Goal: Task Accomplishment & Management: Manage account settings

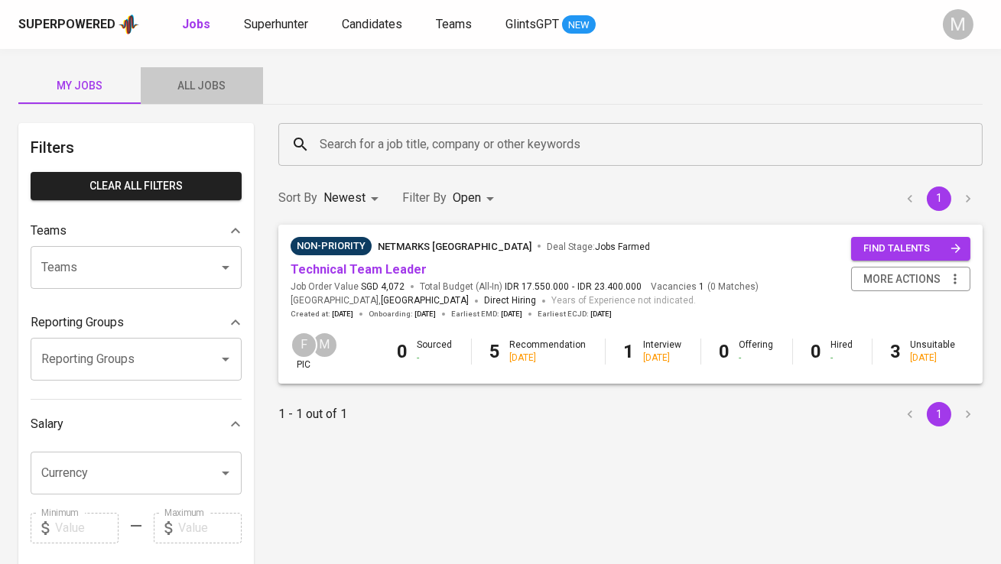
click at [196, 89] on span "All Jobs" at bounding box center [202, 85] width 104 height 19
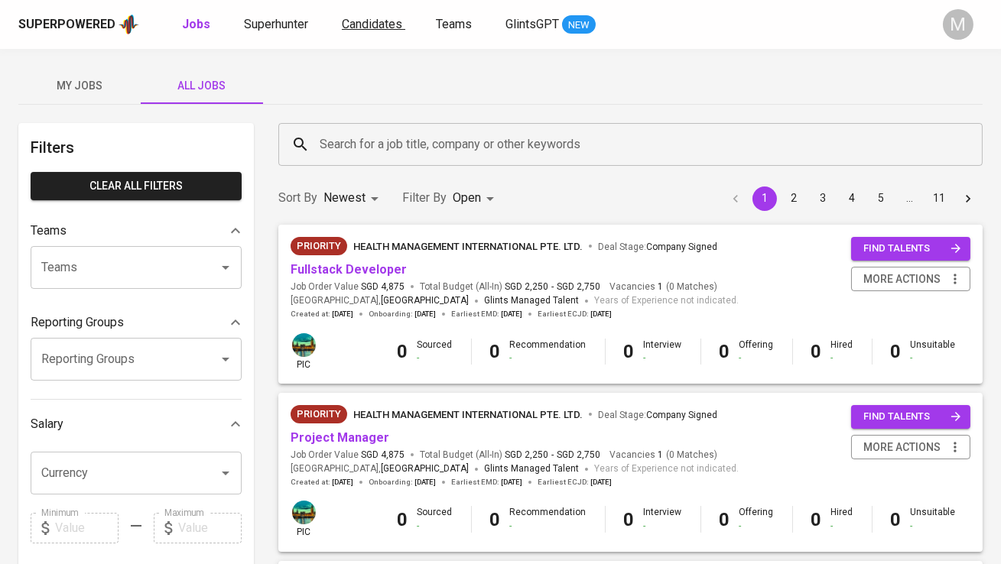
click at [357, 24] on span "Candidates" at bounding box center [372, 24] width 60 height 15
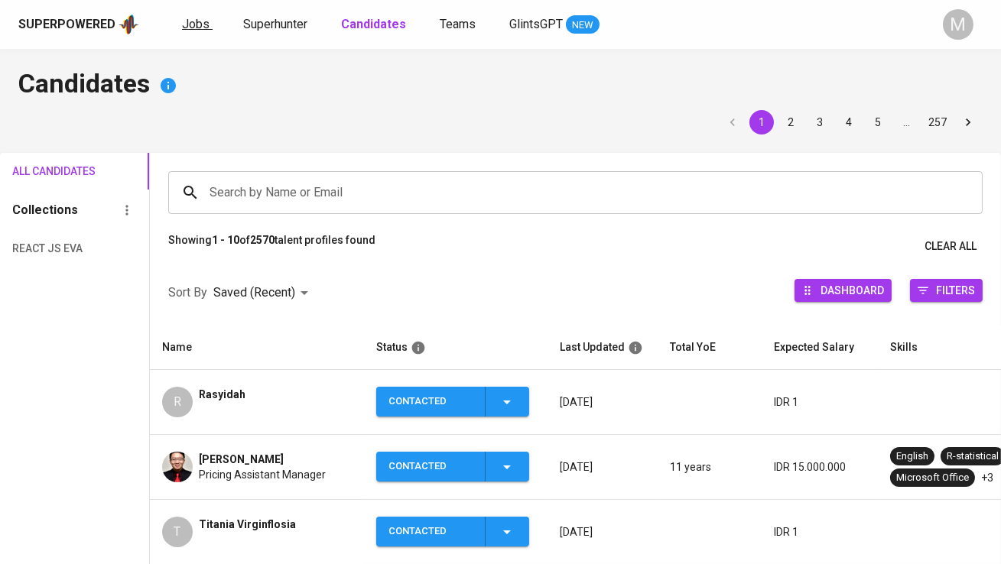
click at [197, 29] on span "Jobs" at bounding box center [196, 24] width 28 height 15
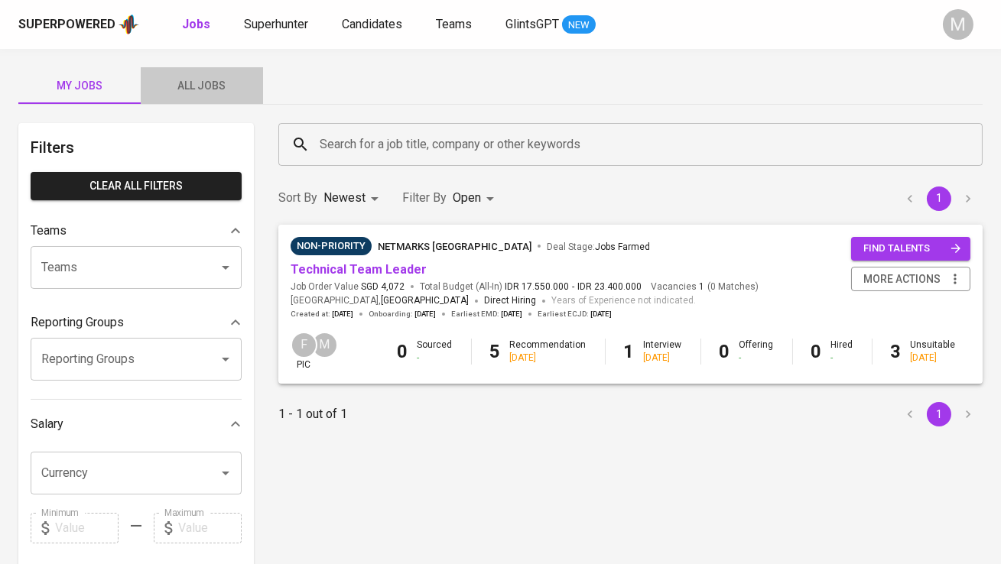
click at [219, 86] on span "All Jobs" at bounding box center [202, 85] width 104 height 19
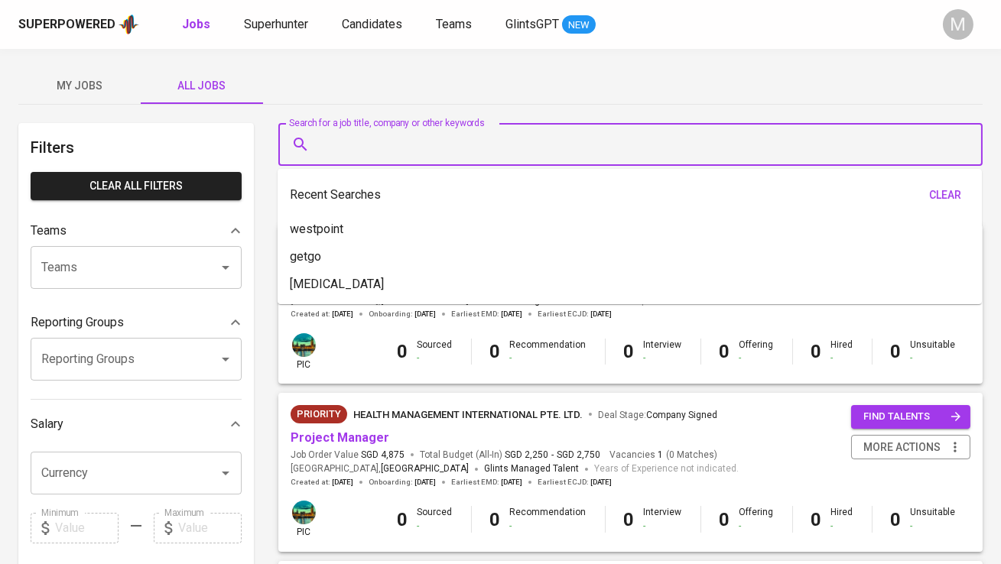
click at [355, 144] on input "Search for a job title, company or other keywords" at bounding box center [634, 144] width 637 height 29
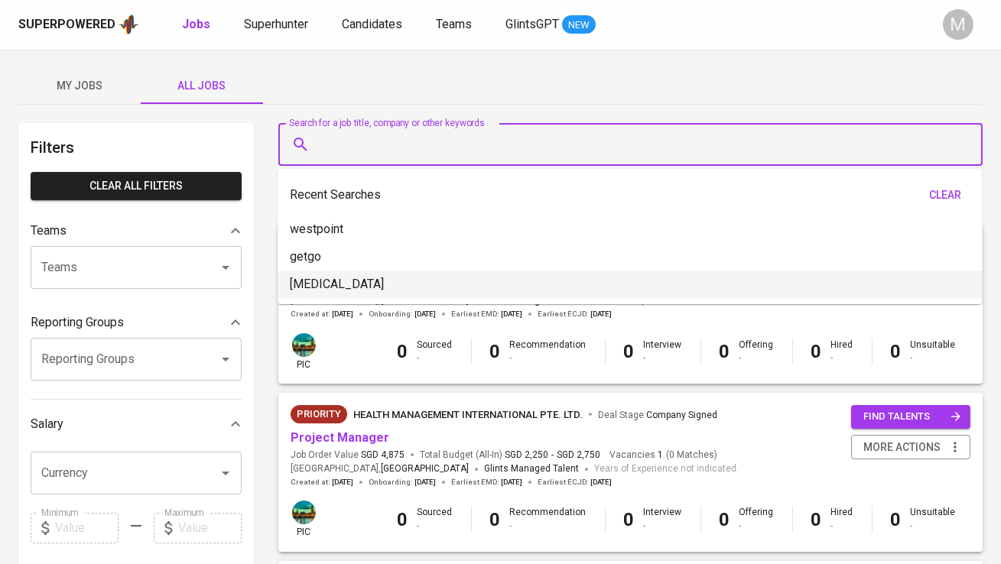
click at [349, 453] on span "Job Order Value SGD 4,875" at bounding box center [348, 455] width 114 height 13
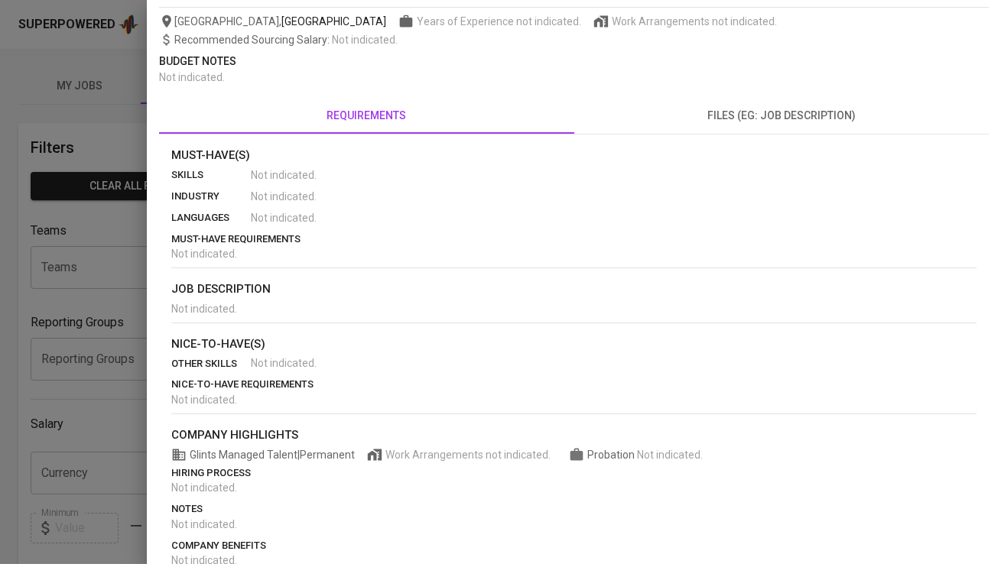
scroll to position [250, 0]
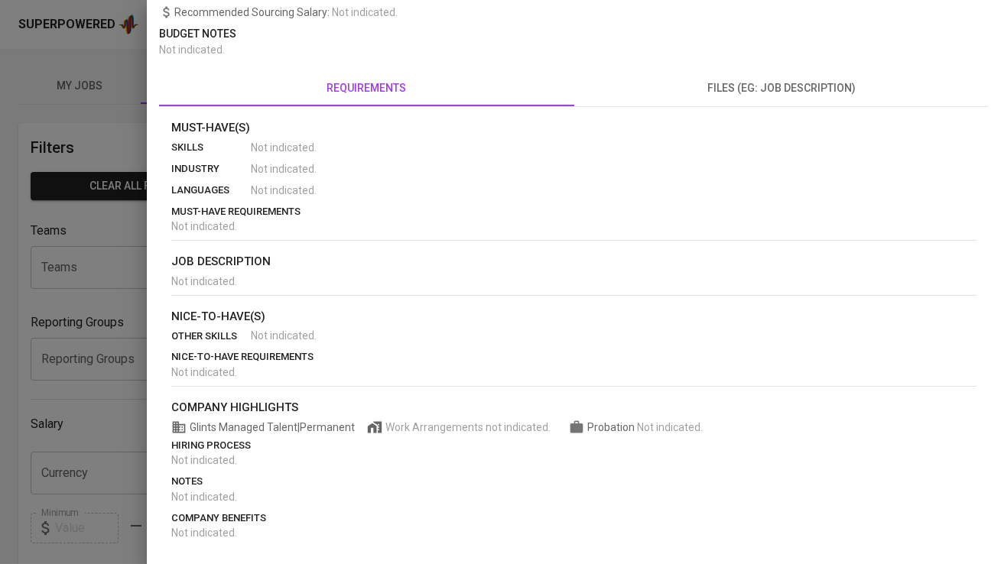
click at [0, 398] on div at bounding box center [500, 282] width 1001 height 564
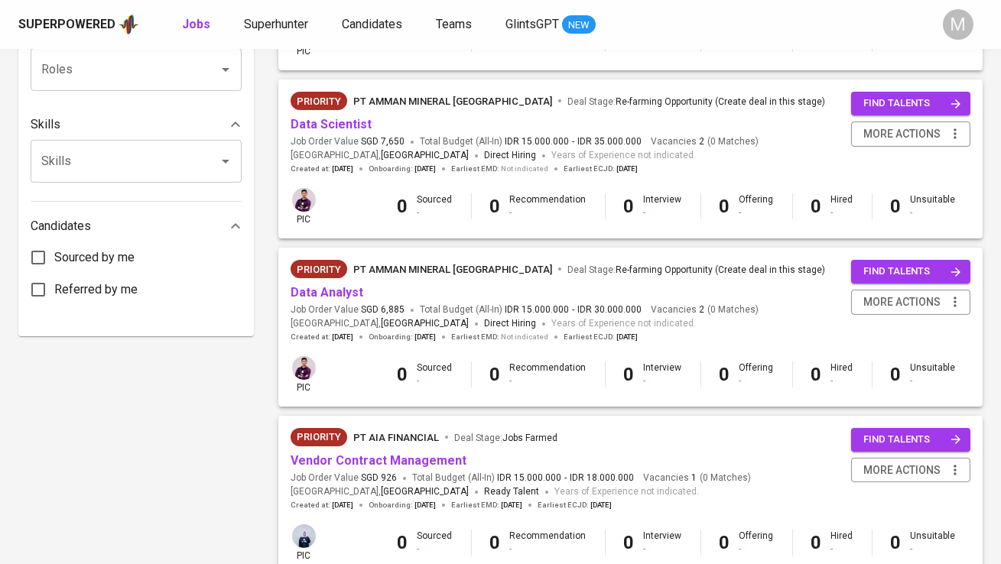
scroll to position [650, 0]
click at [323, 293] on link "Data Analyst" at bounding box center [327, 291] width 73 height 15
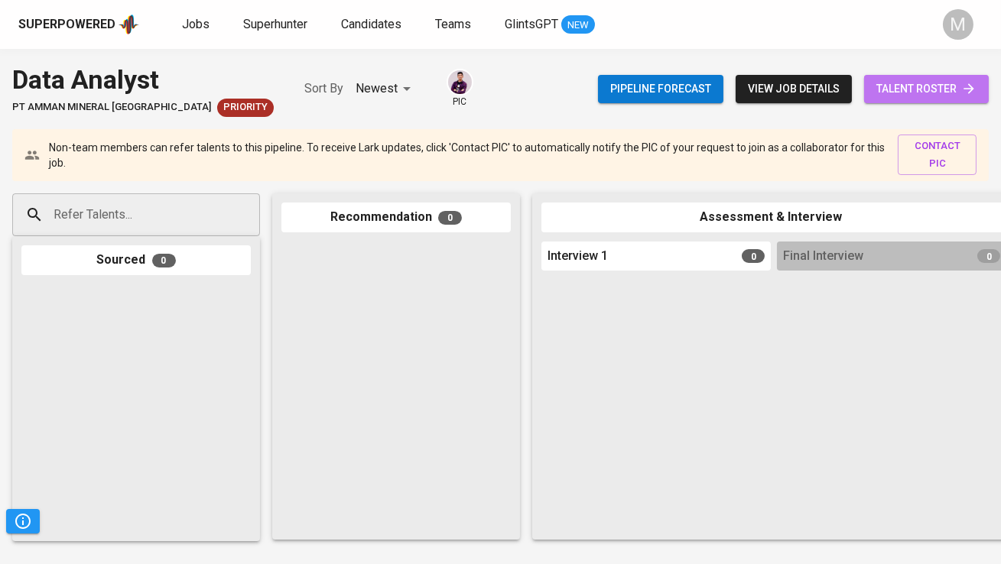
click at [879, 92] on span "talent roster" at bounding box center [926, 89] width 100 height 19
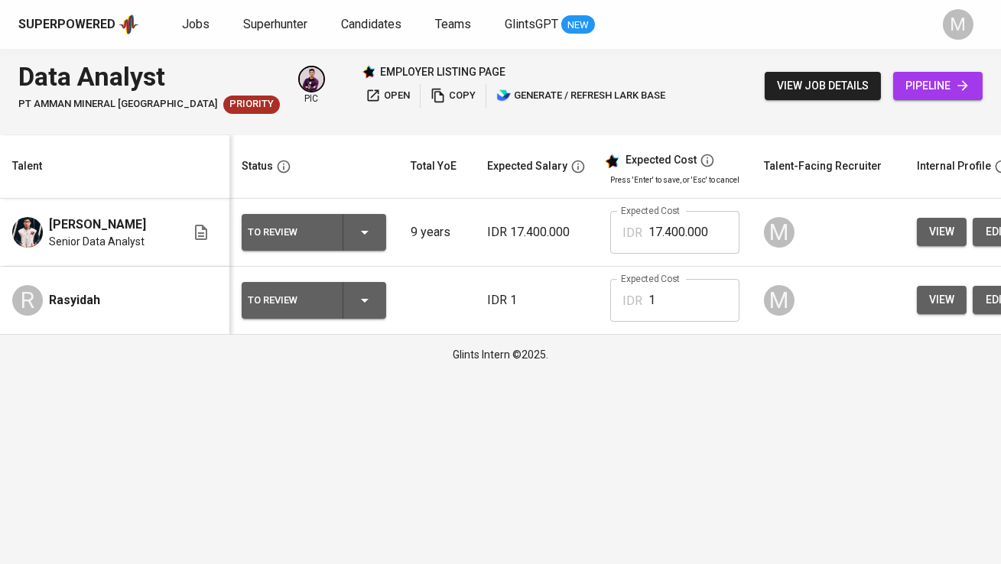
click at [333, 232] on div "To Review" at bounding box center [314, 232] width 132 height 37
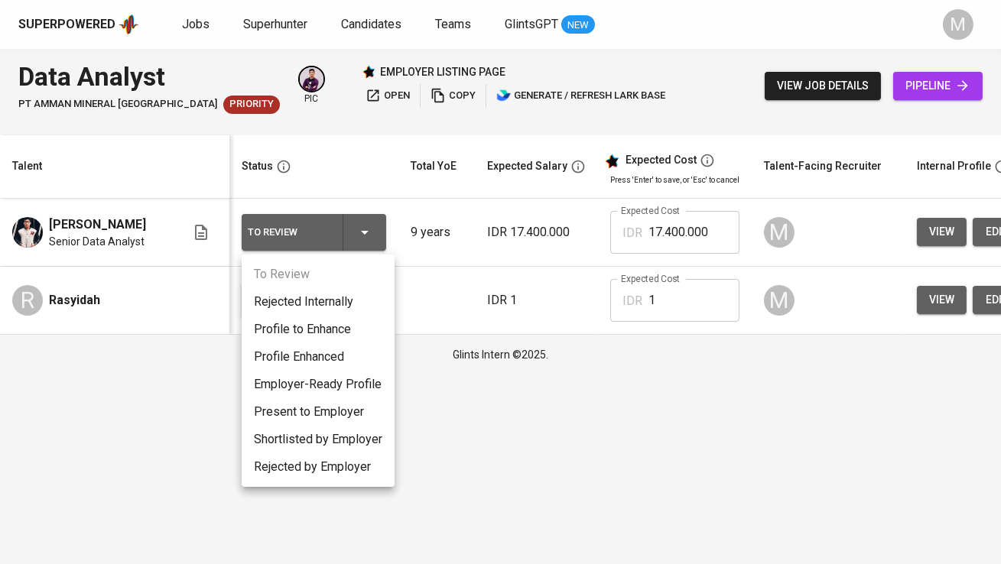
click at [340, 325] on li "Profile to Enhance" at bounding box center [318, 330] width 153 height 28
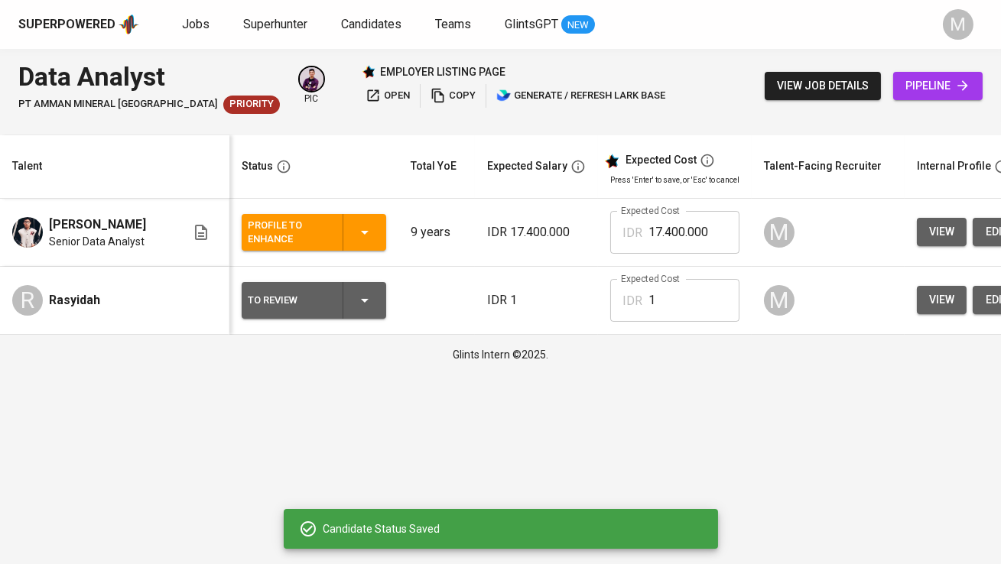
click at [320, 301] on div "To Review" at bounding box center [289, 301] width 83 height 20
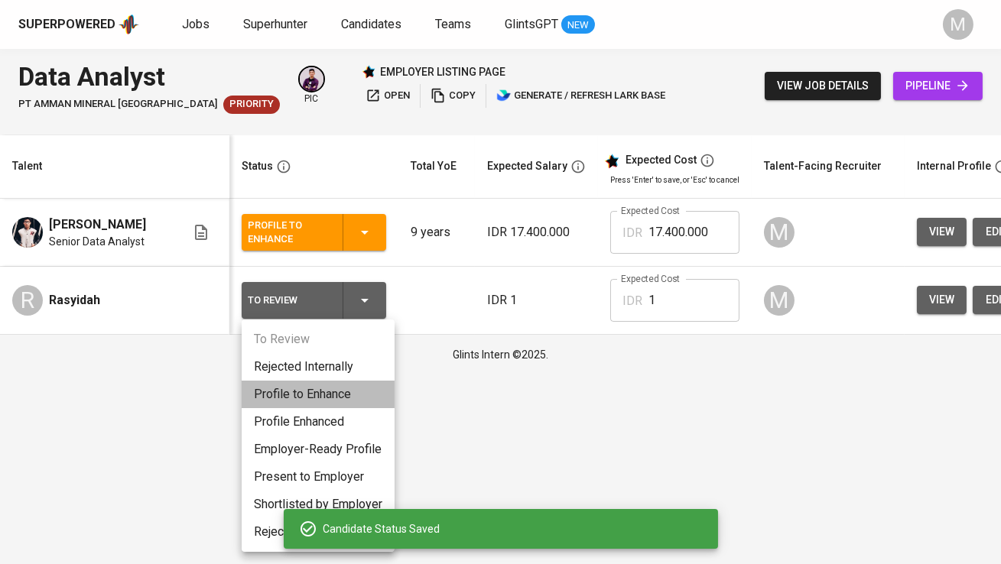
click at [331, 399] on li "Profile to Enhance" at bounding box center [318, 395] width 153 height 28
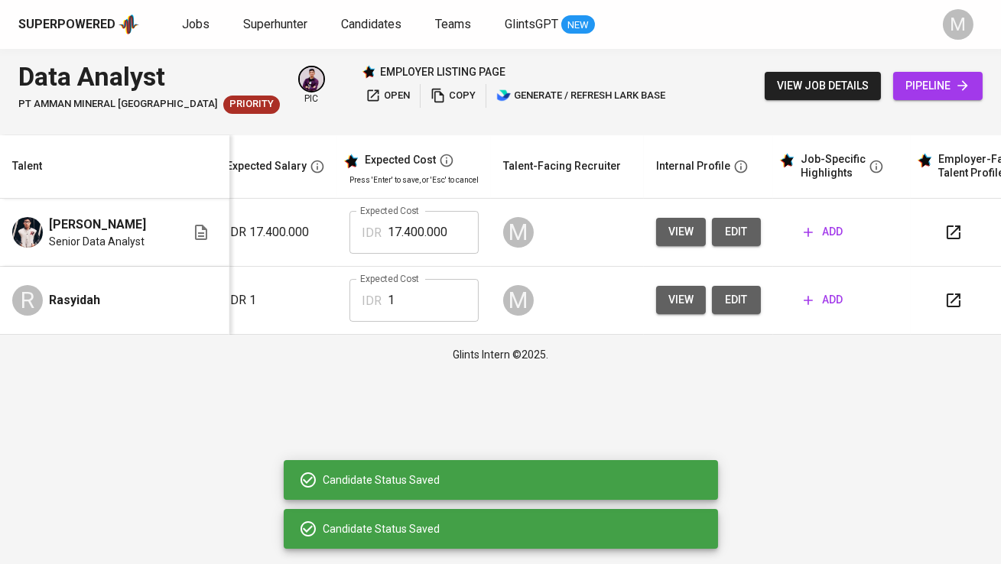
scroll to position [0, 268]
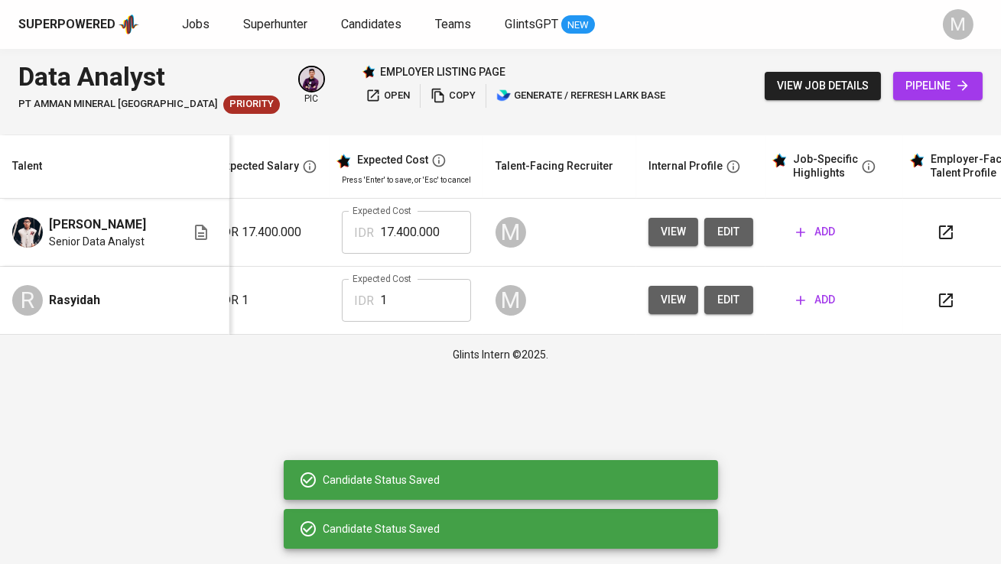
click at [729, 239] on span "edit" at bounding box center [729, 232] width 24 height 19
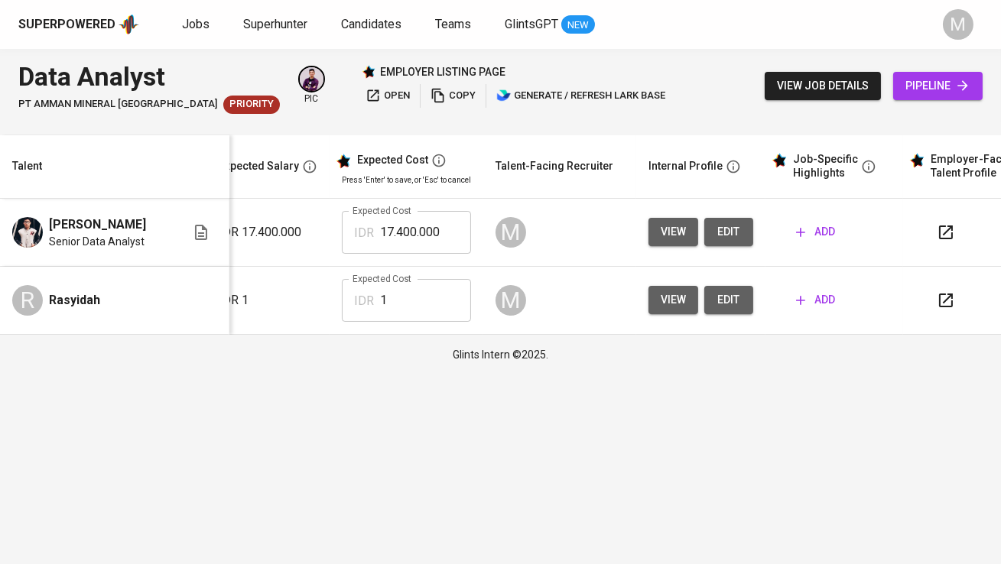
click at [718, 304] on span "edit" at bounding box center [729, 300] width 24 height 19
click at [941, 232] on icon "button" at bounding box center [946, 233] width 14 height 14
click at [822, 244] on button "add" at bounding box center [815, 232] width 51 height 28
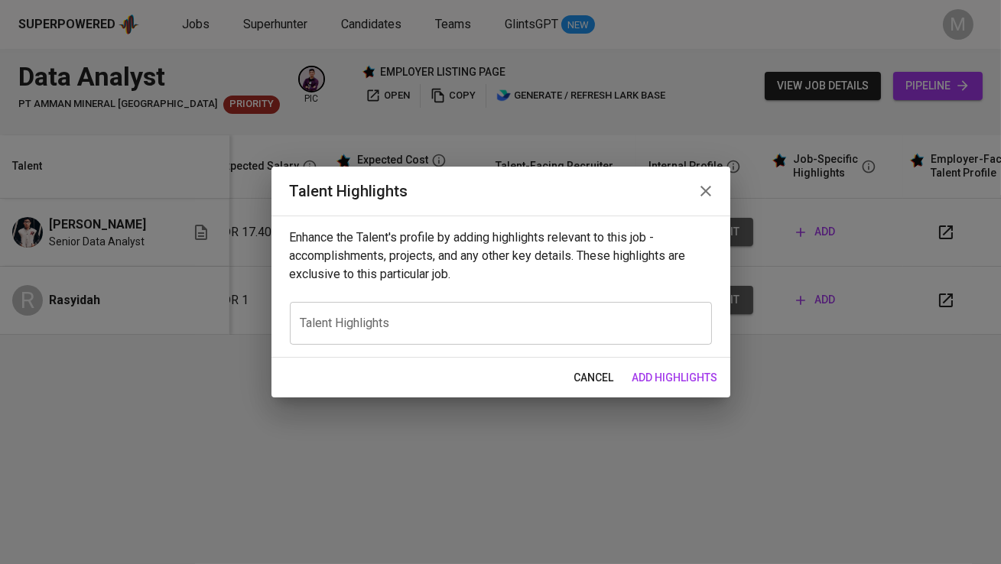
click at [451, 335] on div "x Talent Highlights" at bounding box center [501, 323] width 422 height 43
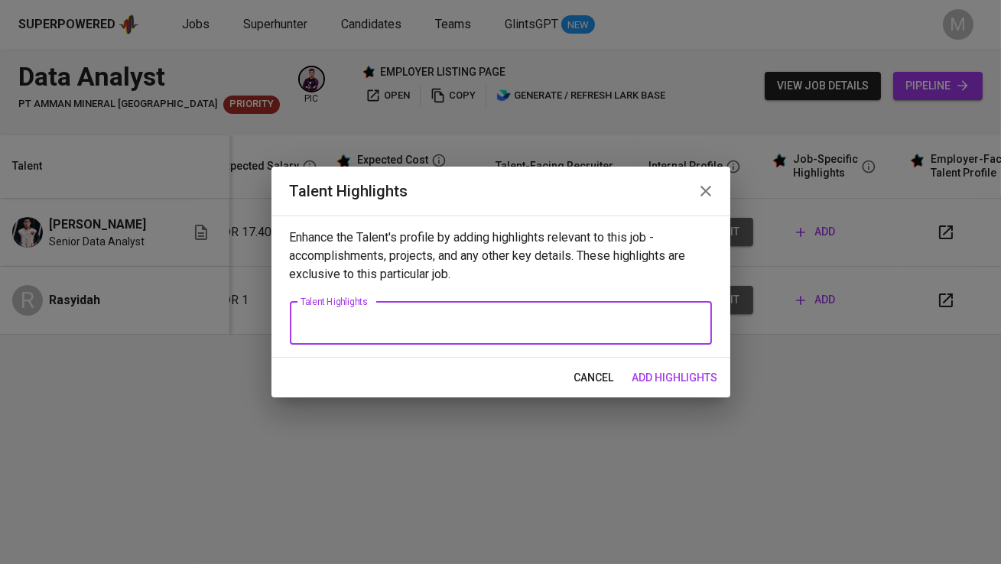
paste textarea ""- 10+ years of experience in data analytics, digital product, and strategy, wi…"
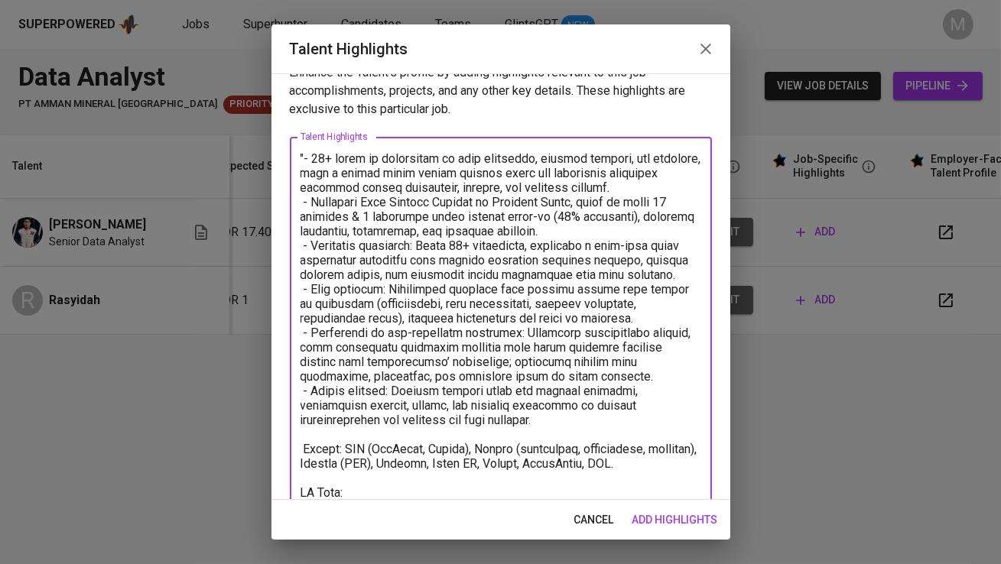
scroll to position [37, 0]
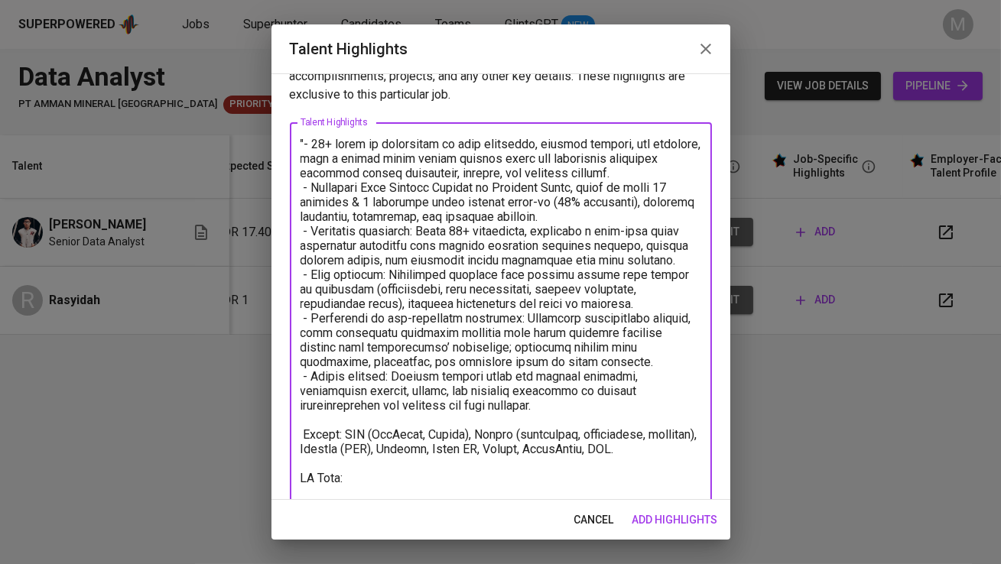
paste textarea "Reichan Abdikar - CV.pdf"
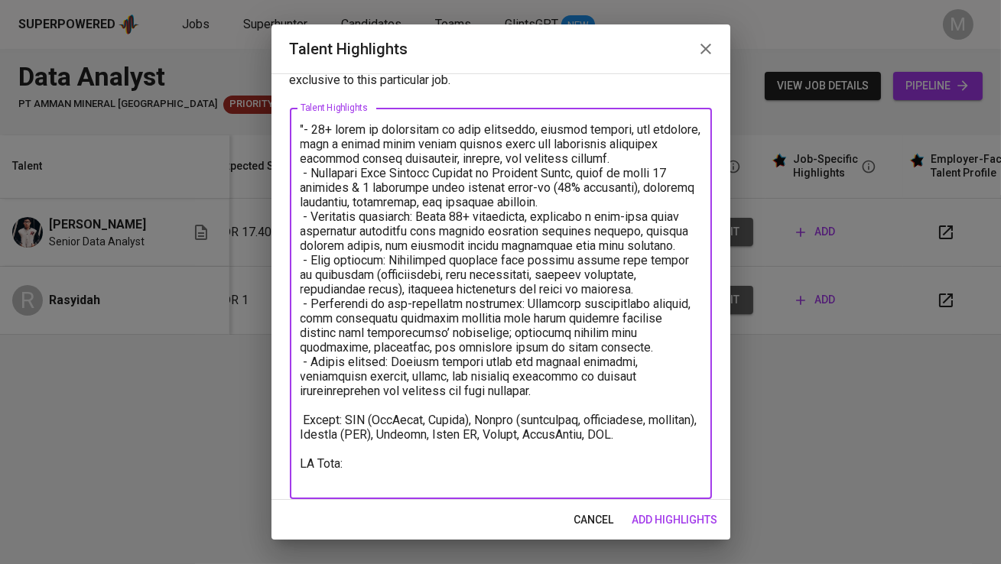
paste textarea "https://glints.sg.larksuite.com/wiki/IkklwZlCciZ2IfkZE35lQFDygCe?from=from_copy…"
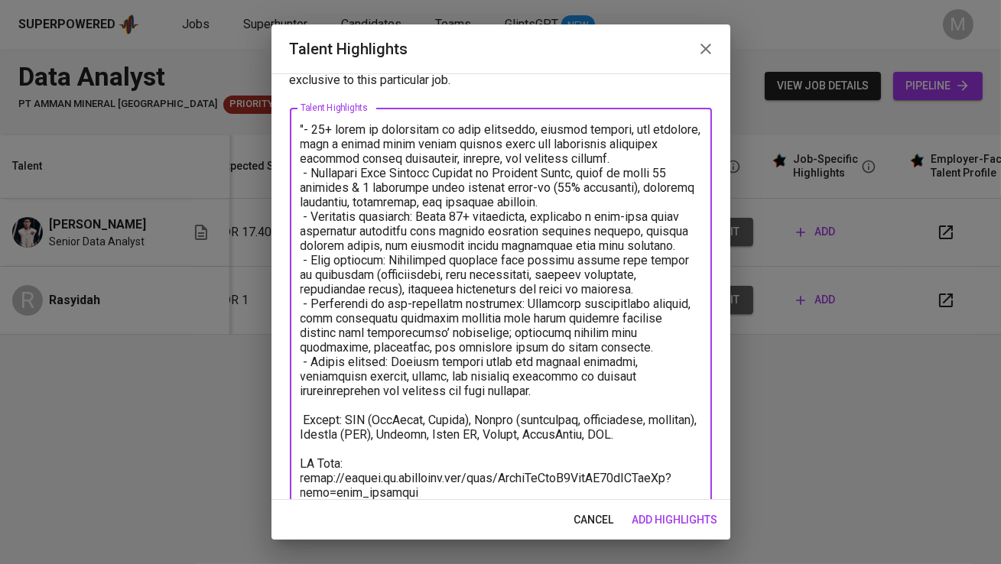
scroll to position [81, 0]
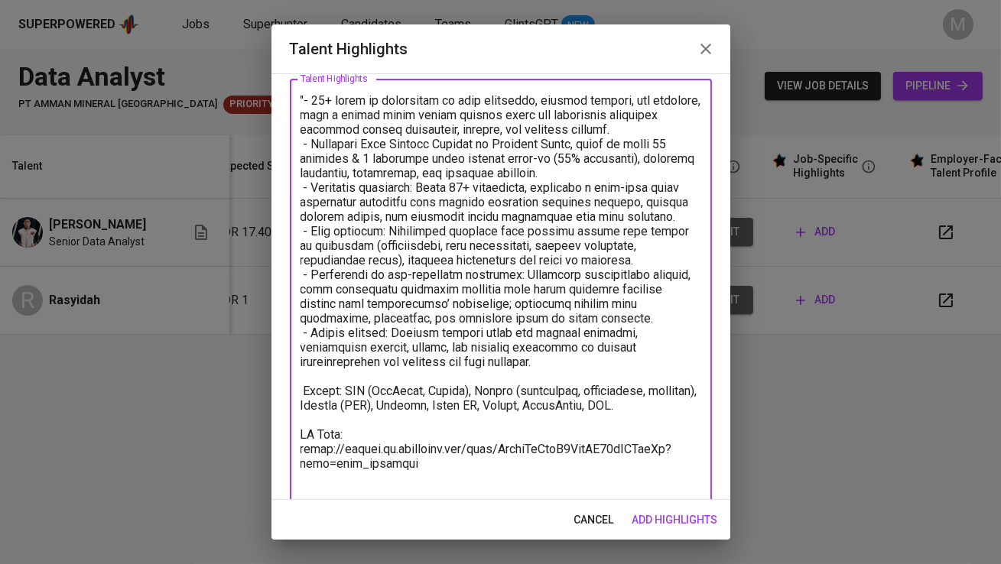
click at [303, 100] on textarea at bounding box center [501, 296] width 401 height 407
click at [379, 490] on textarea at bounding box center [501, 296] width 401 height 407
type textarea "- 10+ years of experience in data analytics, digital product, and strategy, wit…"
click at [655, 515] on span "add highlights" at bounding box center [675, 520] width 86 height 19
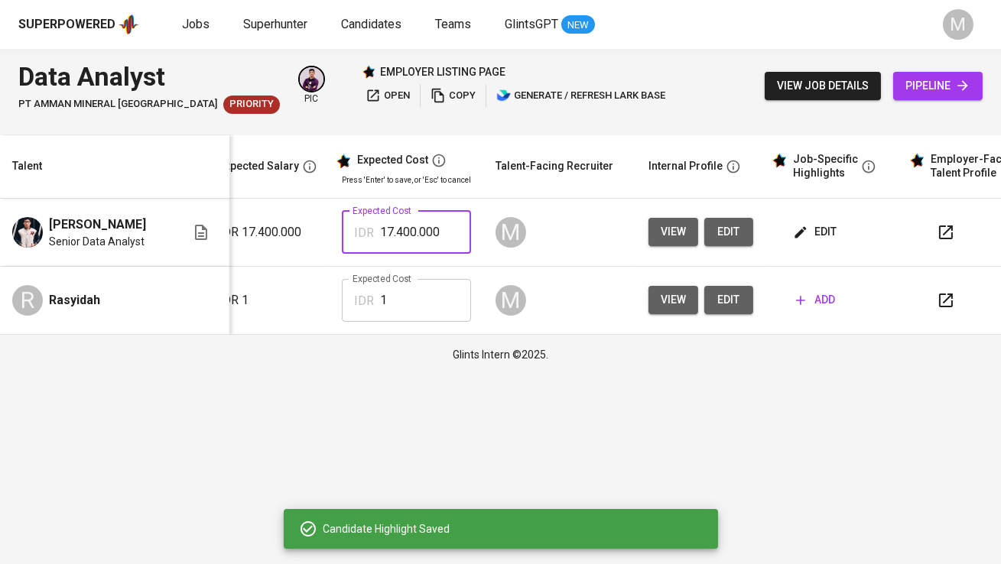
click at [398, 232] on input "17.400.000" at bounding box center [425, 232] width 91 height 43
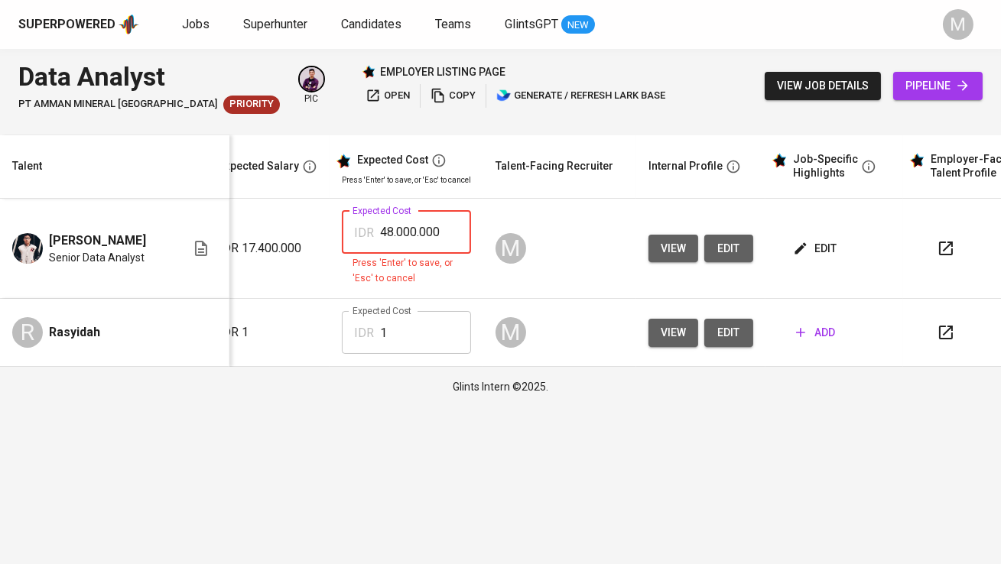
type input "48.000.000"
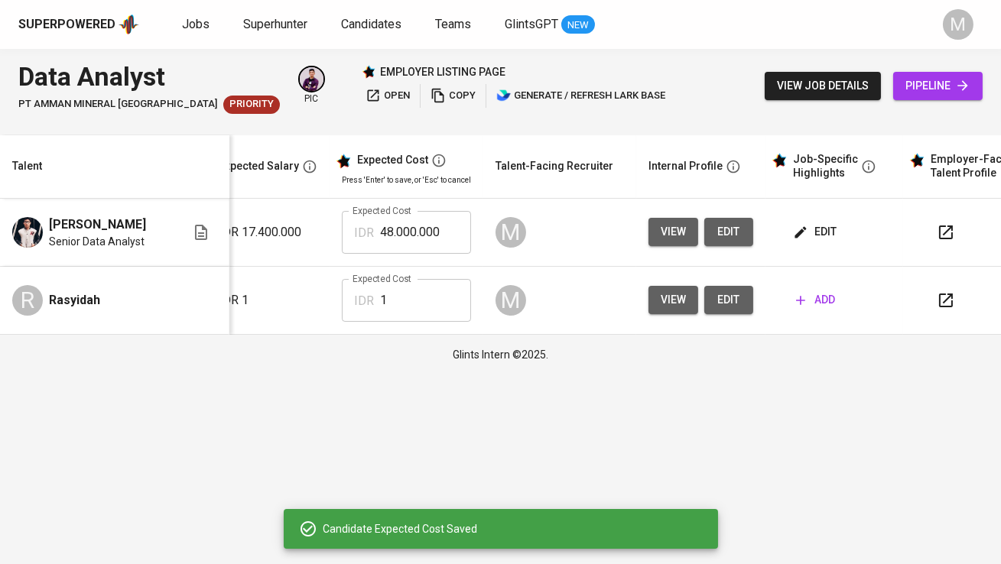
click at [395, 304] on input "1" at bounding box center [425, 300] width 91 height 43
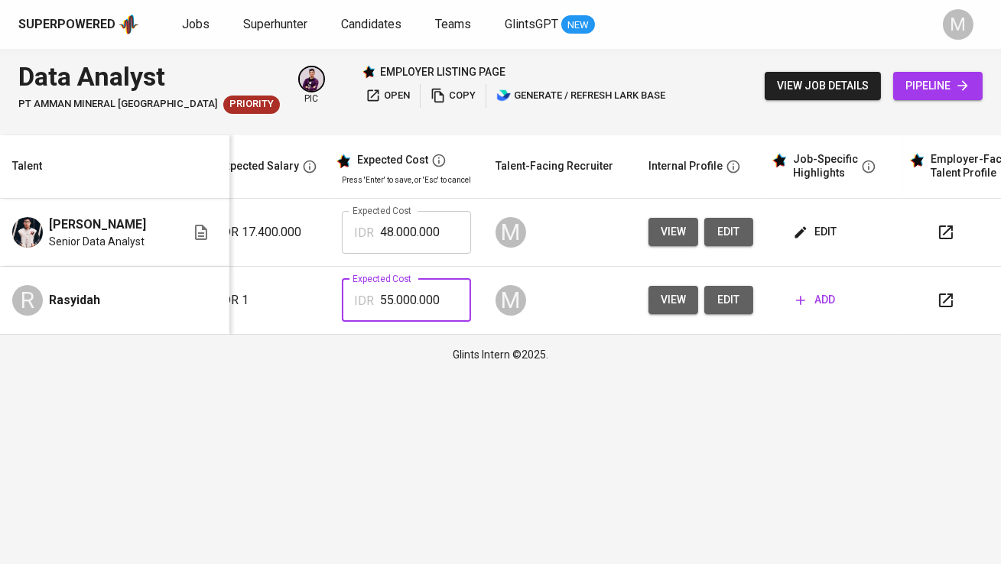
type input "55.000.000"
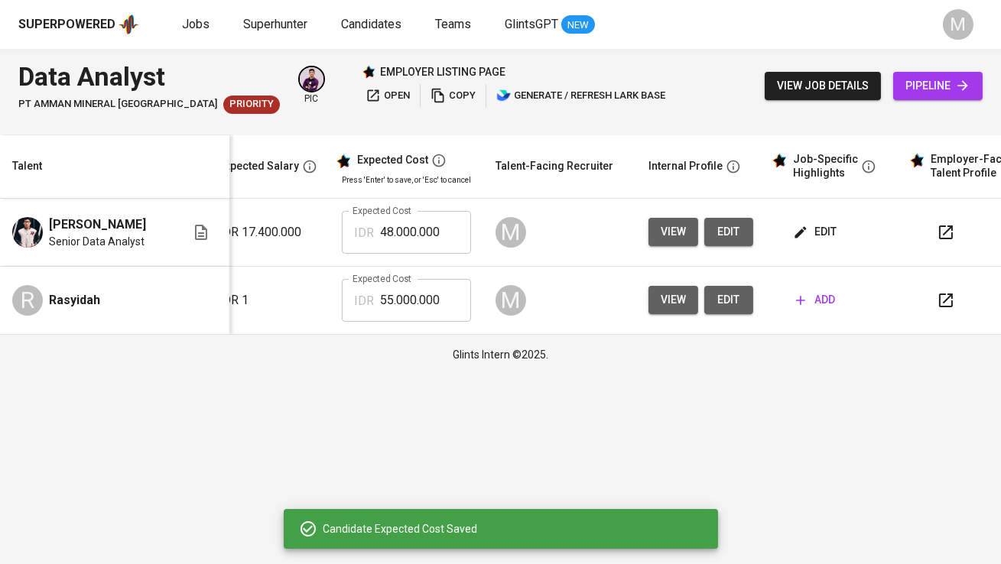
click at [806, 302] on span "add" at bounding box center [815, 300] width 39 height 19
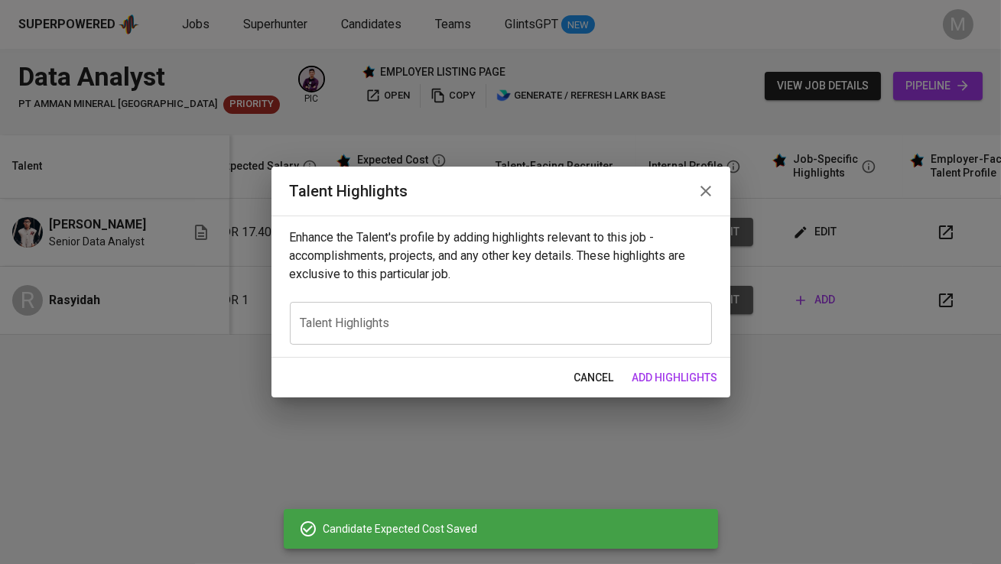
click at [497, 323] on textarea at bounding box center [501, 323] width 401 height 15
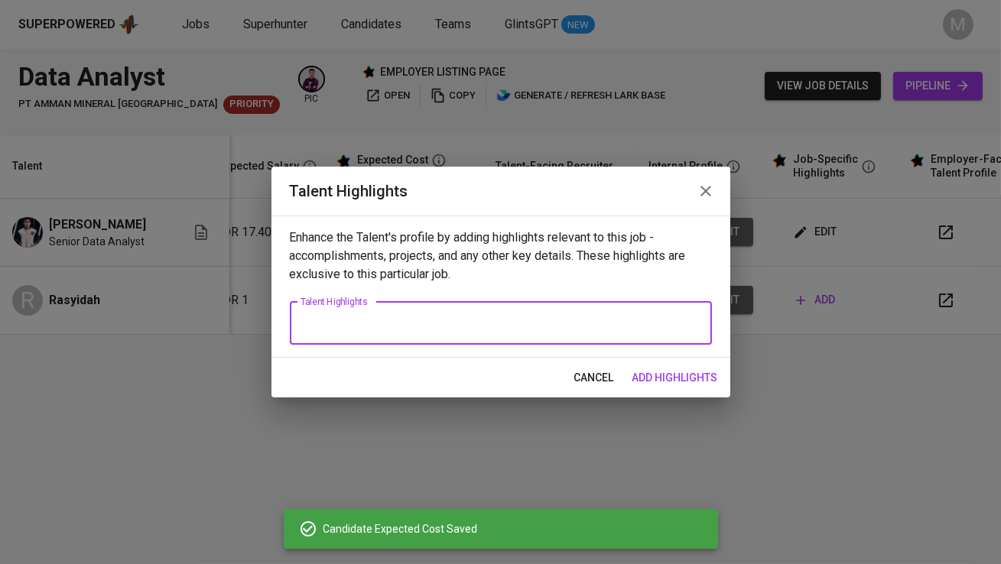
paste textarea ""- 10+ years of experience in Business Intelligence and Data Analytics across e…"
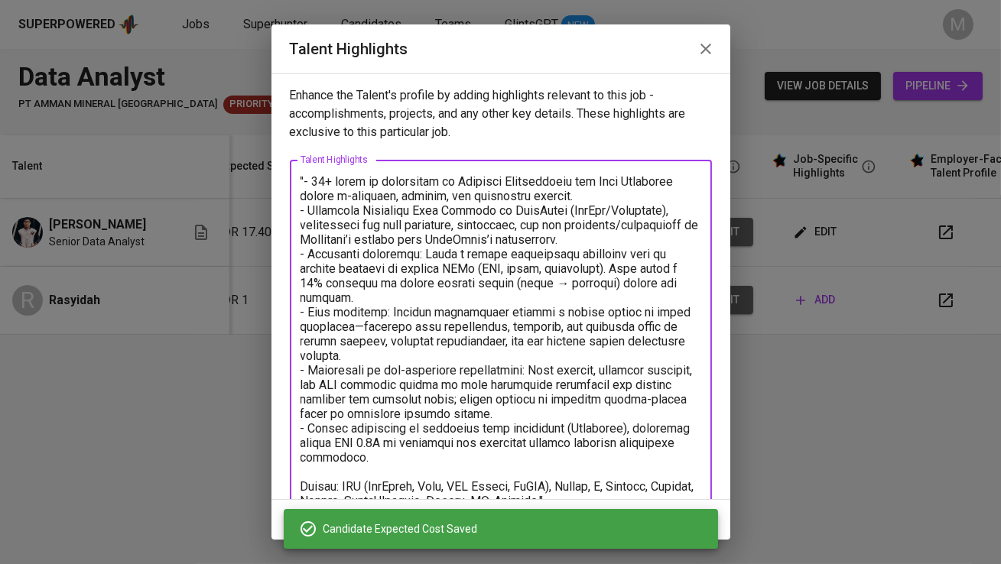
scroll to position [8, 0]
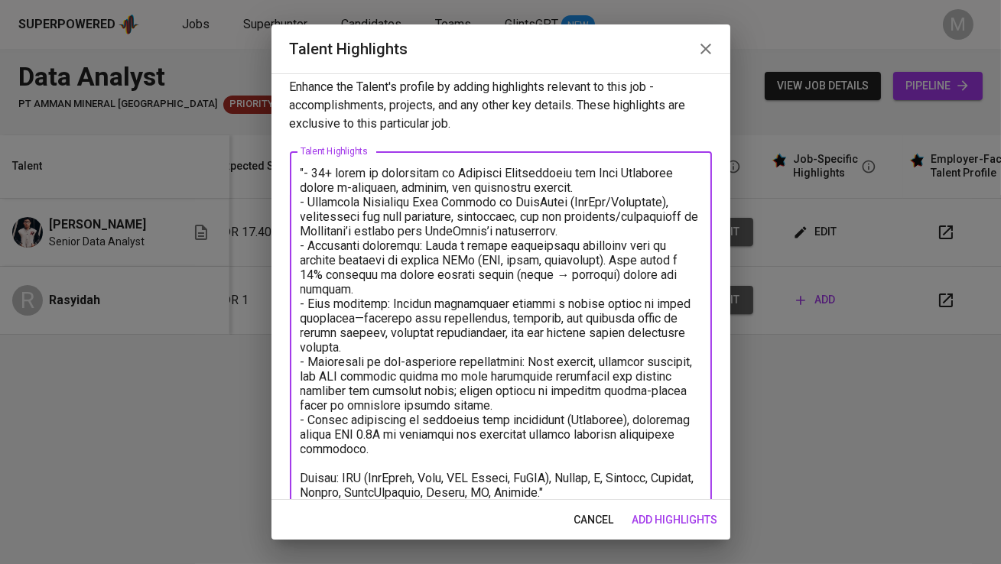
click at [304, 168] on textarea at bounding box center [501, 333] width 401 height 334
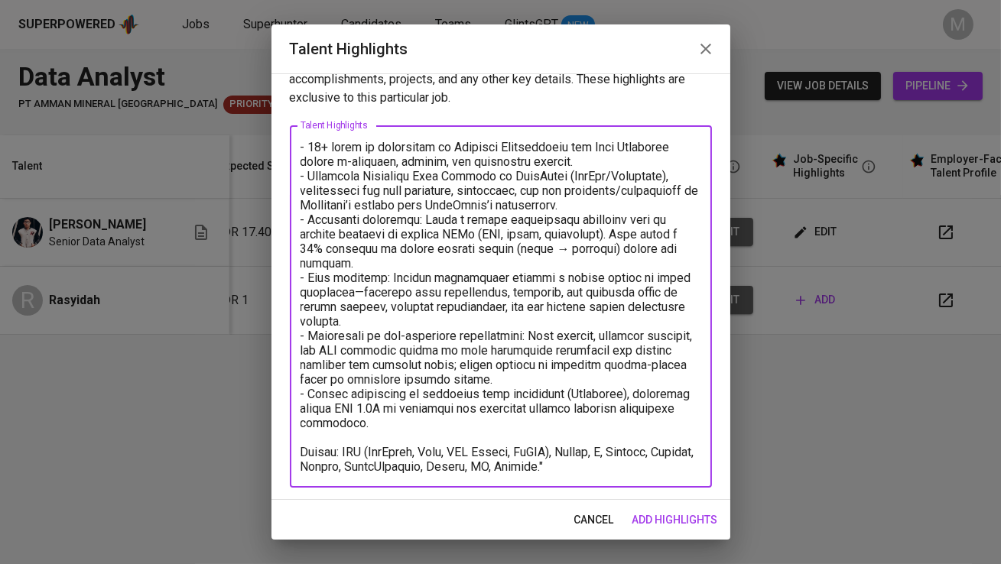
click at [597, 466] on textarea at bounding box center [501, 307] width 401 height 334
type textarea "- 10+ years of experience in Business Intelligence and Data Analytics across e-…"
click at [691, 522] on span "add highlights" at bounding box center [675, 520] width 86 height 19
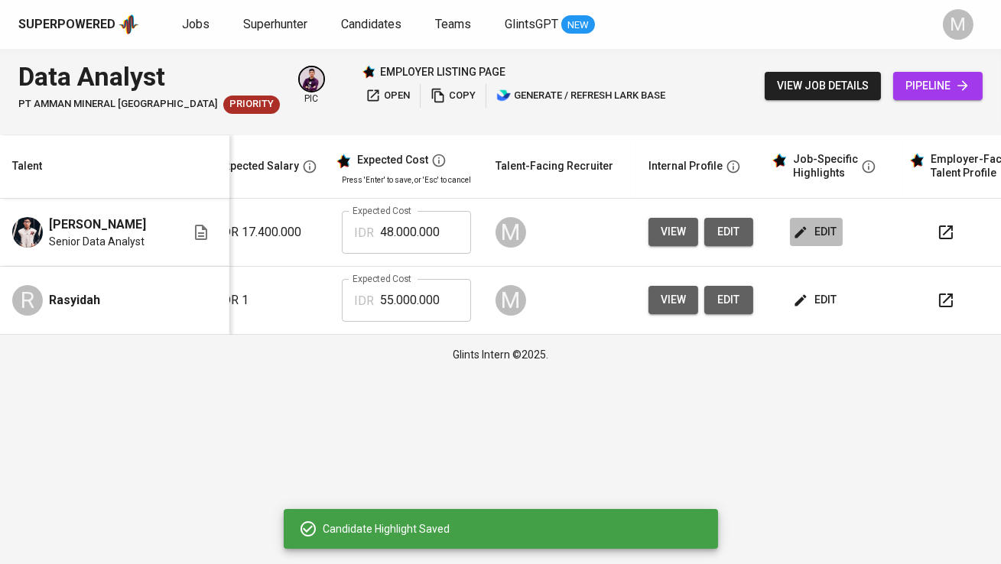
click at [818, 226] on span "edit" at bounding box center [816, 232] width 41 height 19
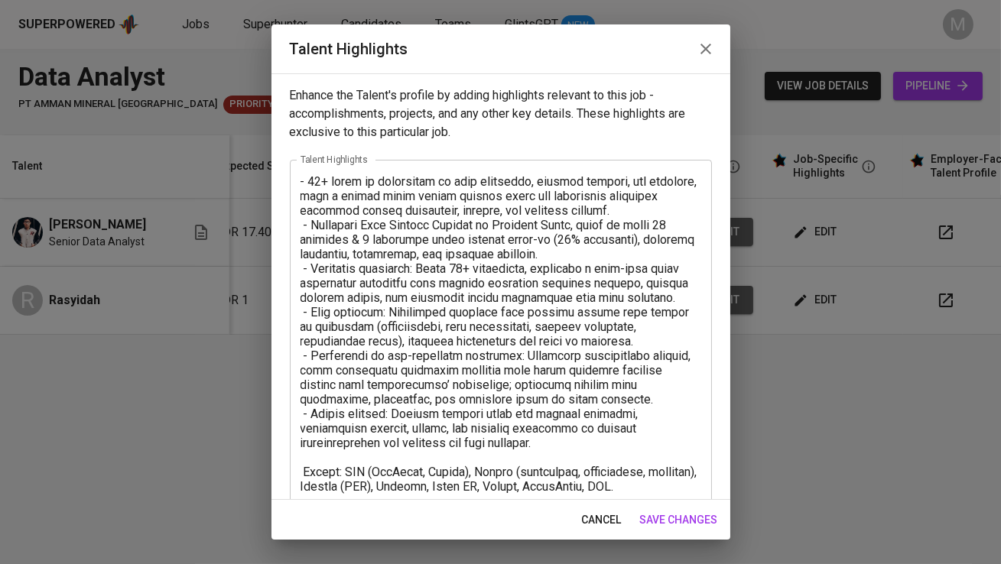
click at [323, 177] on textarea at bounding box center [501, 377] width 401 height 407
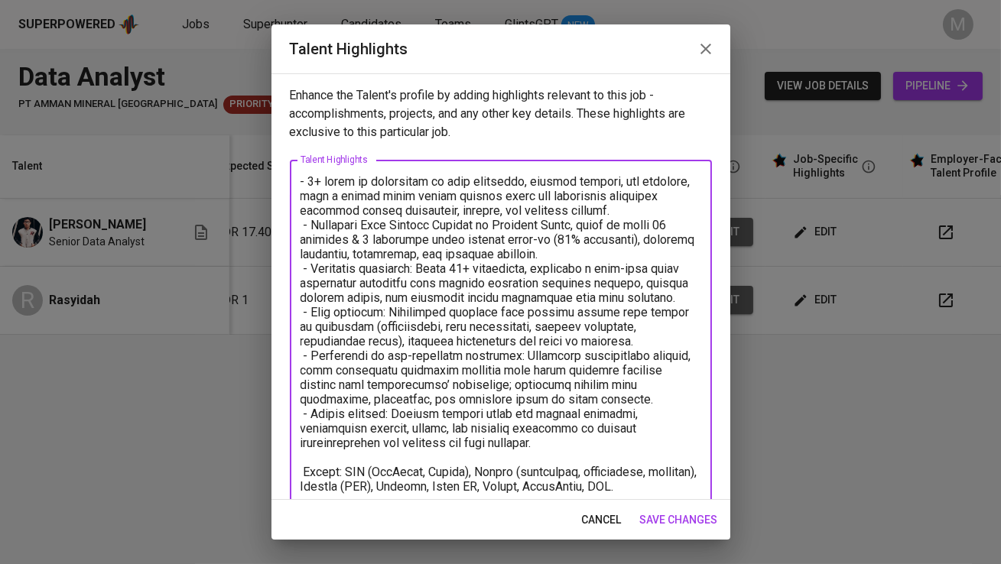
type textarea "- 9+ years of experience in data analytics, digital product, and strategy, with…"
click at [654, 512] on span "save changes" at bounding box center [679, 520] width 78 height 19
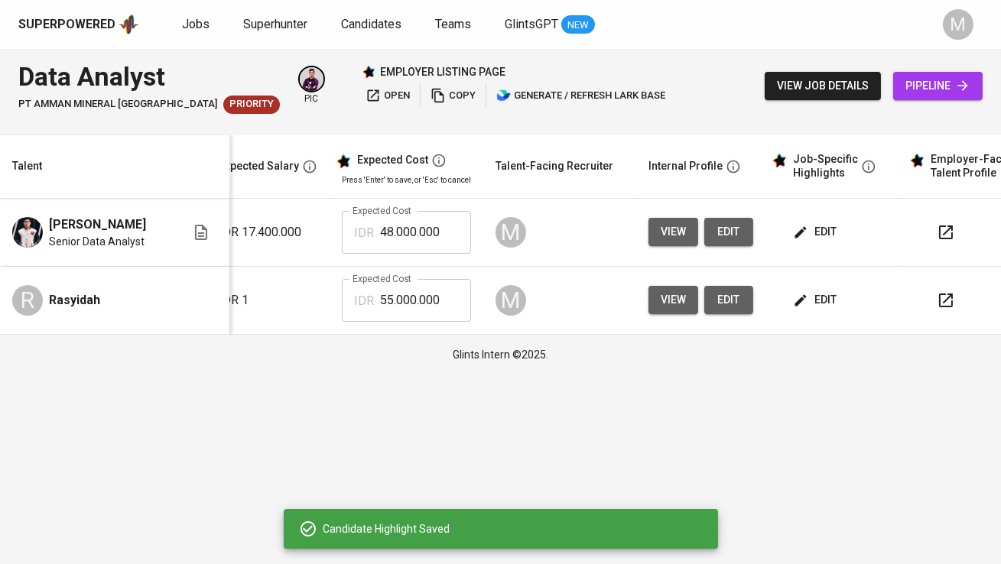
click at [798, 297] on icon "button" at bounding box center [800, 299] width 11 height 11
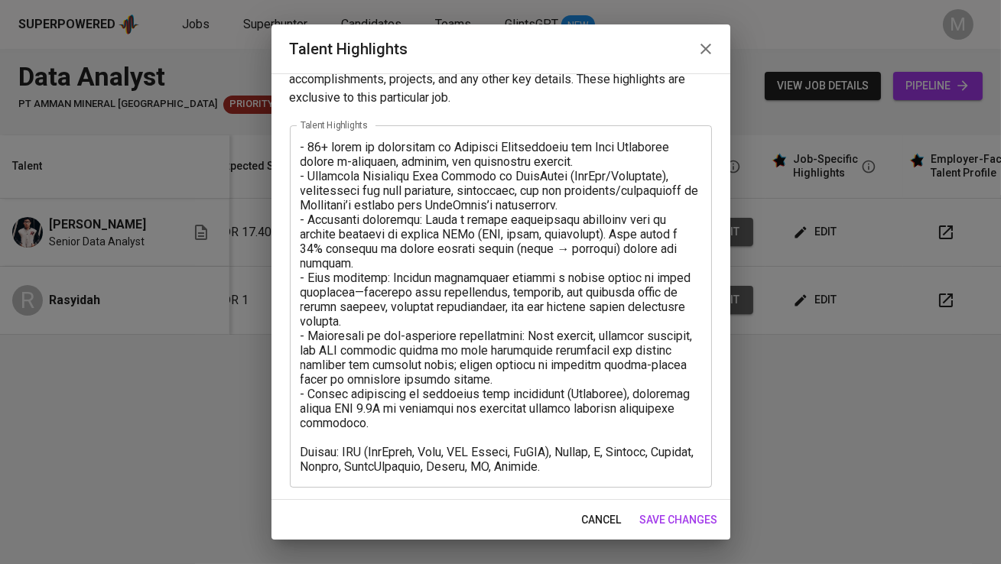
click at [613, 460] on textarea at bounding box center [501, 307] width 401 height 334
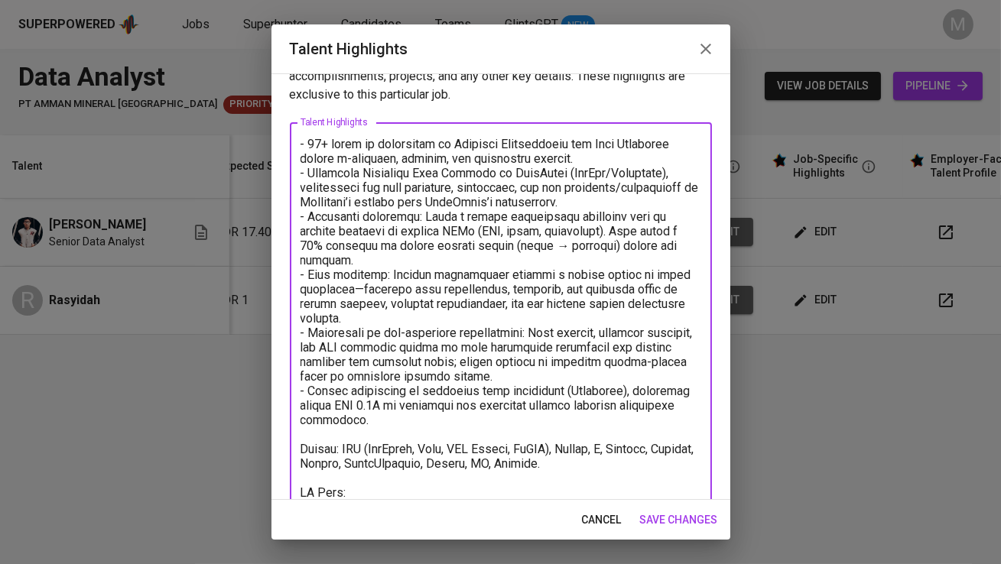
scroll to position [52, 0]
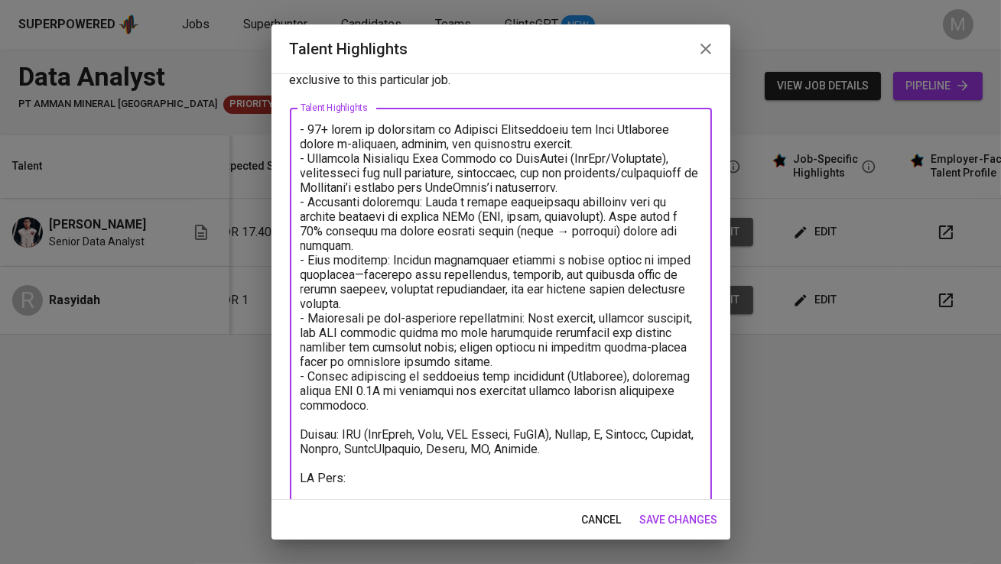
paste textarea "https://glints.sg.larksuite.com/wiki/MthGwnE3Eimn3IkoroSlYATrgwe?from=from_copy…"
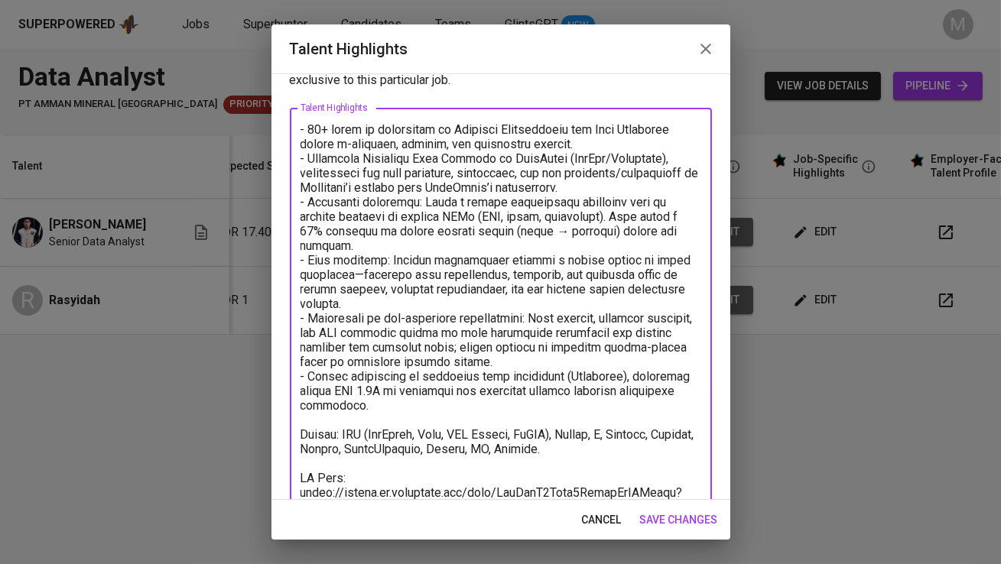
scroll to position [67, 0]
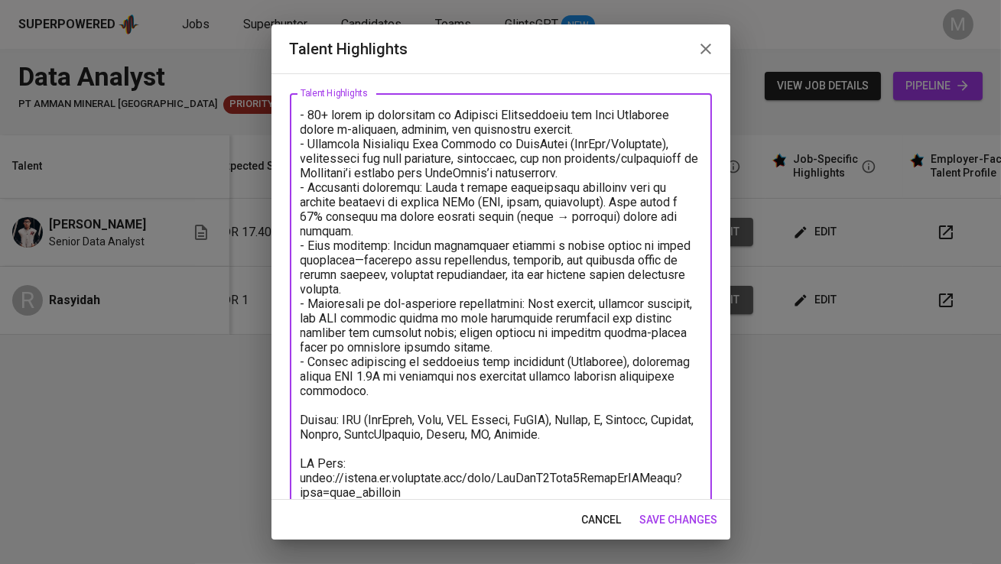
type textarea "- 10+ years of experience in Business Intelligence and Data Analytics across e-…"
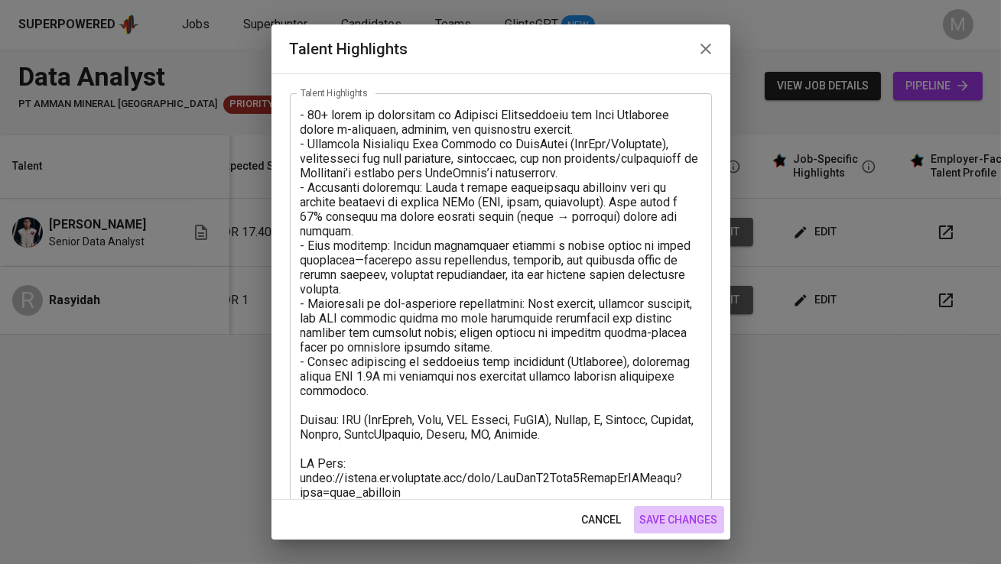
click at [676, 522] on span "save changes" at bounding box center [679, 520] width 78 height 19
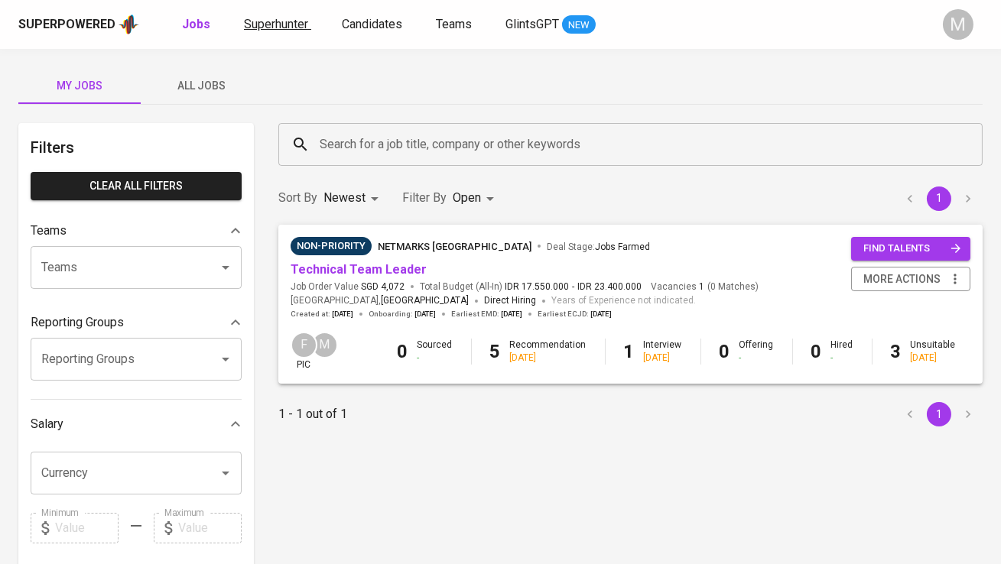
click at [278, 20] on span "Superhunter" at bounding box center [276, 24] width 64 height 15
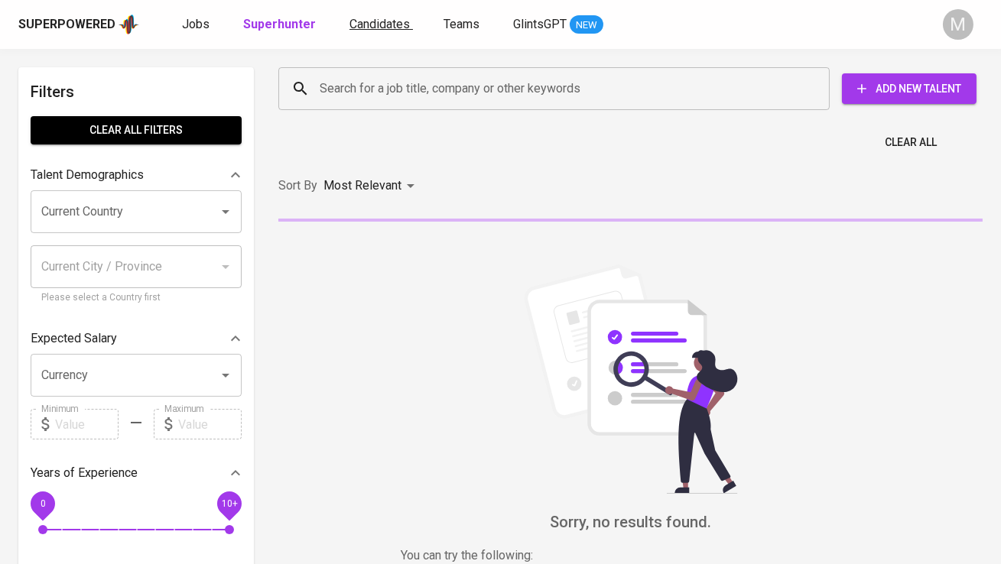
click at [375, 27] on span "Candidates" at bounding box center [379, 24] width 60 height 15
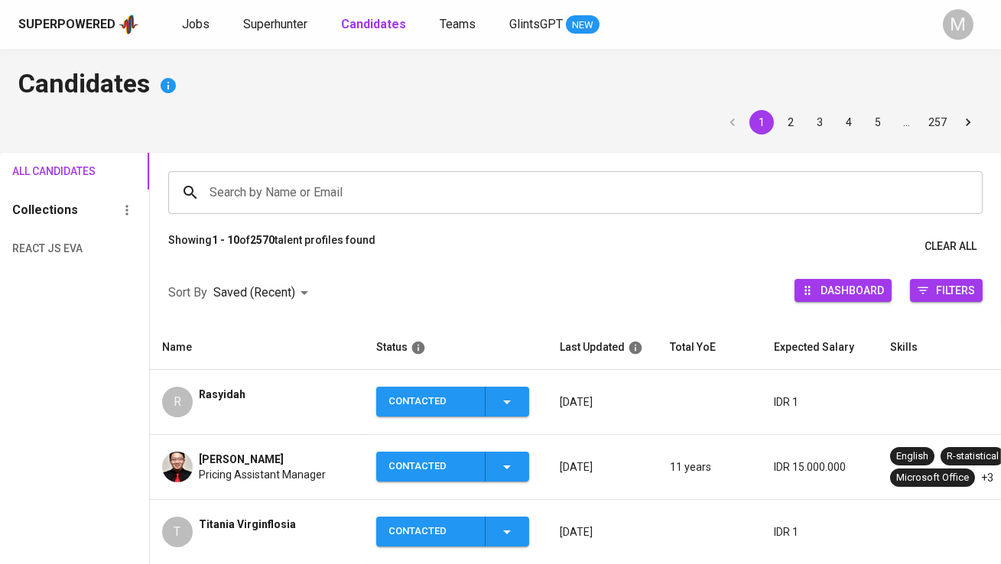
click at [404, 400] on div "Contacted" at bounding box center [430, 402] width 84 height 30
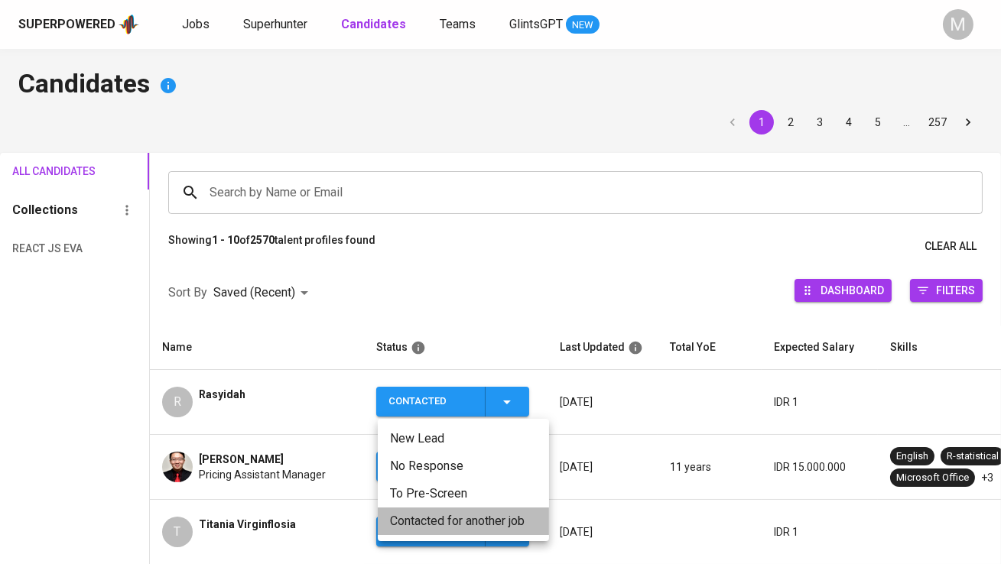
click at [414, 512] on li "Contacted for another job" at bounding box center [463, 522] width 171 height 28
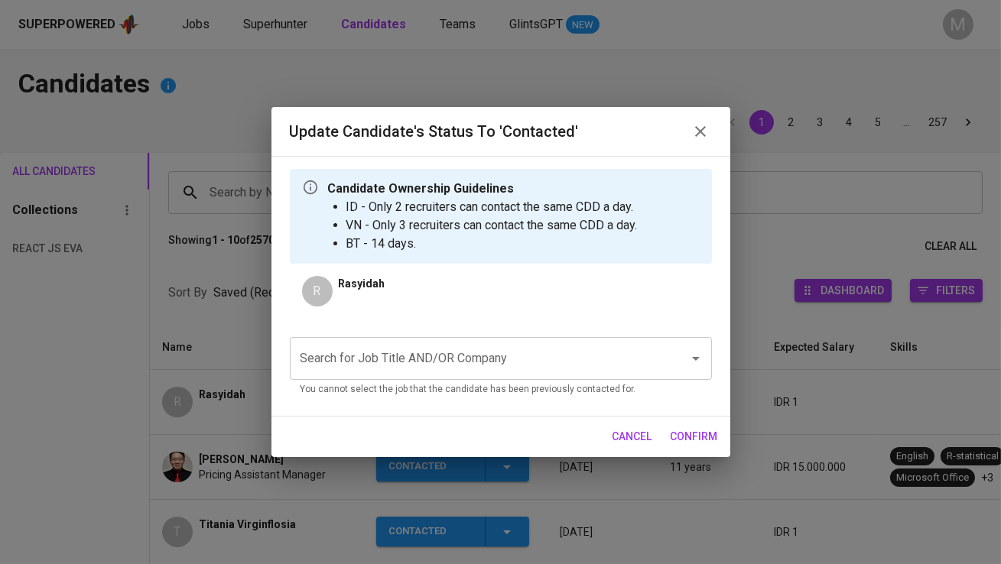
click at [391, 356] on input "Search for Job Title AND/OR Company" at bounding box center [480, 358] width 366 height 29
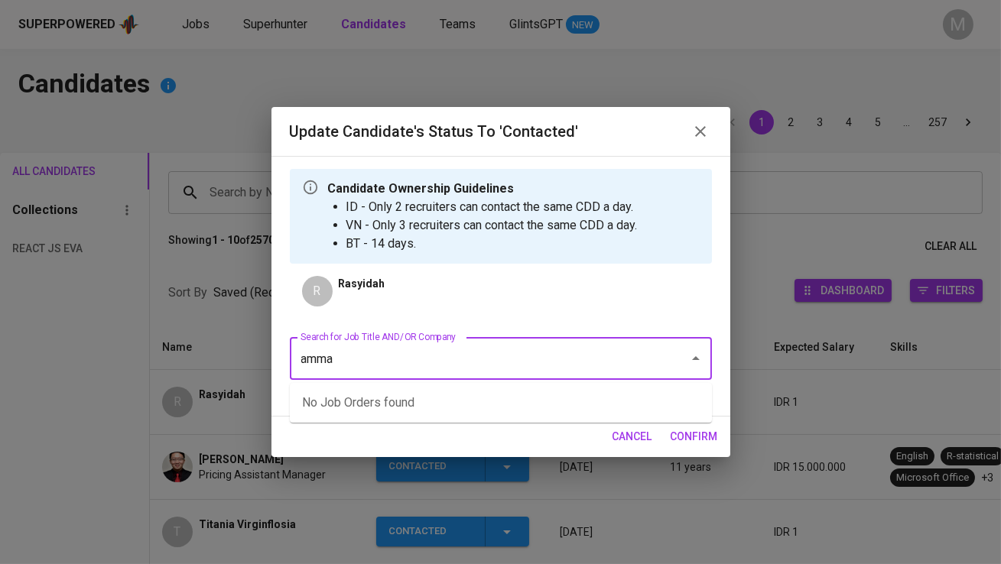
type input "amman"
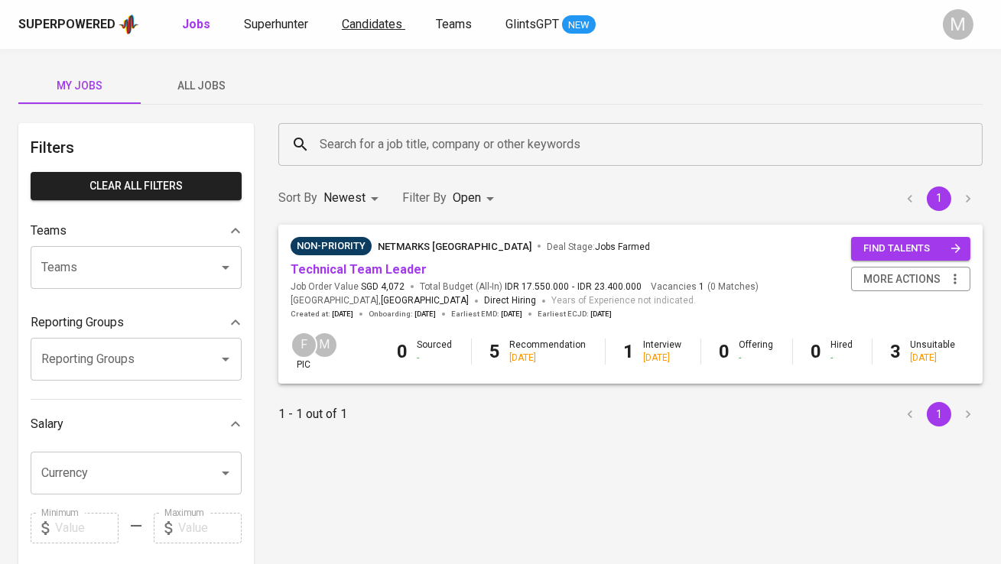
click at [365, 31] on link "Candidates" at bounding box center [373, 24] width 63 height 19
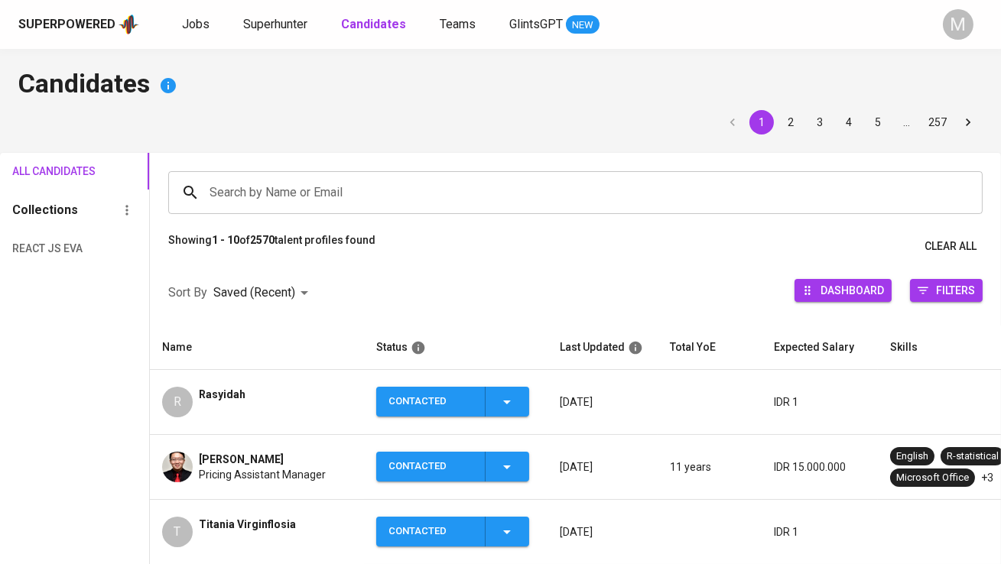
click at [238, 394] on span "Rasyidah" at bounding box center [222, 394] width 47 height 15
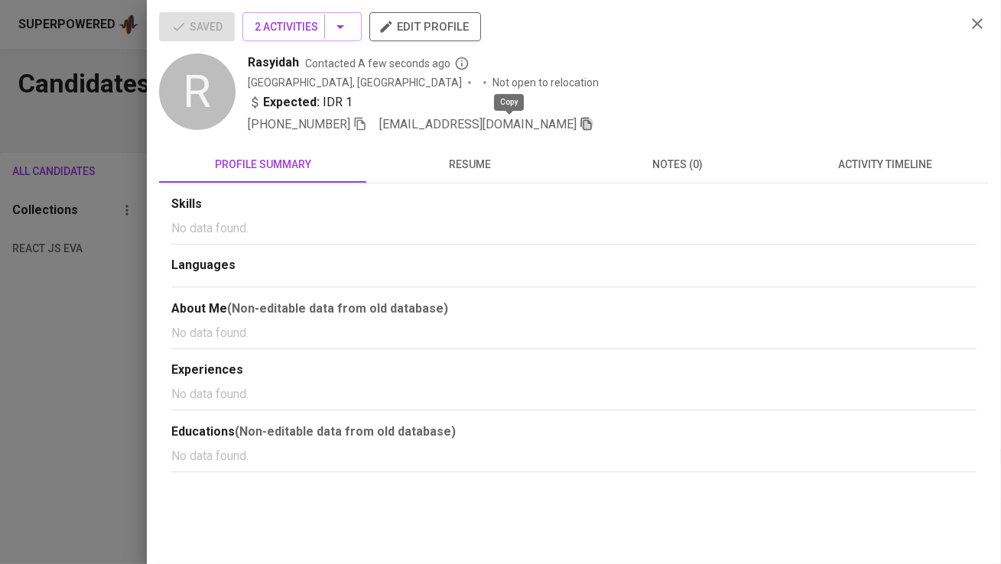
click at [580, 127] on icon "button" at bounding box center [587, 124] width 14 height 14
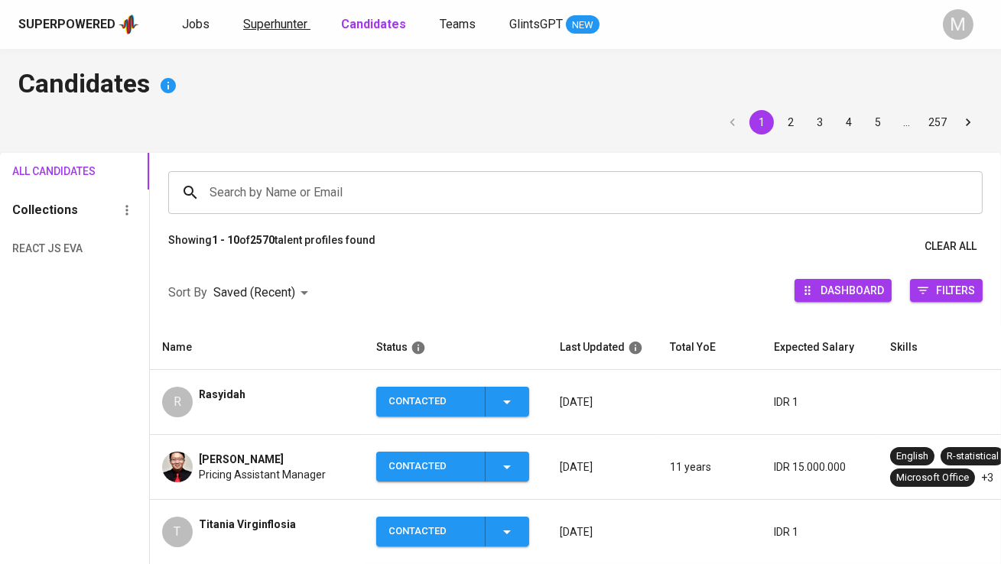
click at [276, 30] on span "Superhunter" at bounding box center [275, 24] width 64 height 15
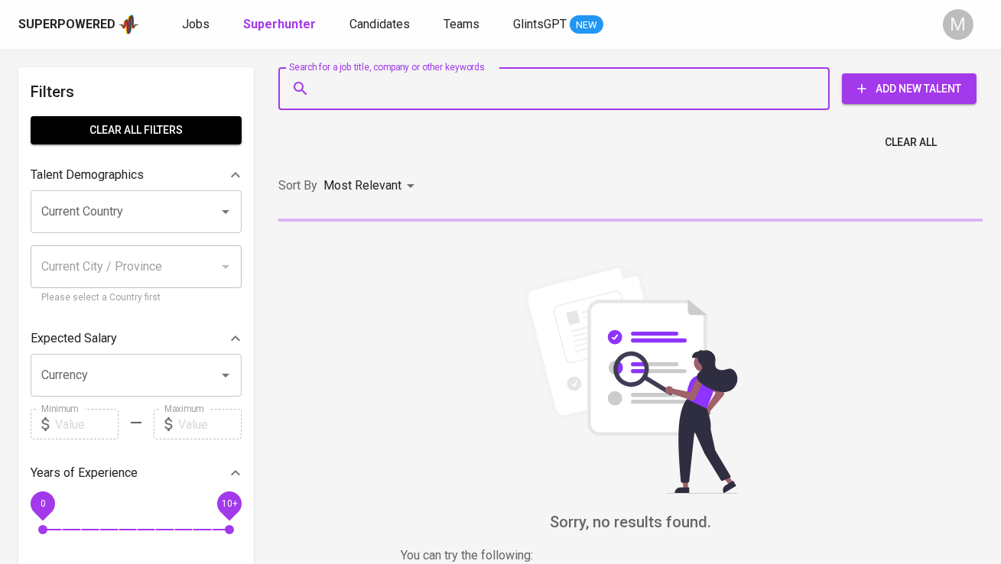
click at [373, 98] on input "Search for a job title, company or other keywords" at bounding box center [558, 88] width 484 height 29
paste input "[EMAIL_ADDRESS][DOMAIN_NAME]"
type input "[EMAIL_ADDRESS][DOMAIN_NAME]"
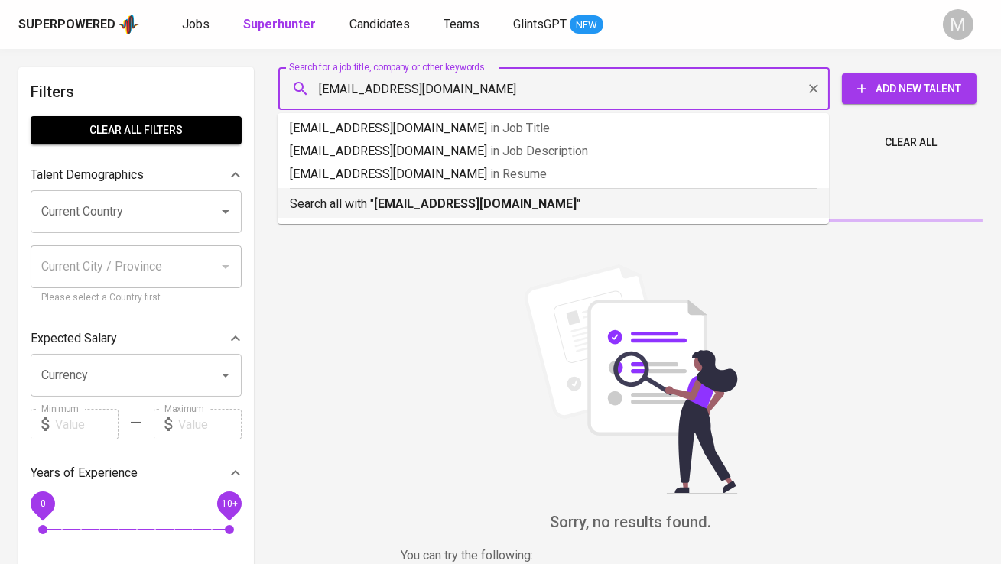
click at [379, 200] on b "[EMAIL_ADDRESS][DOMAIN_NAME]" at bounding box center [475, 204] width 203 height 15
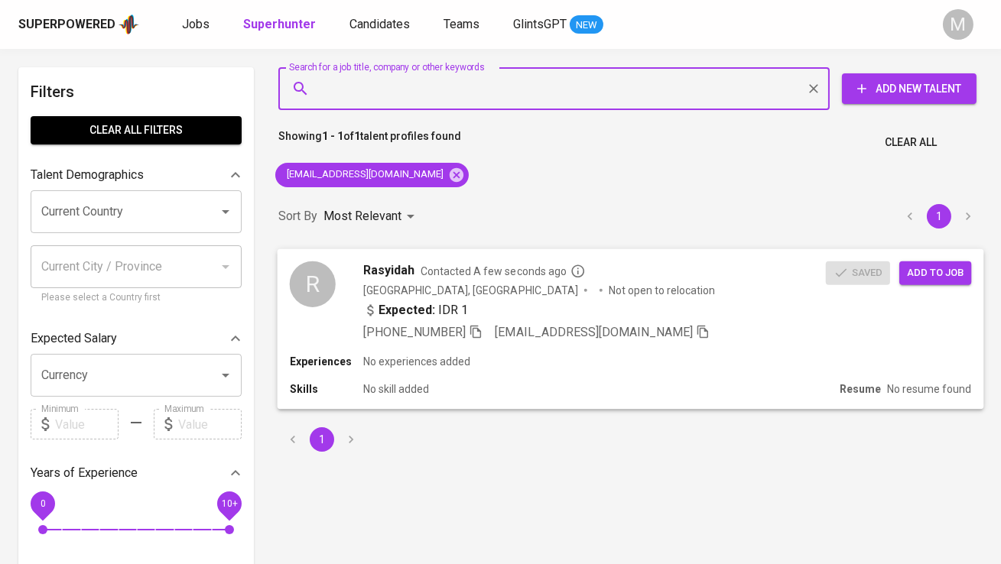
click at [928, 270] on span "Add to job" at bounding box center [935, 273] width 57 height 18
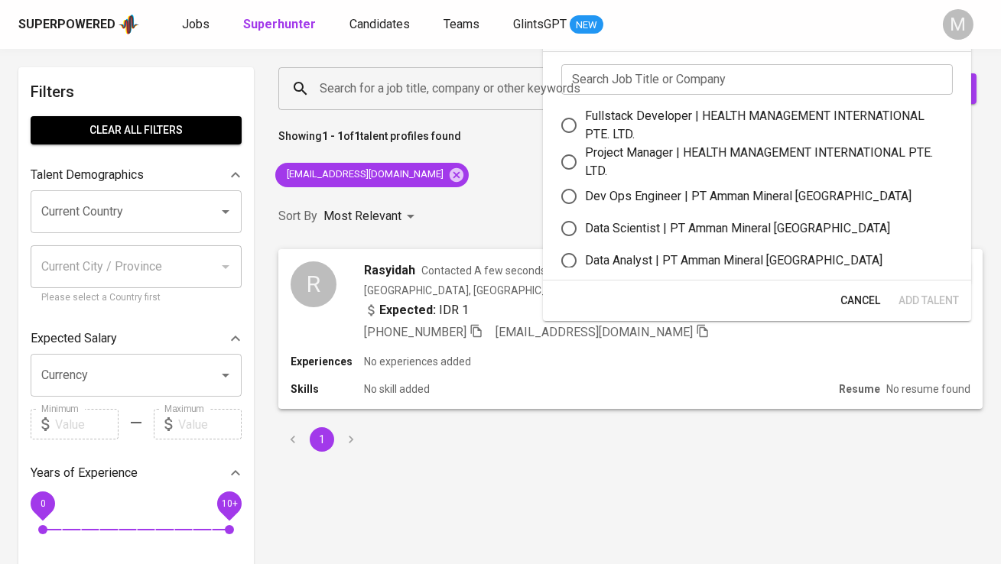
click at [658, 84] on input "text" at bounding box center [757, 79] width 392 height 31
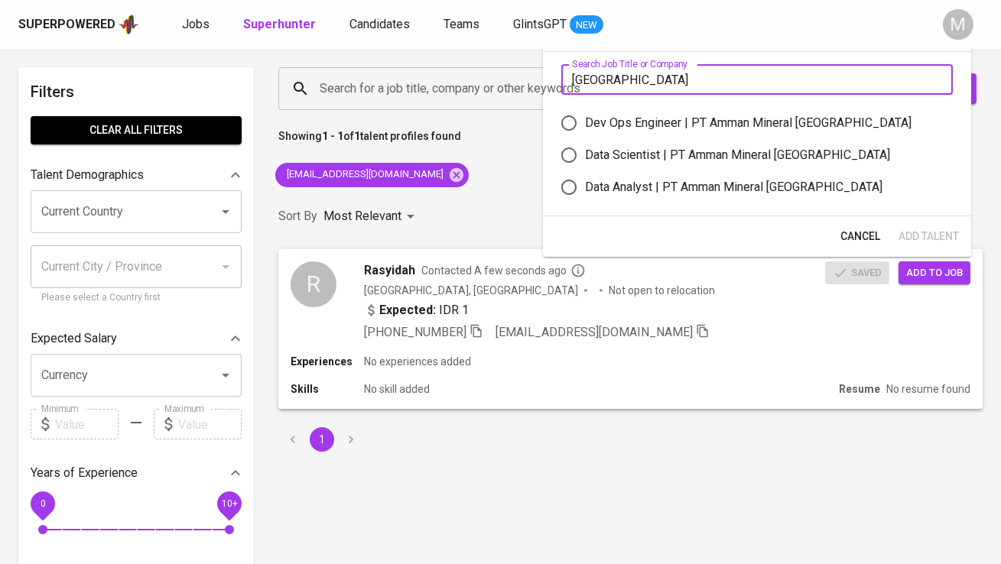
type input "[GEOGRAPHIC_DATA]"
click at [694, 185] on div "Data Analyst | PT Amman Mineral Nusa Tenggara" at bounding box center [733, 187] width 297 height 18
click at [585, 185] on input "Data Analyst | PT Amman Mineral Nusa Tenggara" at bounding box center [569, 187] width 32 height 32
radio input "true"
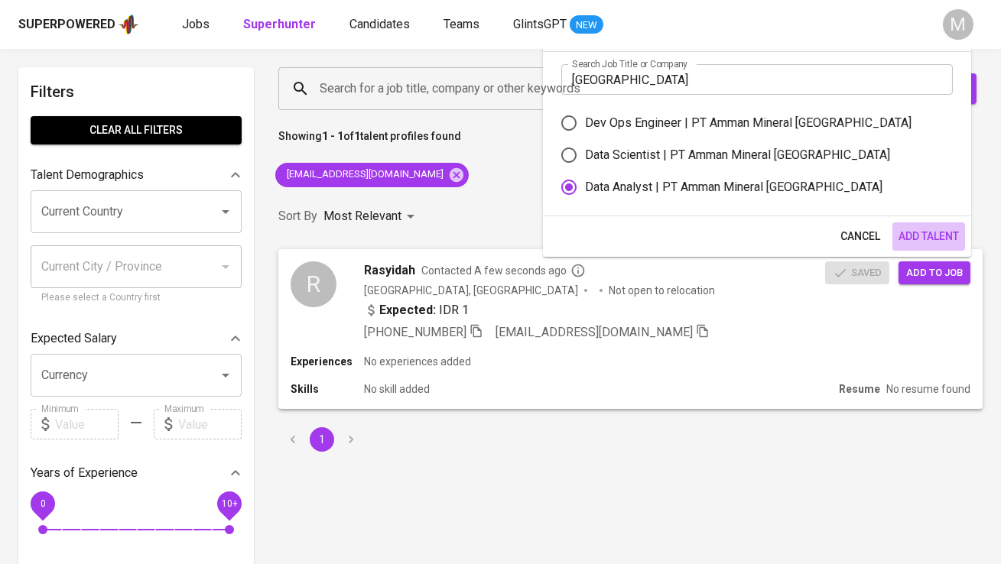
click at [912, 234] on span "Add Talent" at bounding box center [929, 236] width 60 height 19
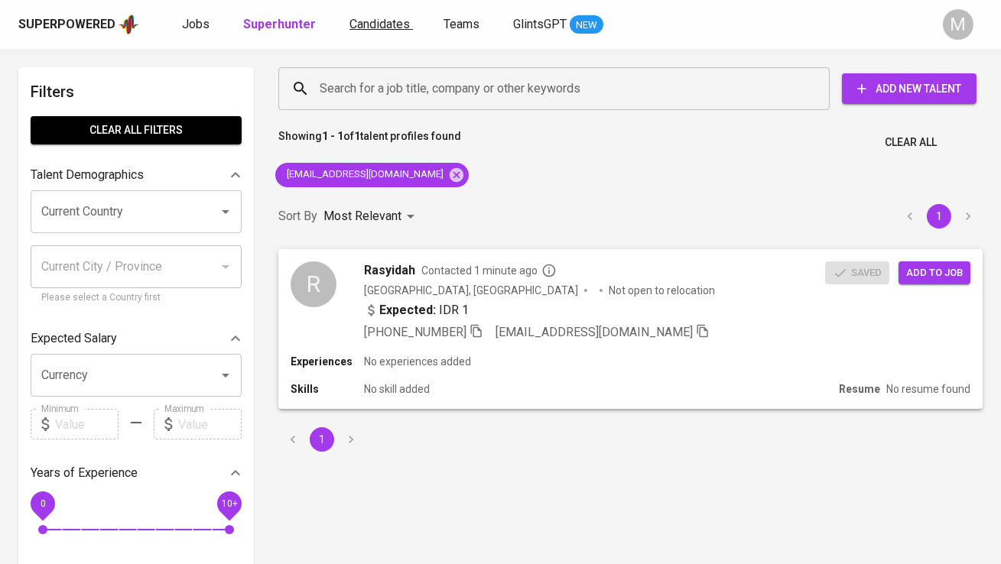
click at [379, 26] on span "Candidates" at bounding box center [379, 24] width 60 height 15
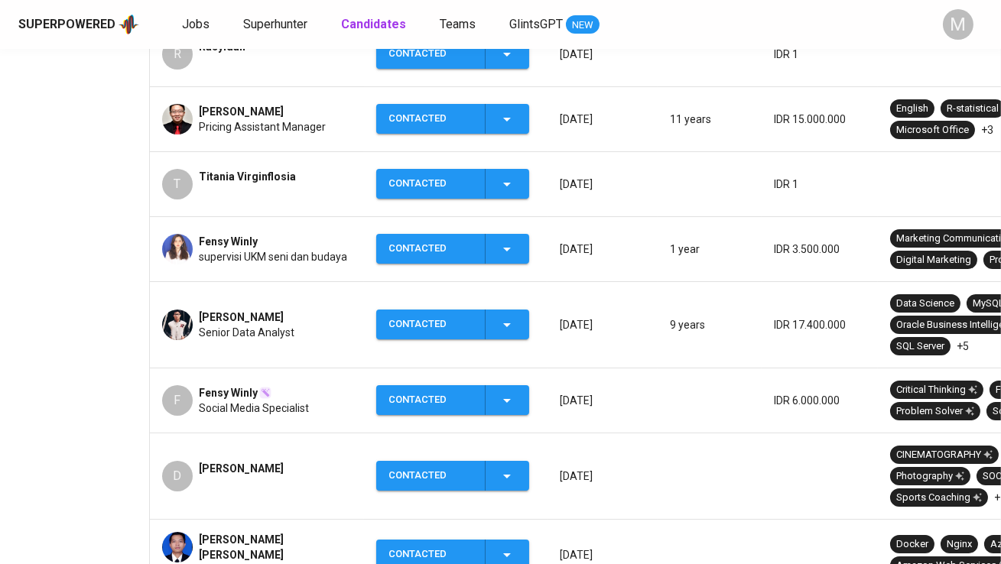
scroll to position [347, 0]
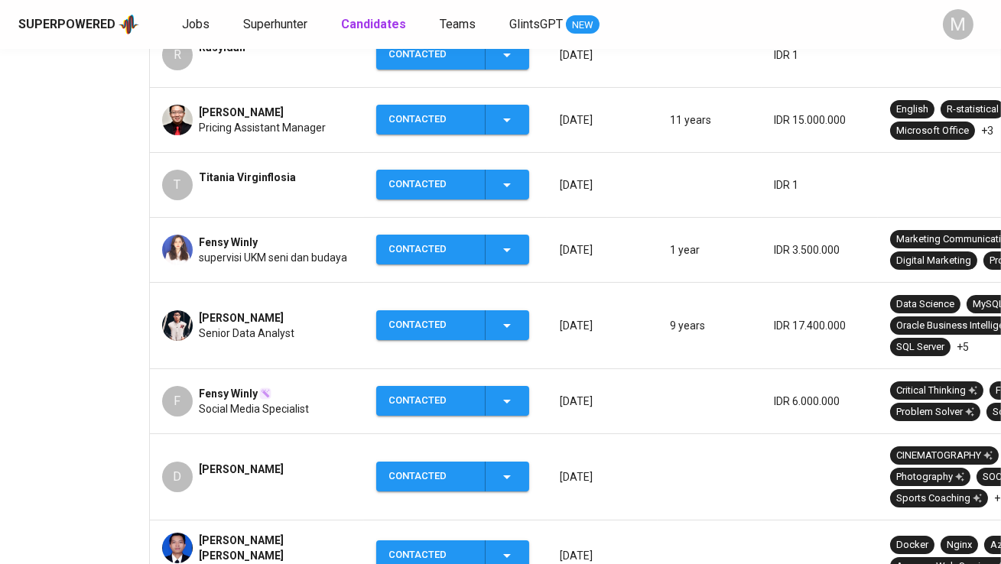
click at [263, 314] on span "[PERSON_NAME]" at bounding box center [241, 317] width 85 height 15
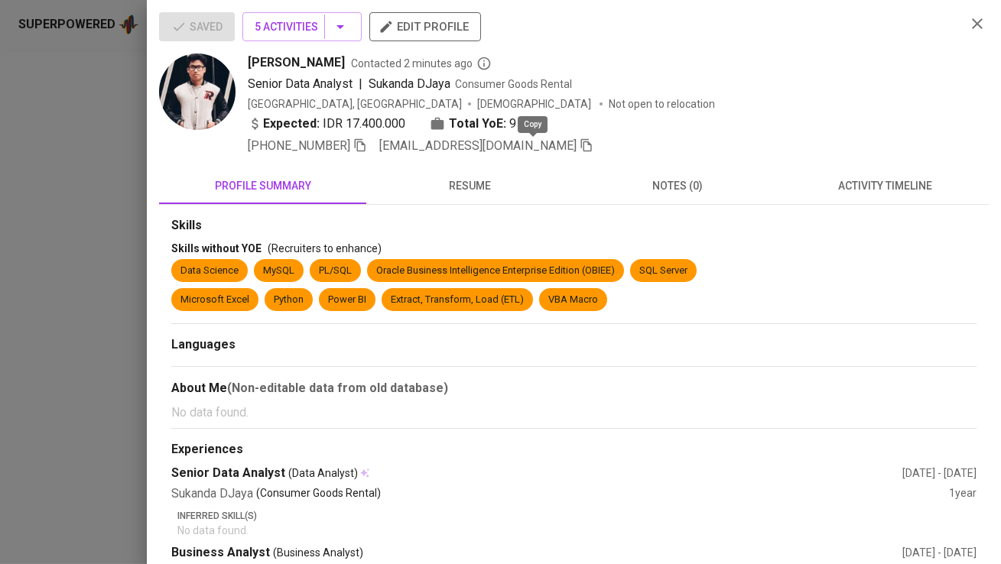
click at [580, 141] on icon "button" at bounding box center [587, 145] width 14 height 14
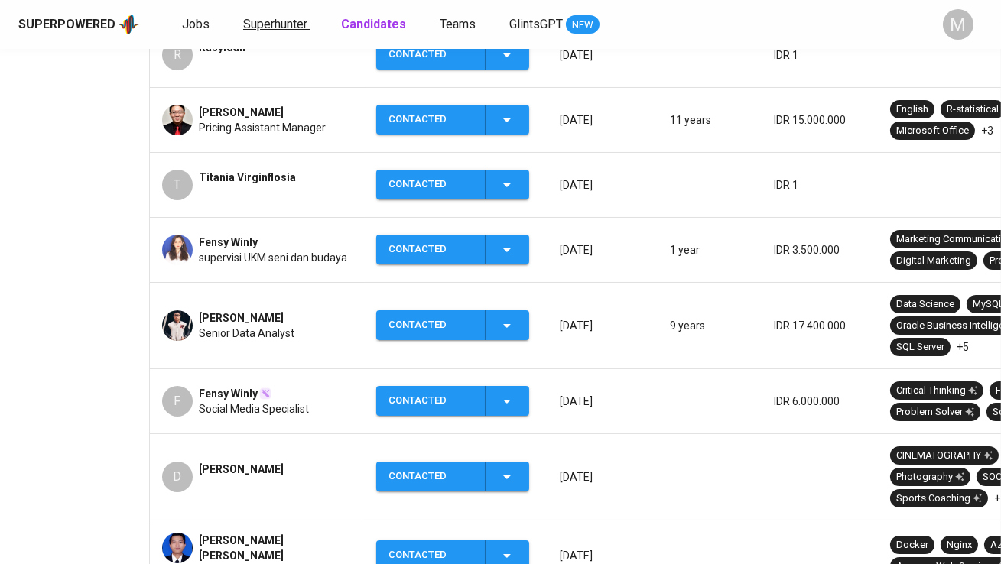
click at [304, 28] on span "Superhunter" at bounding box center [275, 24] width 64 height 15
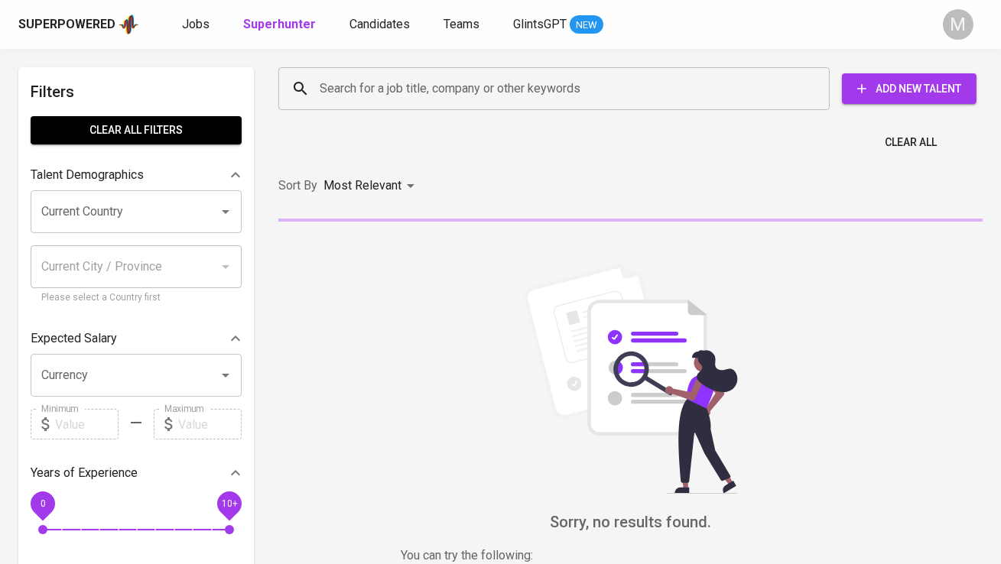
click at [357, 82] on input "Search for a job title, company or other keywords" at bounding box center [558, 88] width 484 height 29
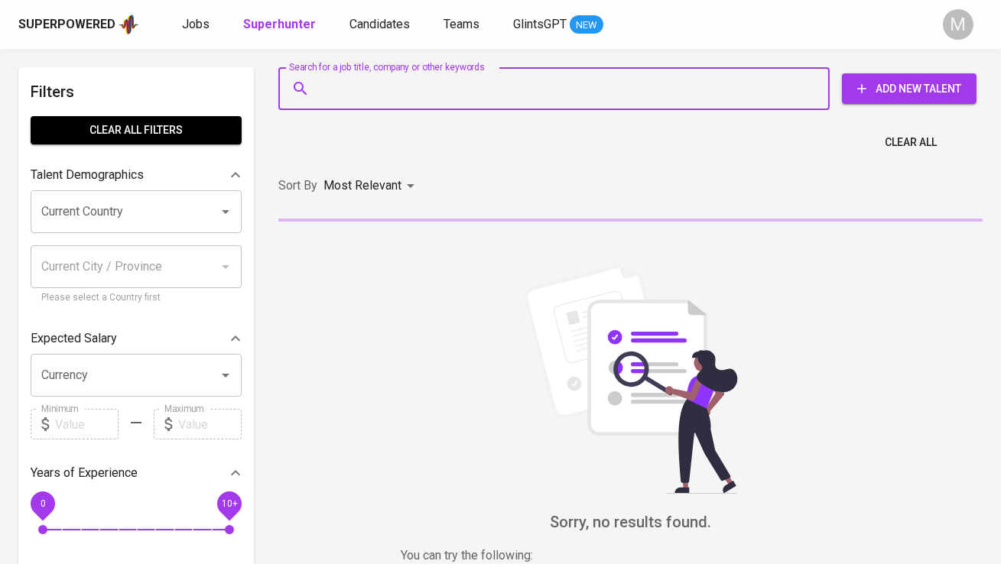
paste input "[EMAIL_ADDRESS][DOMAIN_NAME]"
type input "[EMAIL_ADDRESS][DOMAIN_NAME]"
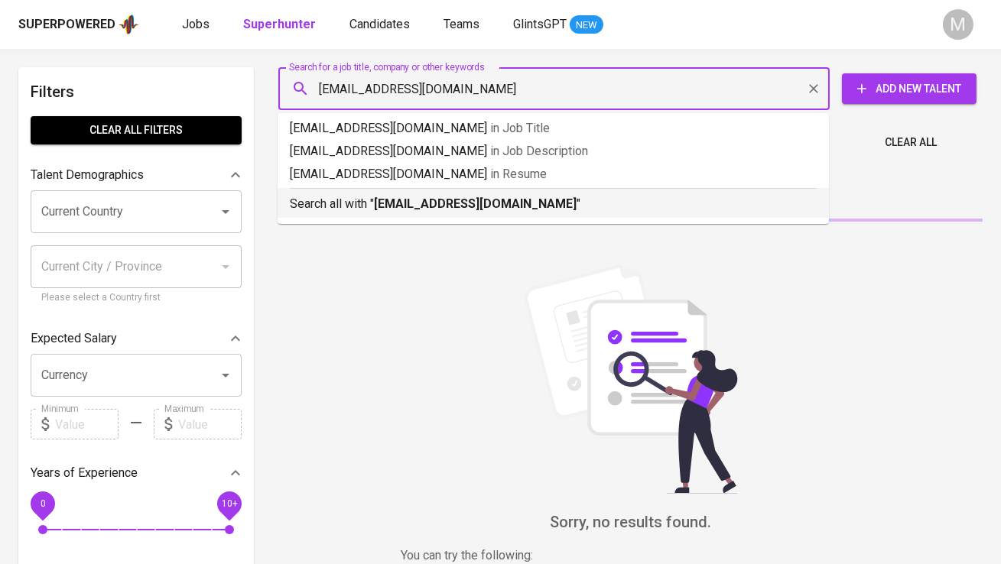
click at [382, 200] on b "[EMAIL_ADDRESS][DOMAIN_NAME]" at bounding box center [475, 204] width 203 height 15
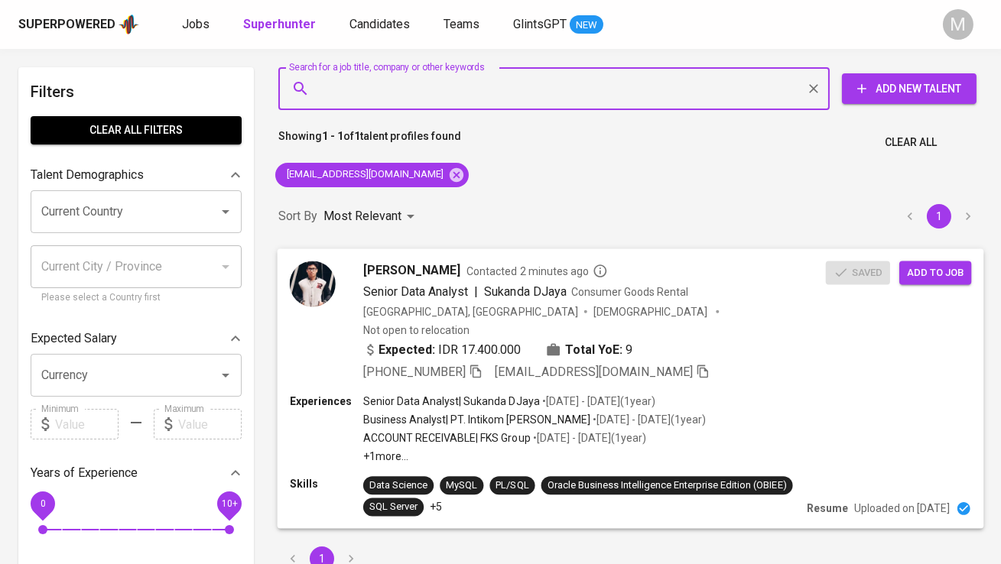
click at [938, 275] on span "Add to job" at bounding box center [935, 273] width 57 height 18
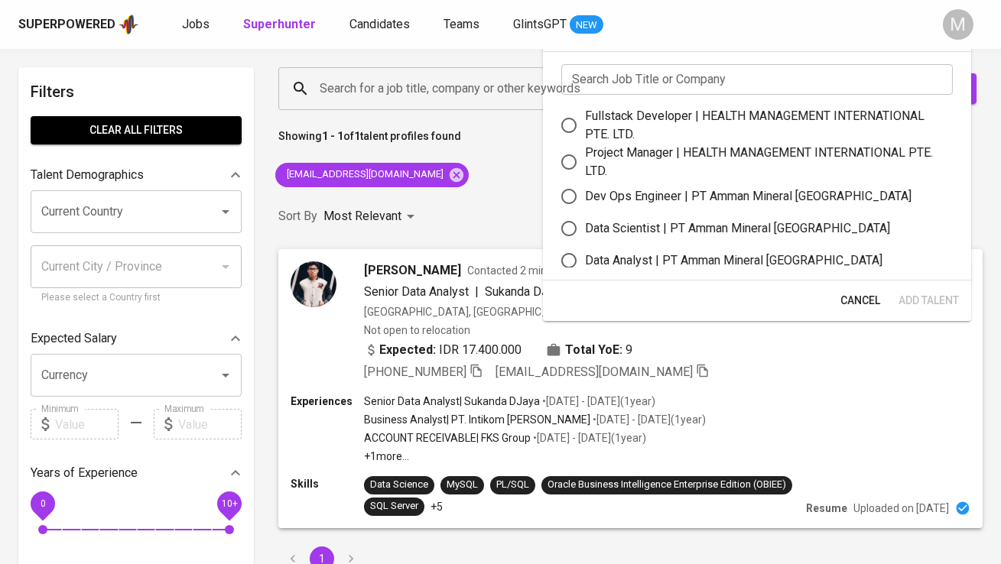
click at [642, 253] on div "Data Analyst | PT Amman Mineral Nusa Tenggara" at bounding box center [733, 261] width 297 height 18
click at [585, 253] on input "Data Analyst | PT Amman Mineral Nusa Tenggara" at bounding box center [569, 261] width 32 height 32
radio input "true"
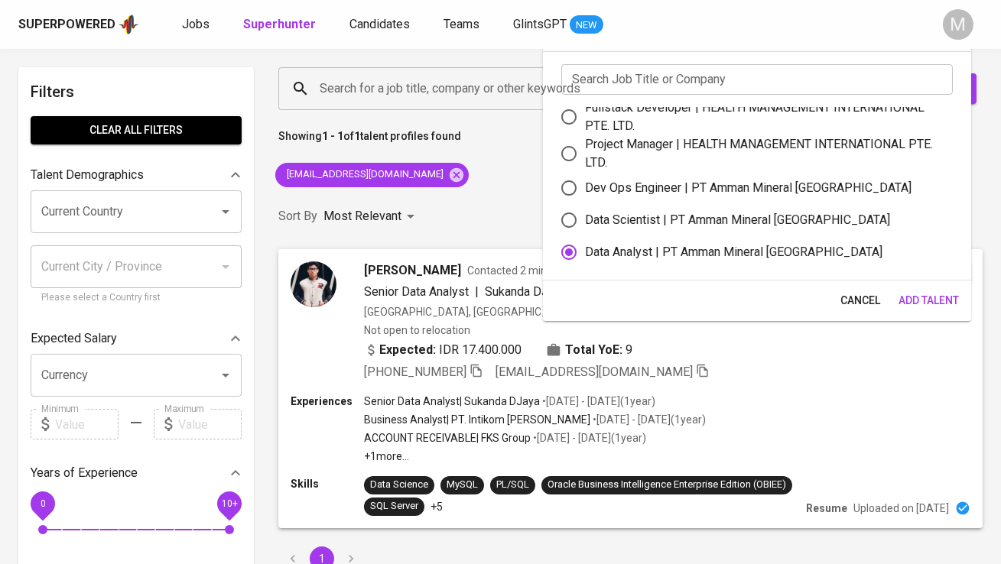
click at [934, 298] on span "Add Talent" at bounding box center [929, 300] width 60 height 19
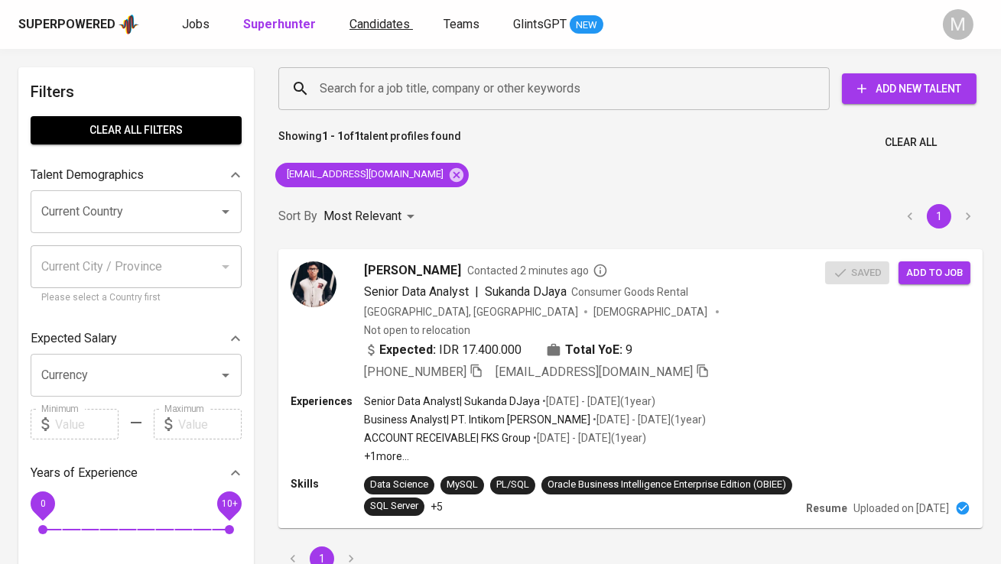
click at [355, 24] on span "Candidates" at bounding box center [379, 24] width 60 height 15
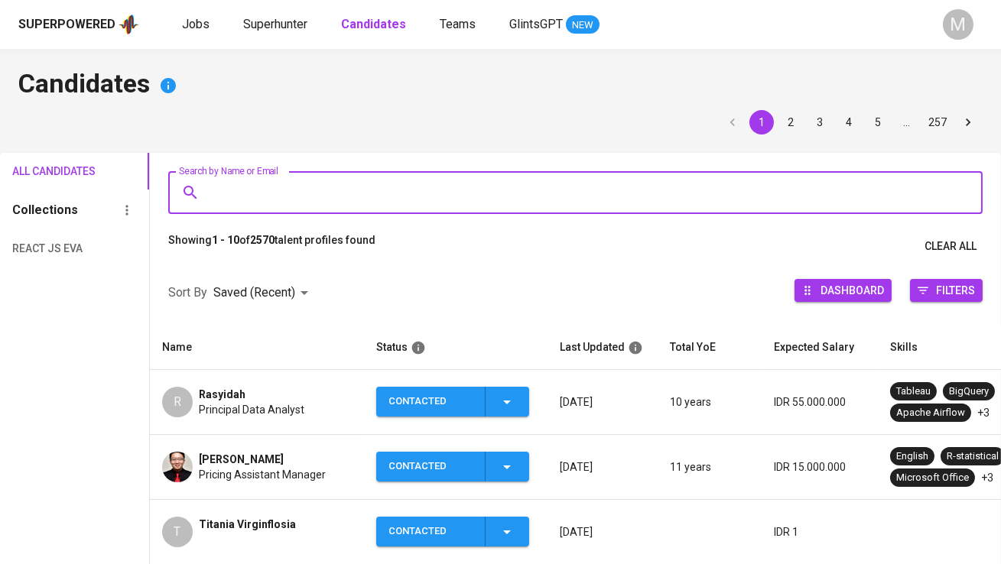
click at [284, 185] on input "Search by Name or Email" at bounding box center [579, 192] width 747 height 29
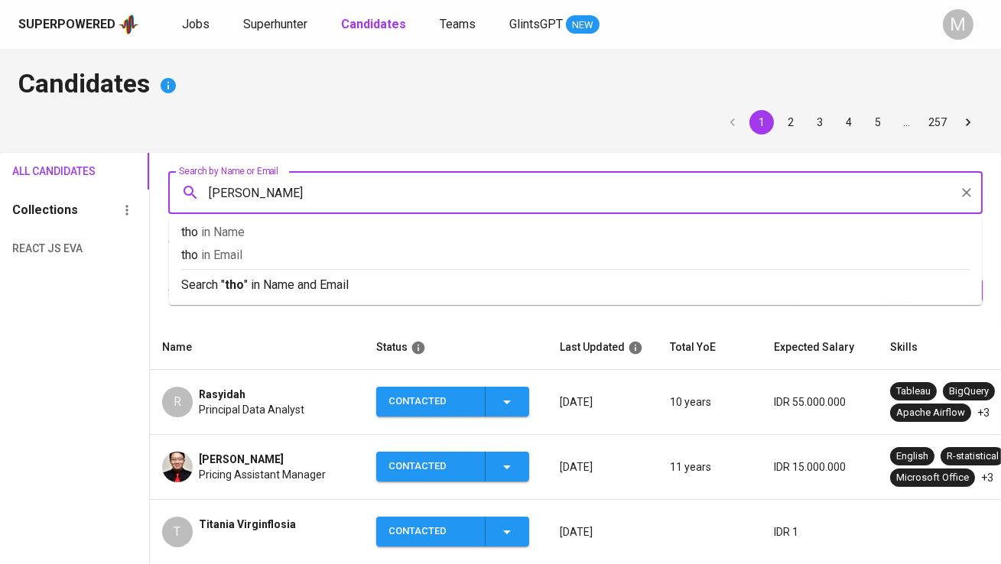
type input "thomas"
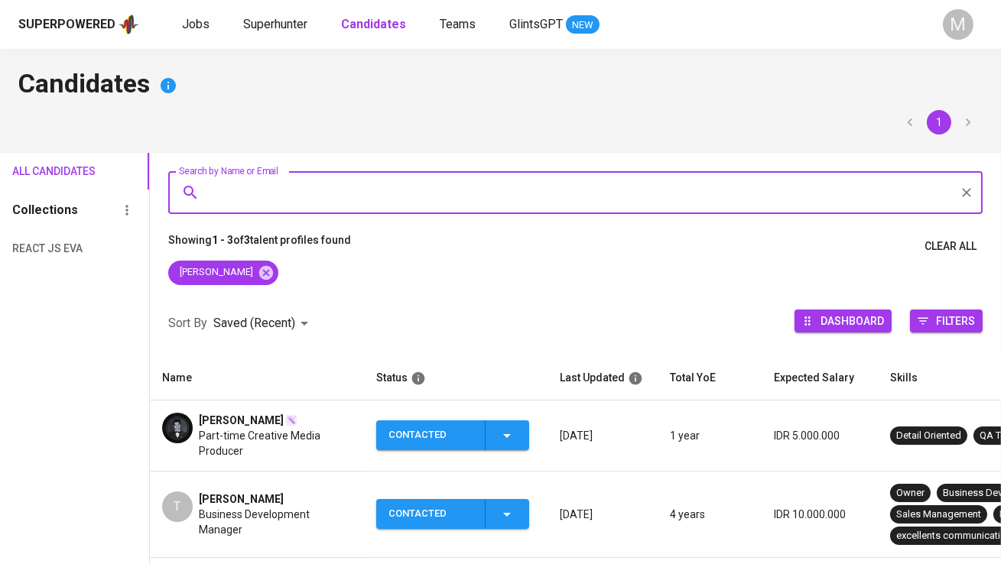
click at [423, 443] on div "Contacted" at bounding box center [430, 436] width 84 height 30
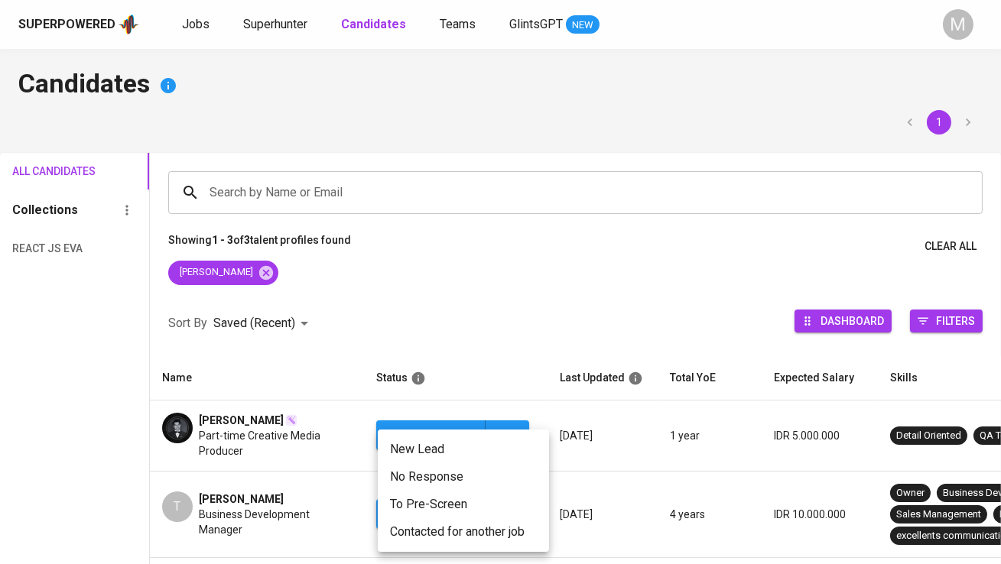
click at [427, 531] on li "Contacted for another job" at bounding box center [463, 533] width 171 height 28
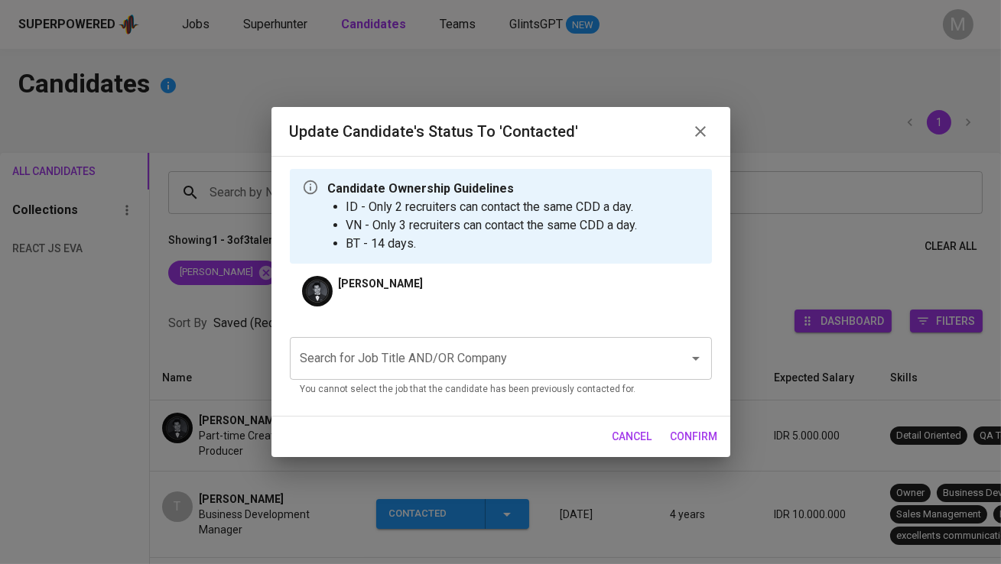
click at [407, 371] on input "Search for Job Title AND/OR Company" at bounding box center [480, 358] width 366 height 29
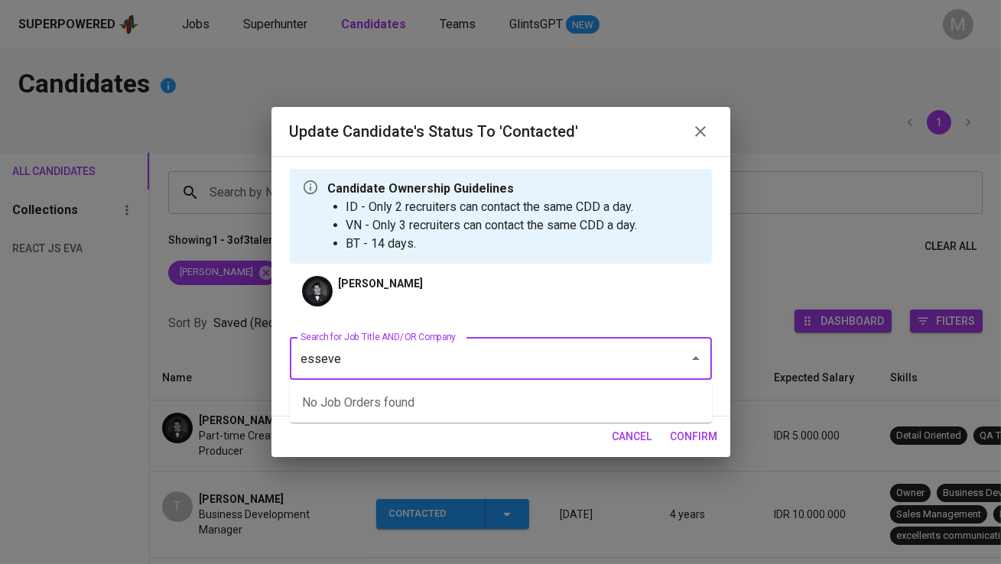
type input "essevel"
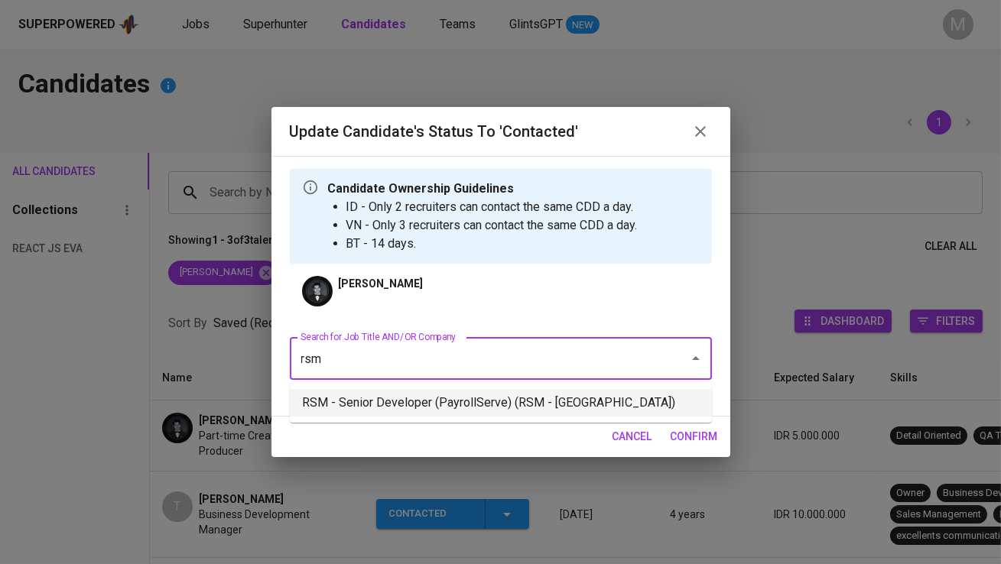
click at [457, 410] on li "RSM - Senior Developer (PayrollServe) (RSM - Singapore)" at bounding box center [501, 403] width 422 height 28
type input "rsm"
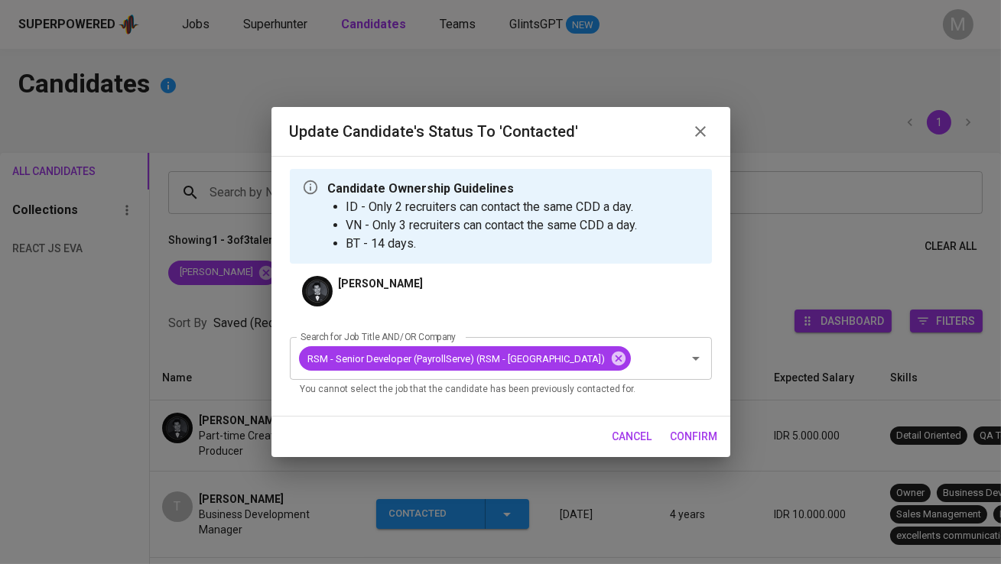
click at [696, 436] on span "confirm" at bounding box center [694, 436] width 47 height 19
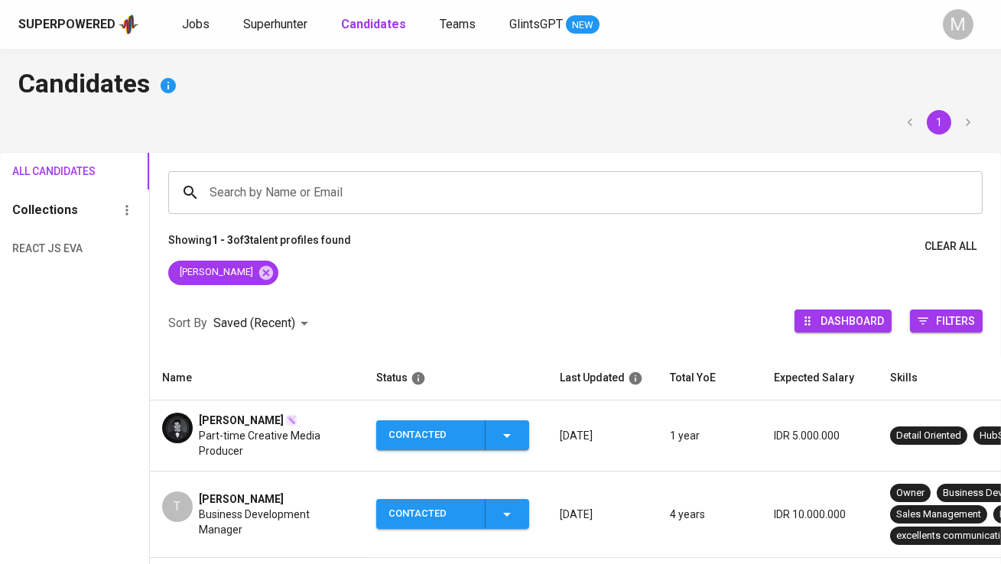
click at [234, 413] on span "Thomas Kerschbaumer" at bounding box center [241, 420] width 85 height 15
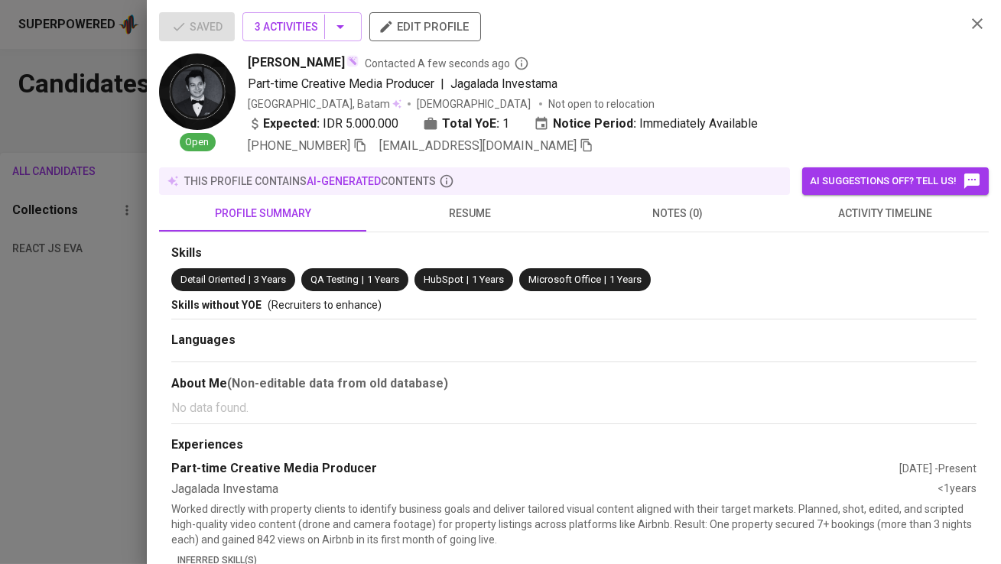
click at [476, 216] on span "resume" at bounding box center [469, 213] width 189 height 19
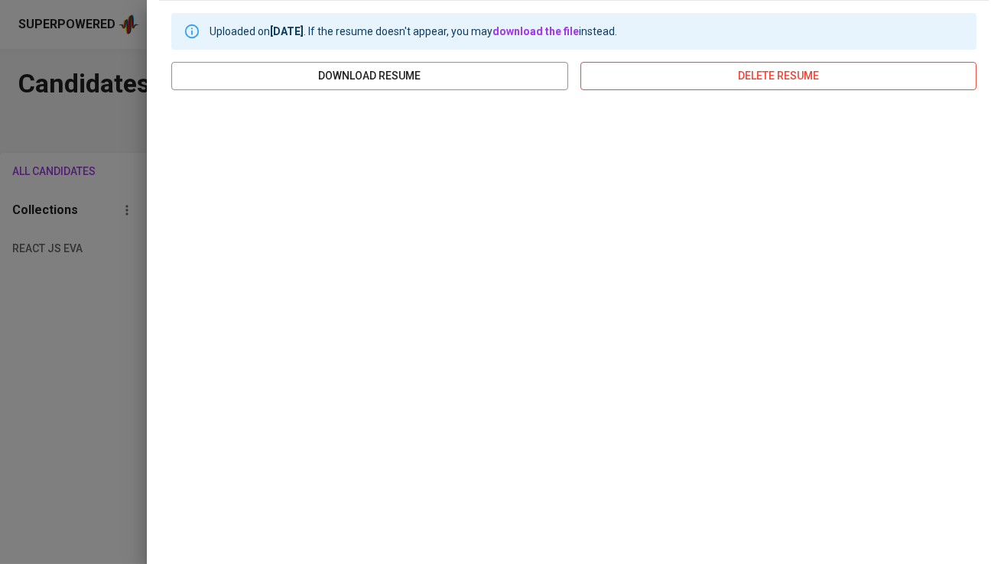
scroll to position [252, 0]
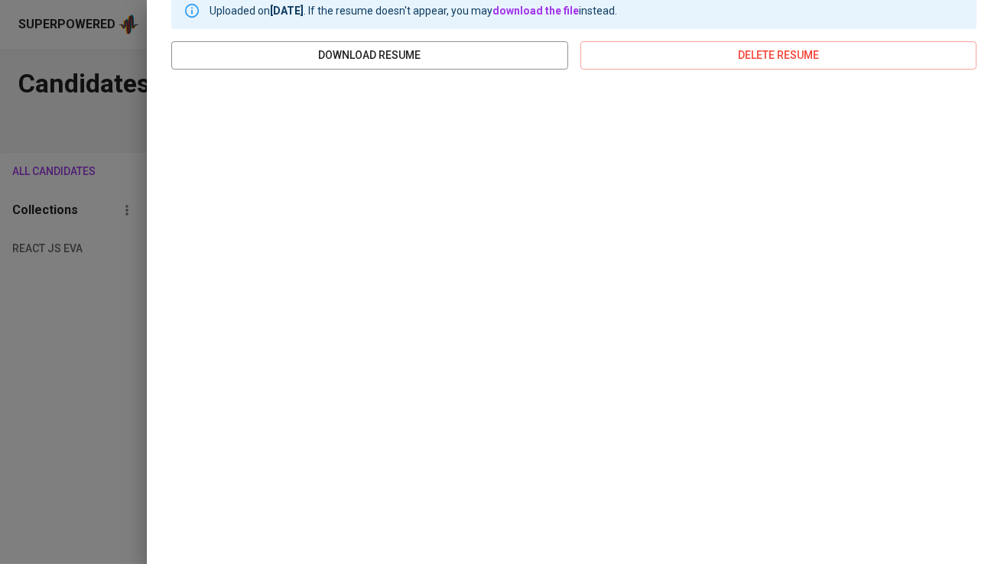
click at [7, 374] on div at bounding box center [500, 282] width 1001 height 564
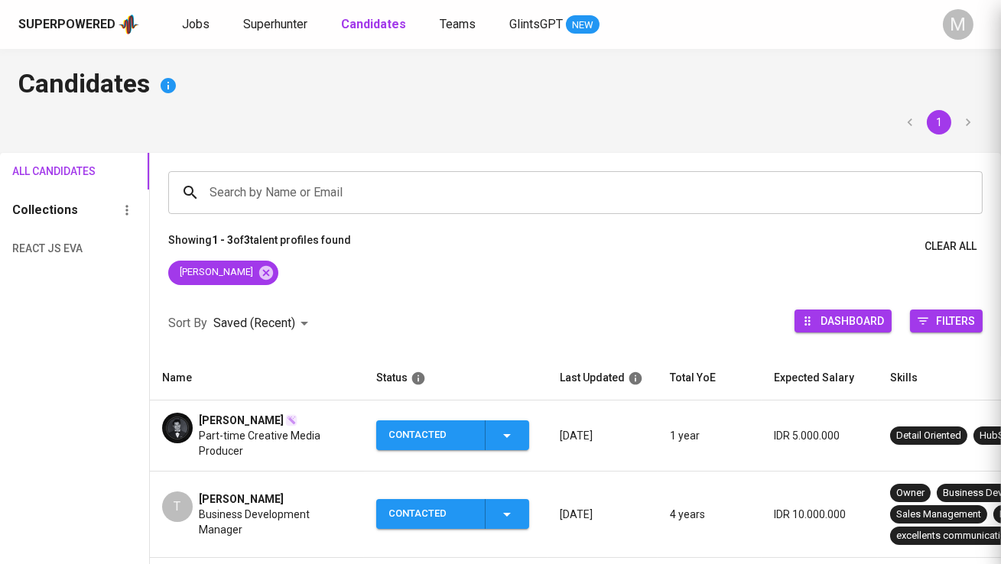
scroll to position [0, 0]
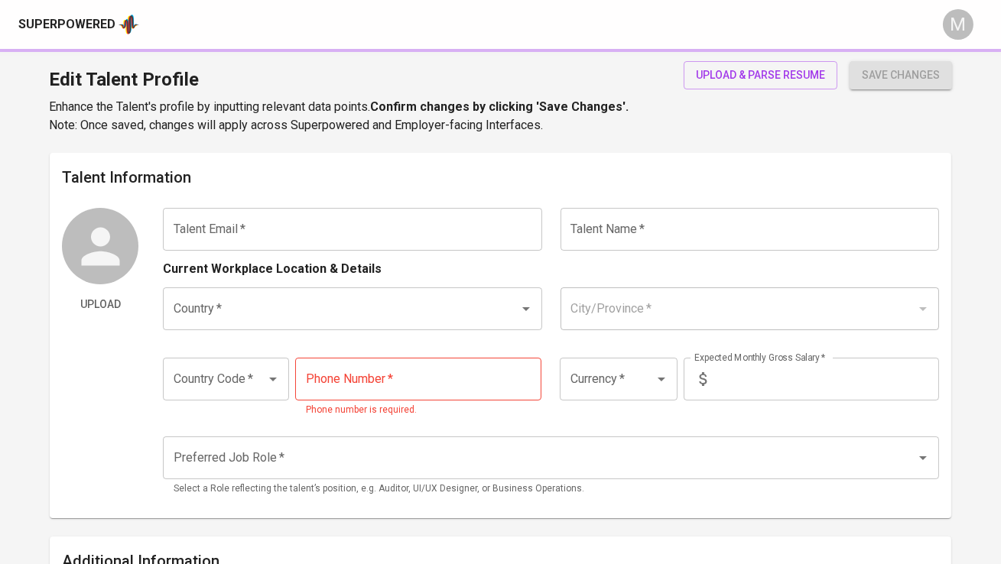
type input "[EMAIL_ADDRESS][DOMAIN_NAME]"
type input "[PERSON_NAME]"
type input "[GEOGRAPHIC_DATA]"
type input "[GEOGRAPHIC_DATA], [GEOGRAPHIC_DATA]"
type input "+62"
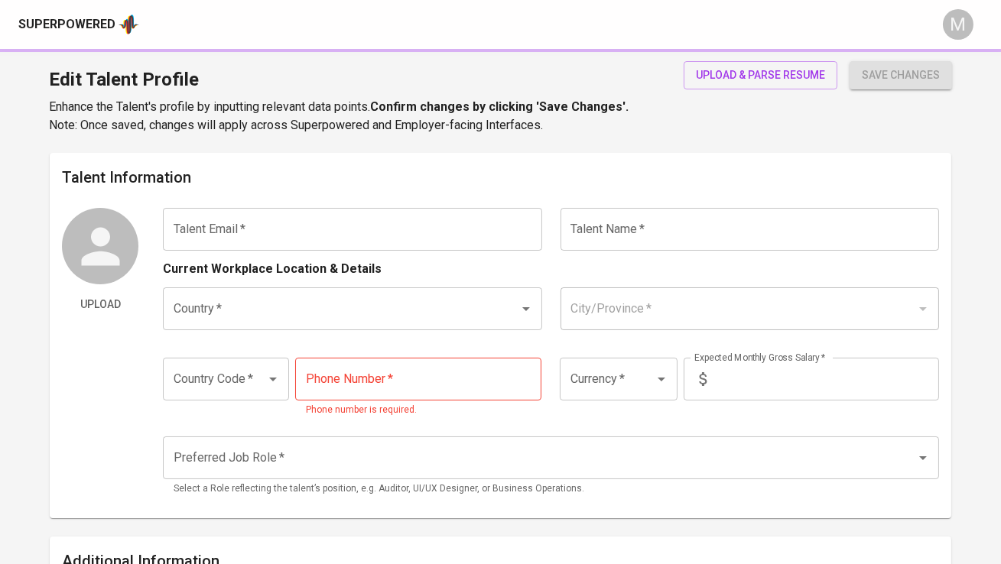
type input "[PHONE_NUMBER]"
type input "IDR"
radio input "true"
type input "9"
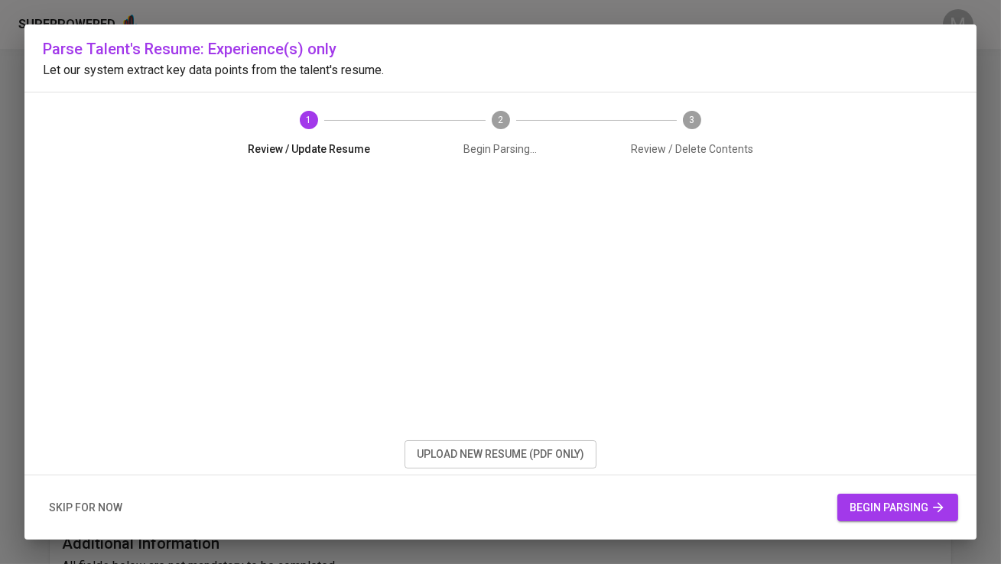
scroll to position [70, 0]
click at [438, 454] on span "upload new resume (pdf only)" at bounding box center [500, 454] width 167 height 19
click at [887, 503] on span "begin parsing" at bounding box center [898, 508] width 96 height 19
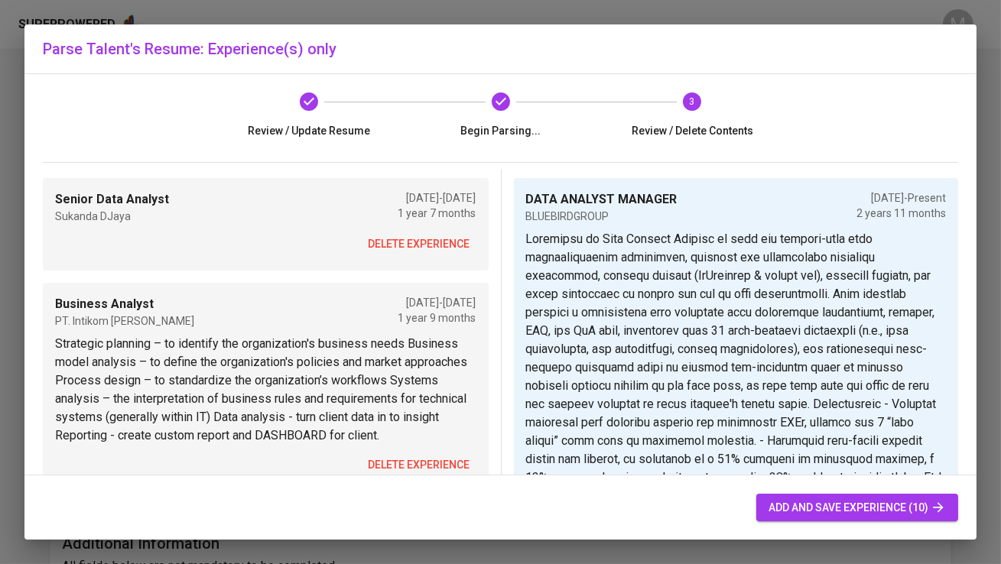
scroll to position [0, 0]
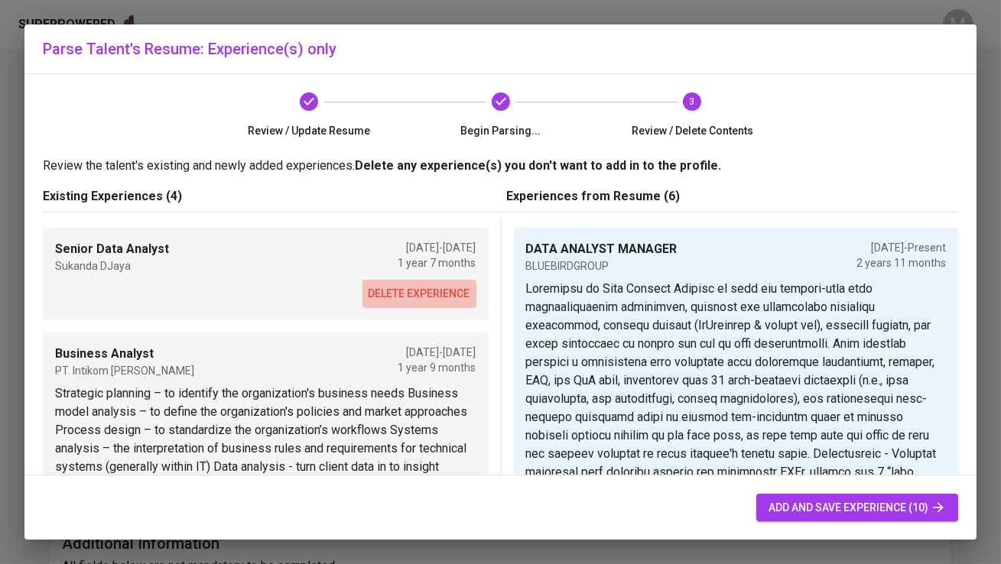
click at [394, 294] on span "delete experience" at bounding box center [420, 293] width 102 height 19
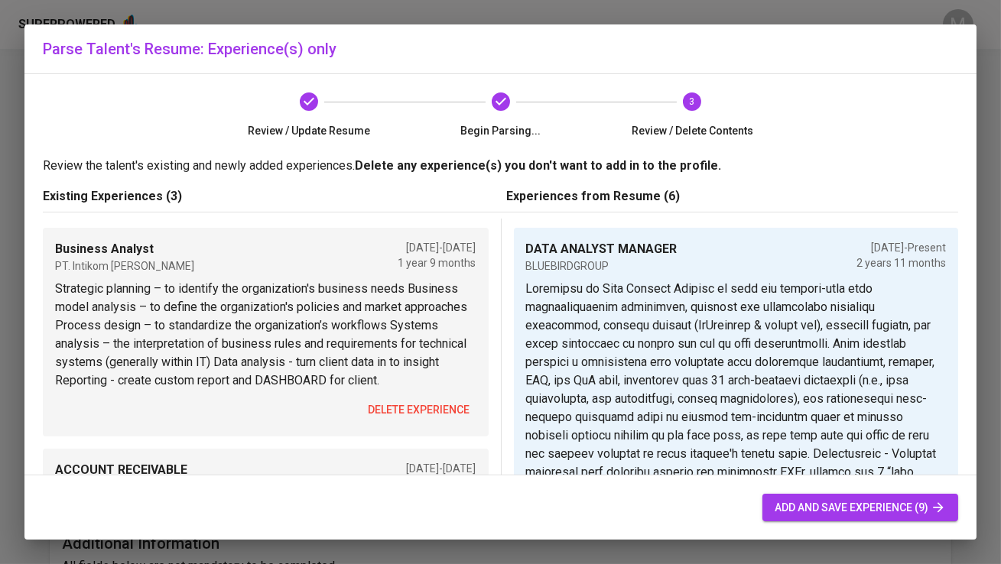
scroll to position [99, 0]
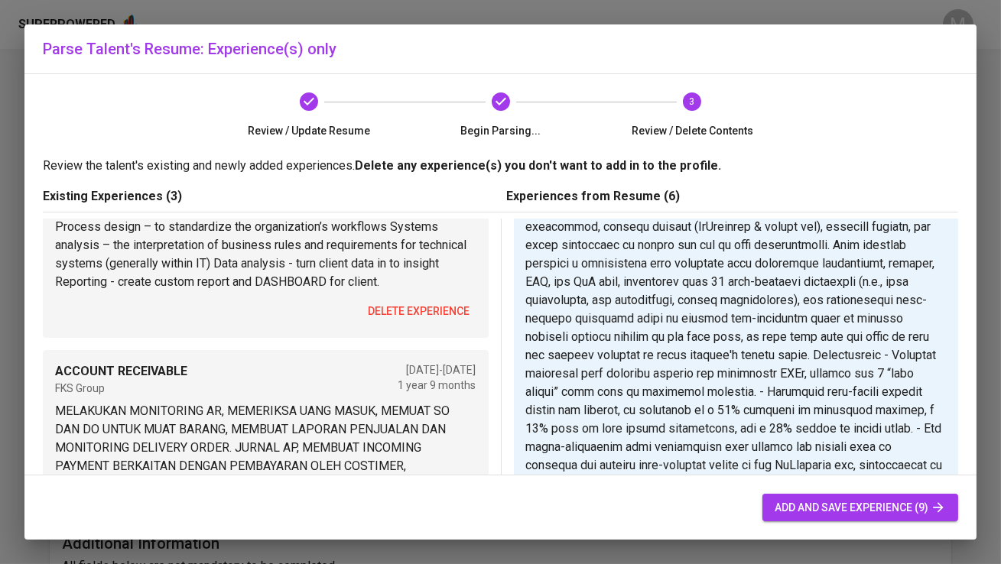
click at [428, 315] on span "delete experience" at bounding box center [420, 311] width 102 height 19
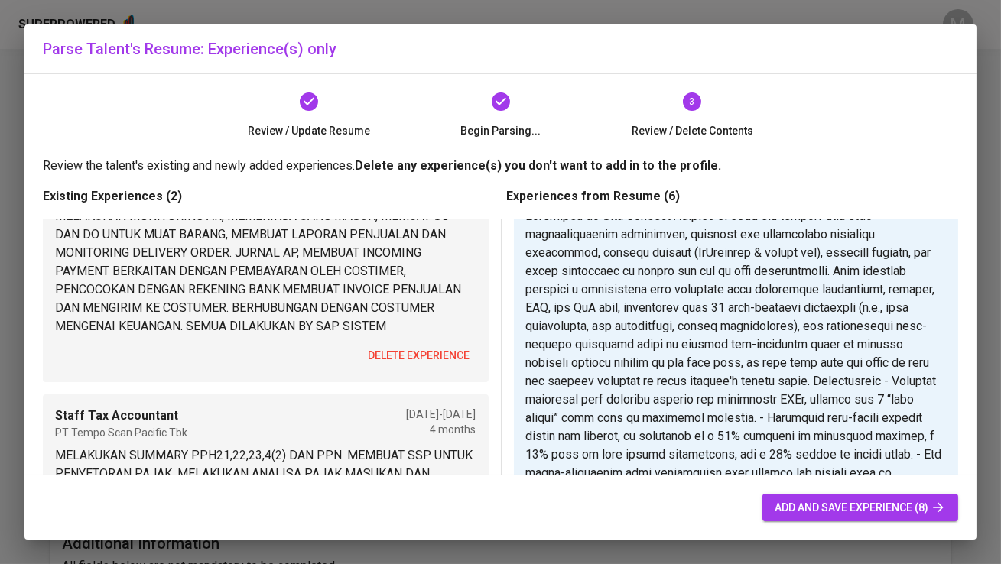
scroll to position [92, 0]
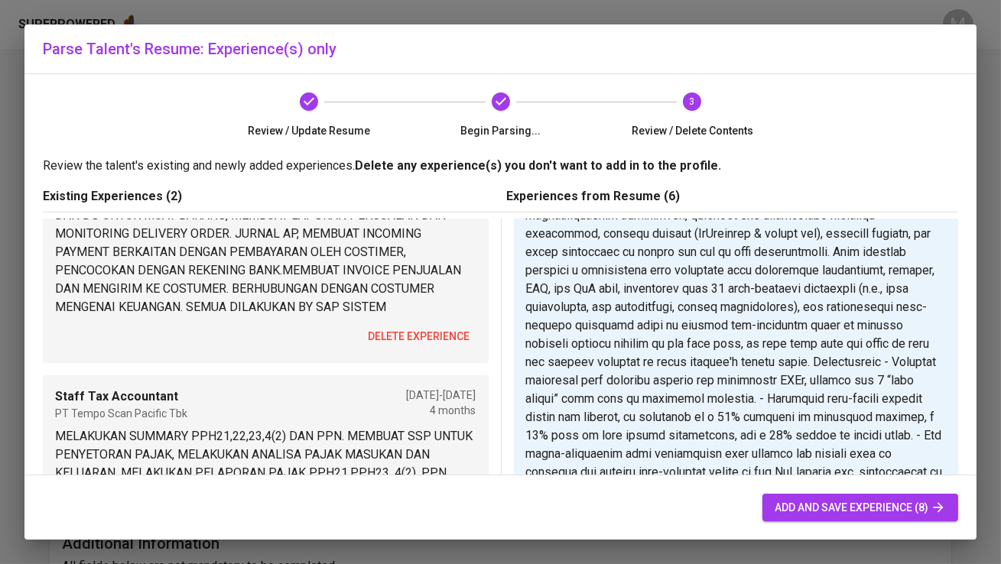
click at [408, 336] on span "delete experience" at bounding box center [420, 336] width 102 height 19
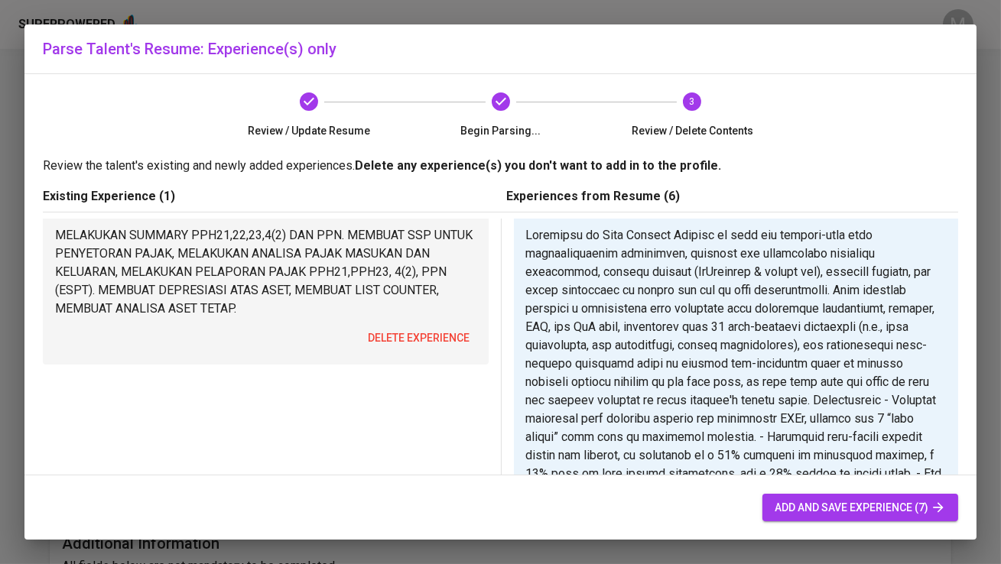
scroll to position [63, 0]
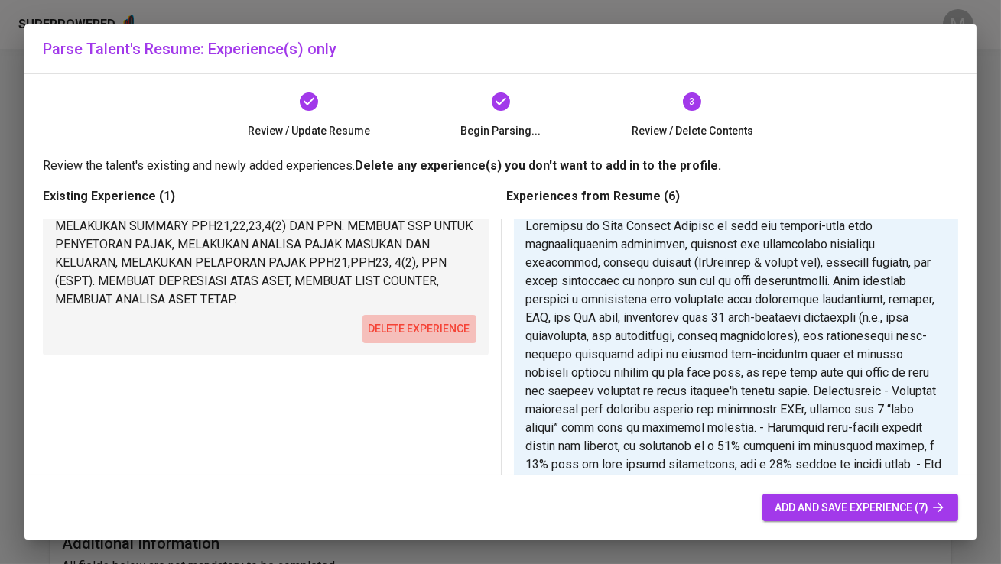
click at [399, 324] on span "delete experience" at bounding box center [420, 329] width 102 height 19
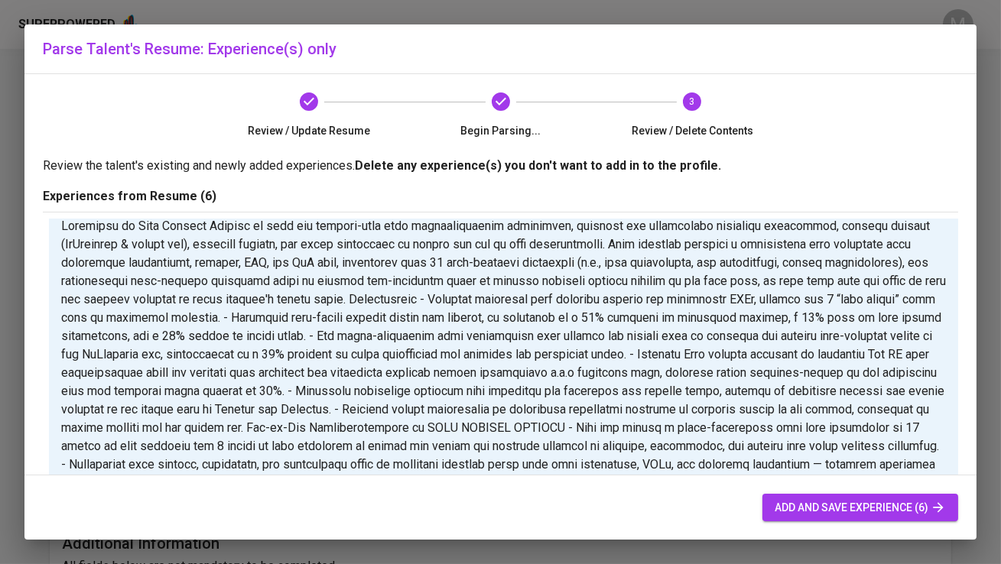
scroll to position [0, 0]
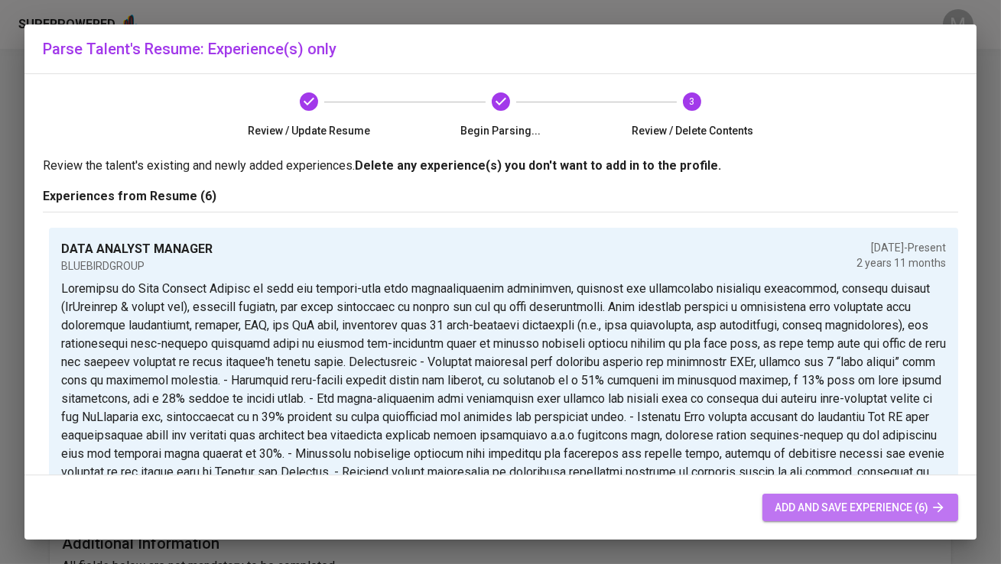
click at [802, 509] on span "add and save experience (6)" at bounding box center [860, 508] width 171 height 19
type input "DATA ANALYST MANAGER"
type input "BLUEBIRDGROUP"
checkbox input "true"
type input "[DATE]"
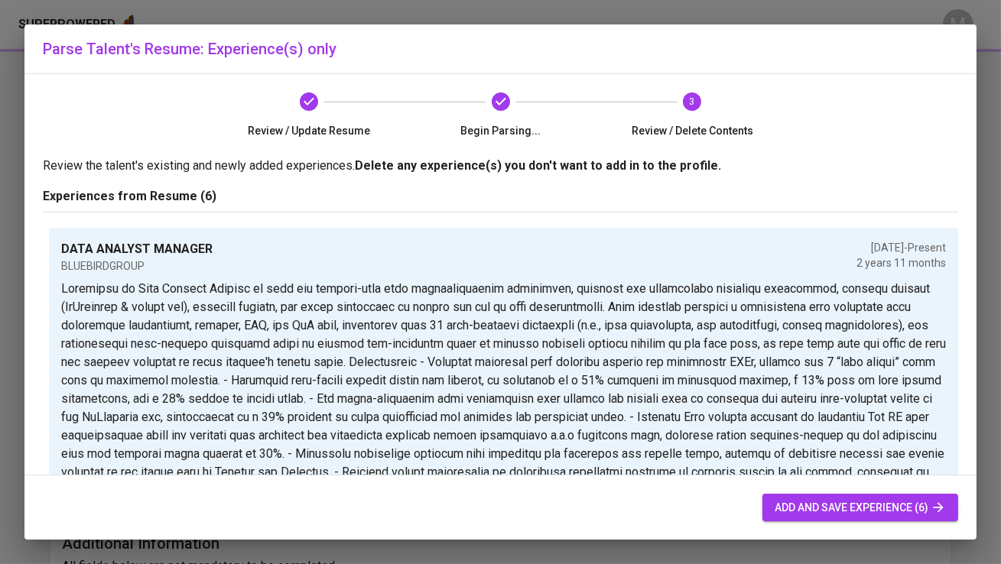
type textarea "Loremipsu do Sita Consect Adipisc el sedd eiu tempori-utla etdo magnaaliquaenim…"
type input "LEAD DATA ANALYST"
type input "ALODOKTER"
type input "[DATE]"
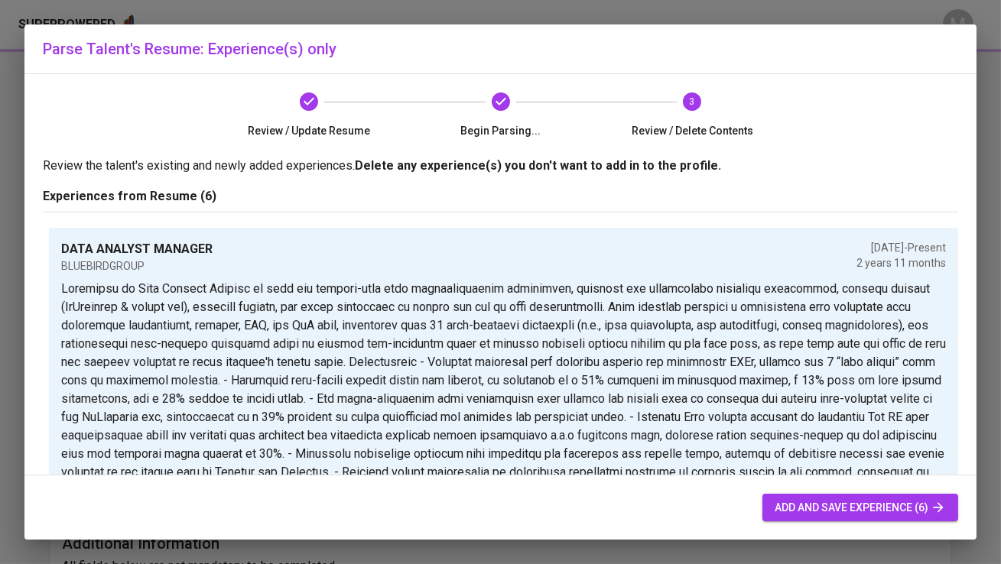
type textarea "Lor-ip-Dol Sitametconsectet ad ELIT SEDD EIUSMOD - Temporin 4 Utlabor et Dolo M…"
type input "DATA ANALYST"
type input "HOME CREDIT"
type input "05/01/2021"
type input "03/01/2022"
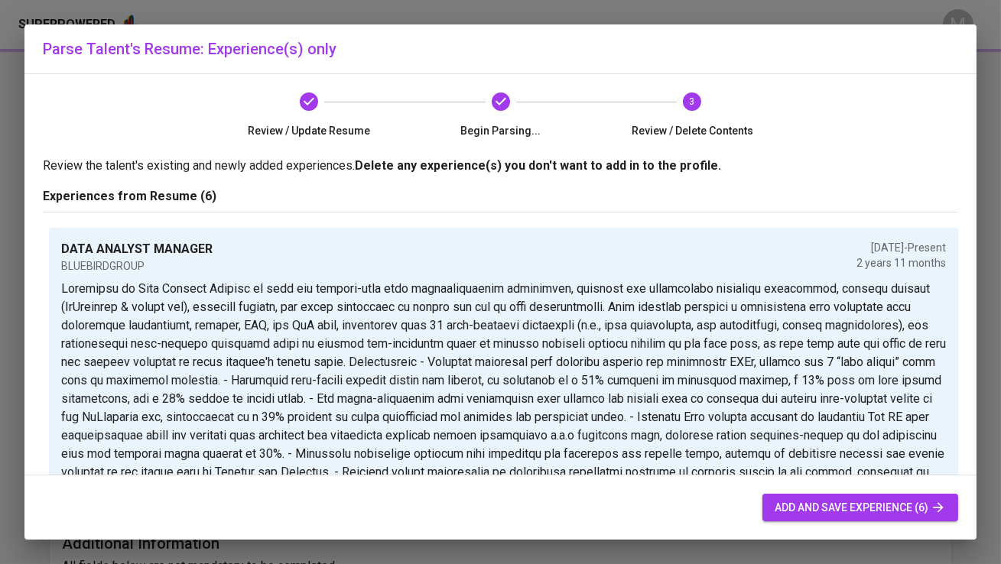
type textarea "- Developing KPI for Financing Journey - Design Dataset for Analysis & Modellin…"
type input "DATA ANALYST"
type input "TANIHUB"
type input "[DATE]"
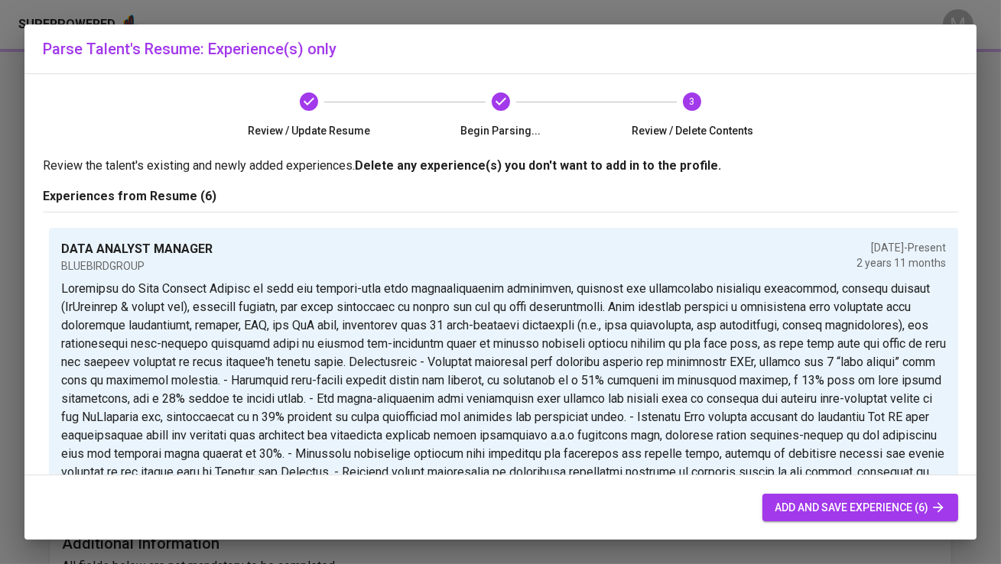
type textarea "- Developing KPI & Matrix for Supply Chain - Design Dataset for Analysis & Mode…"
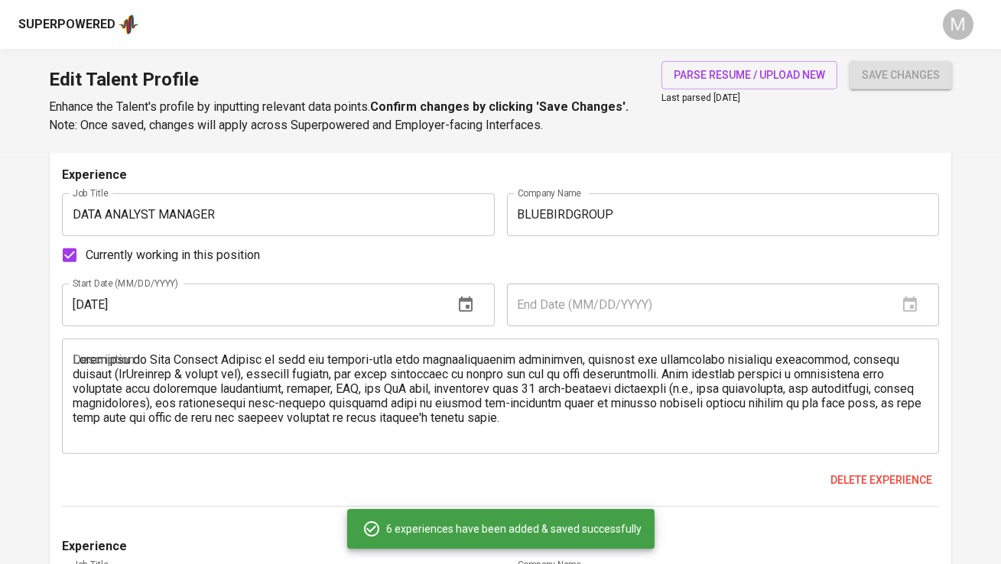
scroll to position [1490, 0]
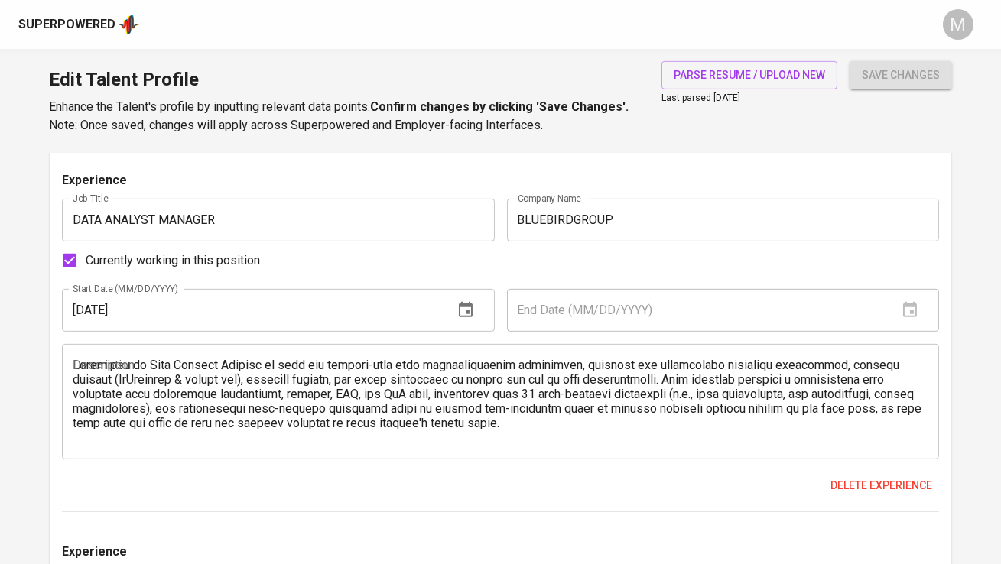
click at [573, 219] on input "BLUEBIRDGROUP" at bounding box center [723, 220] width 432 height 43
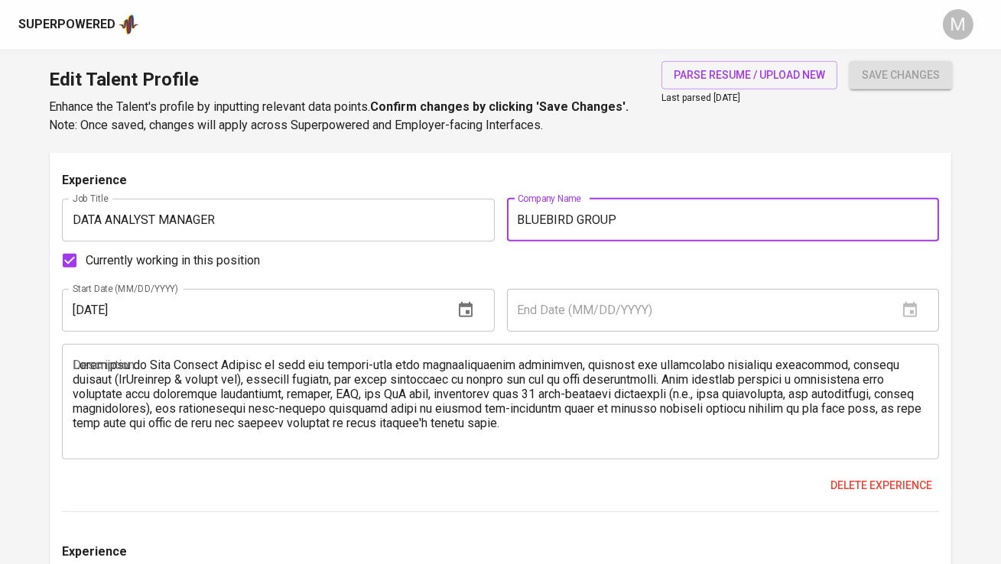
type input "BLUEBIRD GROUP"
click at [290, 221] on input "DATA ANALYST MANAGER" at bounding box center [278, 220] width 432 height 43
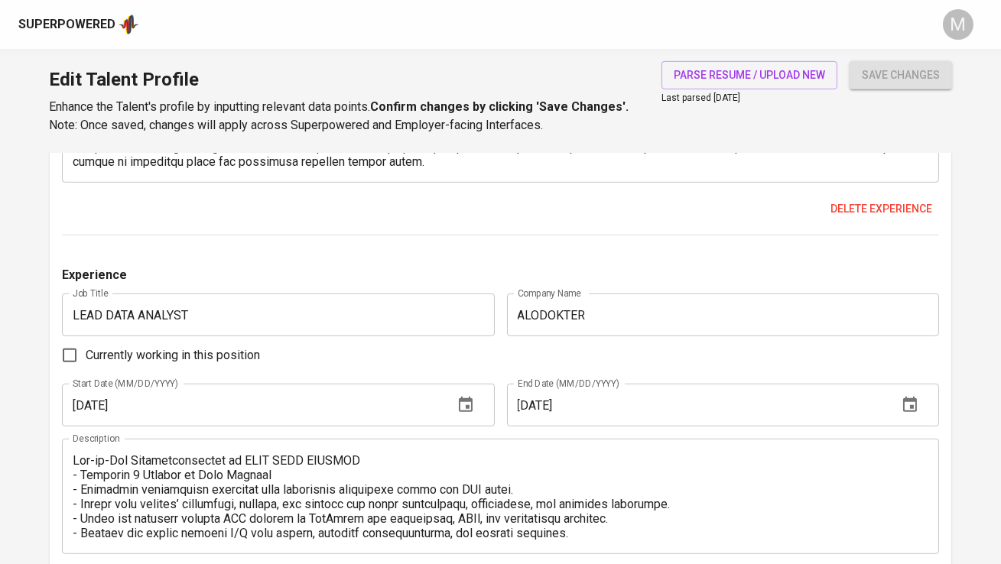
scroll to position [1767, 0]
click at [466, 402] on icon "button" at bounding box center [466, 406] width 18 height 18
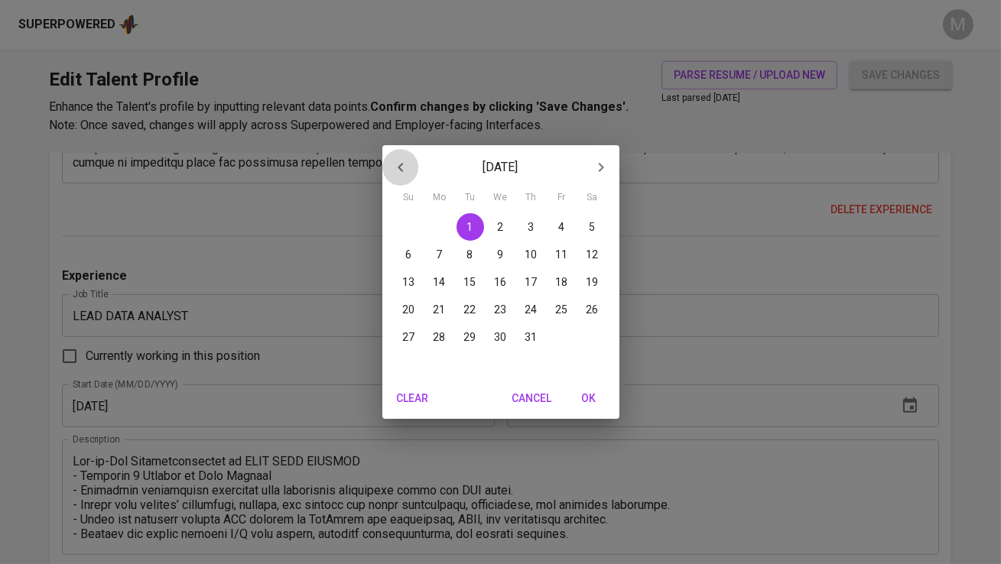
click at [398, 164] on icon "button" at bounding box center [401, 167] width 18 height 18
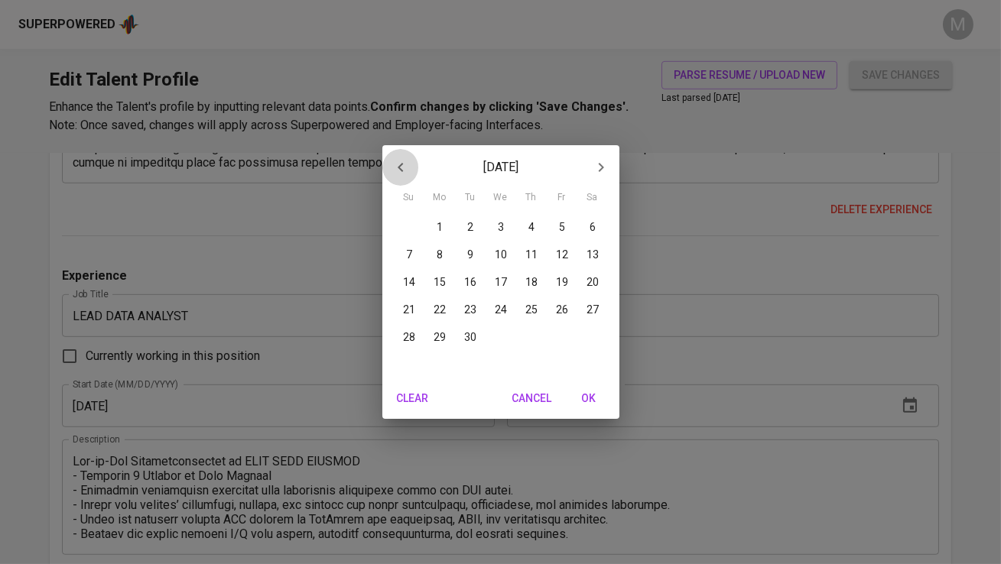
click at [398, 164] on icon "button" at bounding box center [401, 167] width 18 height 18
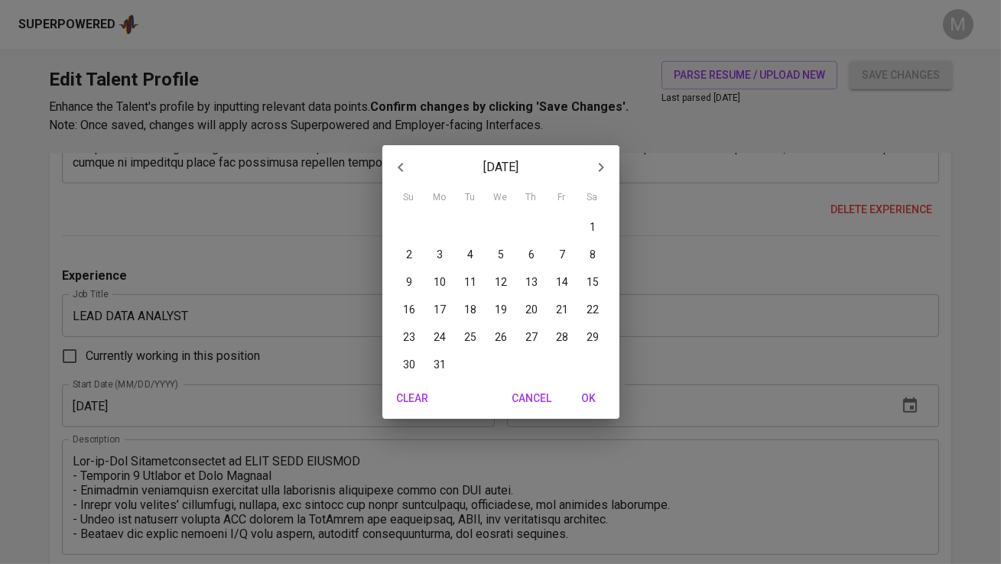
click at [398, 164] on icon "button" at bounding box center [401, 167] width 18 height 18
click at [598, 167] on icon "button" at bounding box center [601, 167] width 18 height 18
click at [585, 219] on span "1" at bounding box center [593, 226] width 28 height 15
type input "05/01/2021"
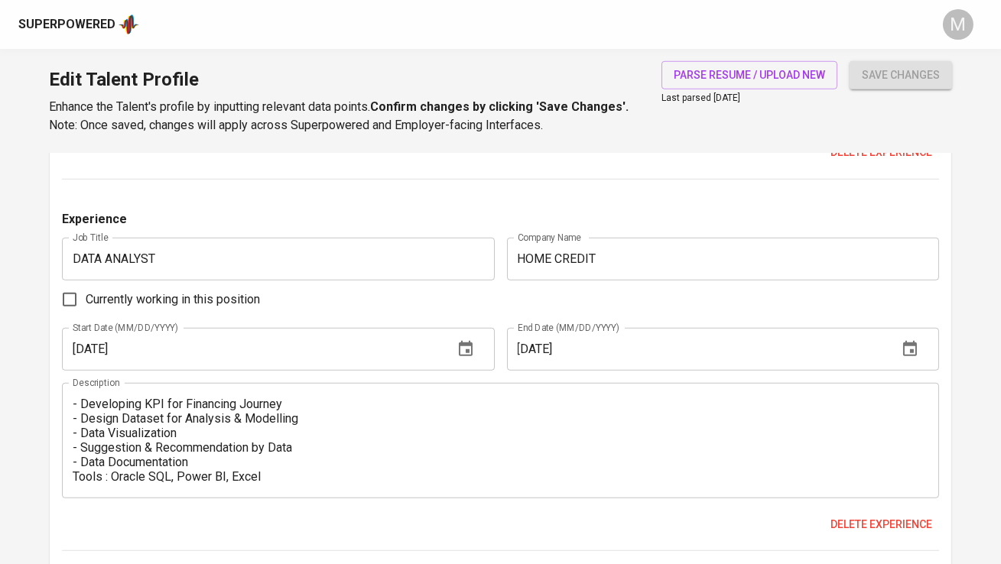
scroll to position [2210, 0]
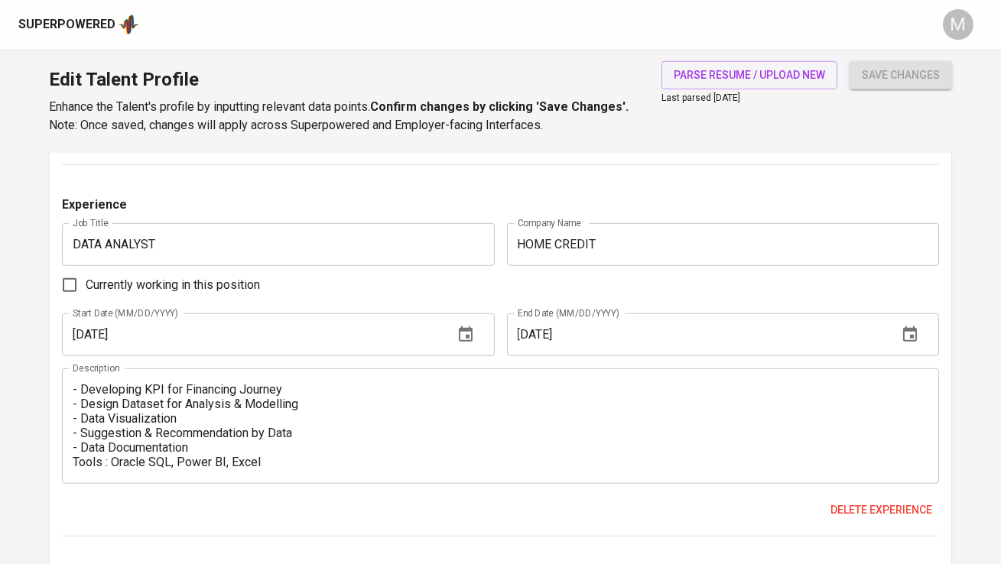
click at [182, 335] on input "05/01/2021" at bounding box center [251, 335] width 379 height 43
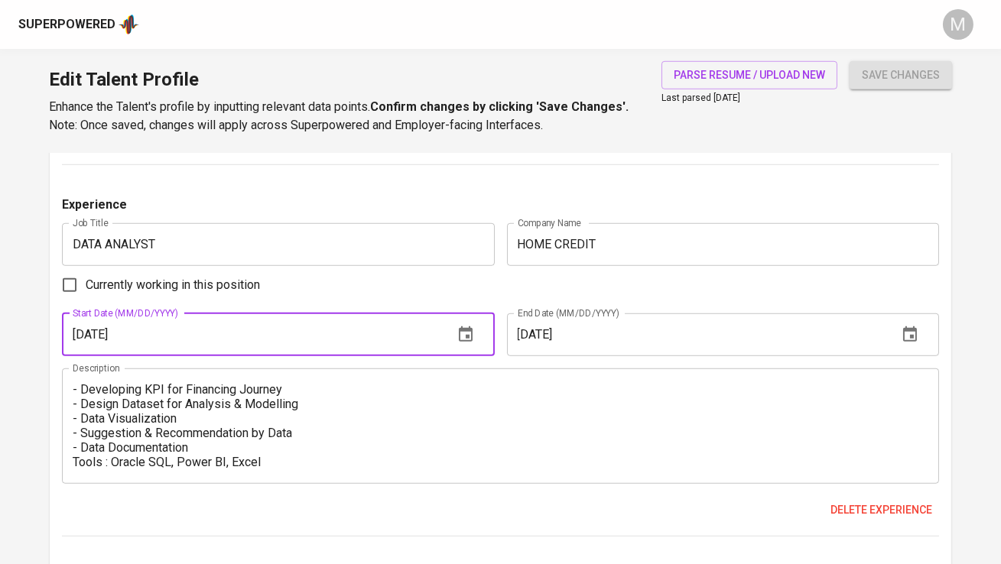
type input "03/01/2022"
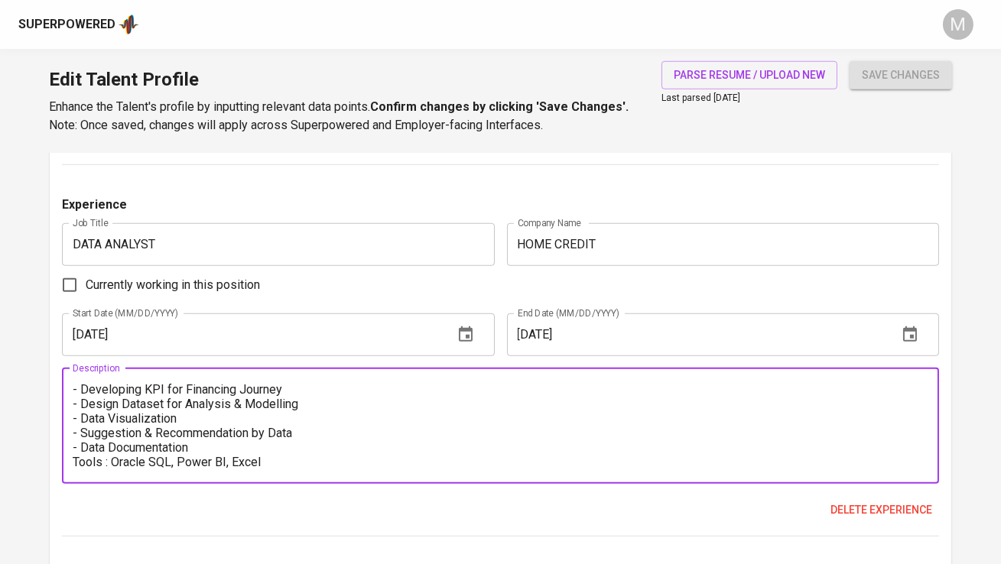
click at [385, 437] on textarea "- Developing KPI for Financing Journey - Design Dataset for Analysis & Modellin…" at bounding box center [500, 425] width 855 height 87
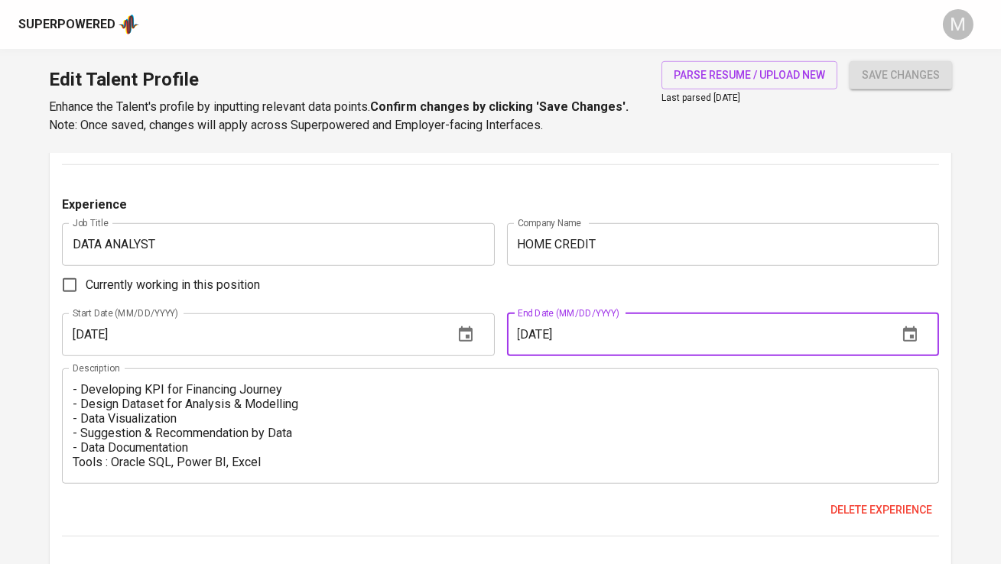
click at [587, 346] on input "03/01/2022" at bounding box center [696, 335] width 379 height 43
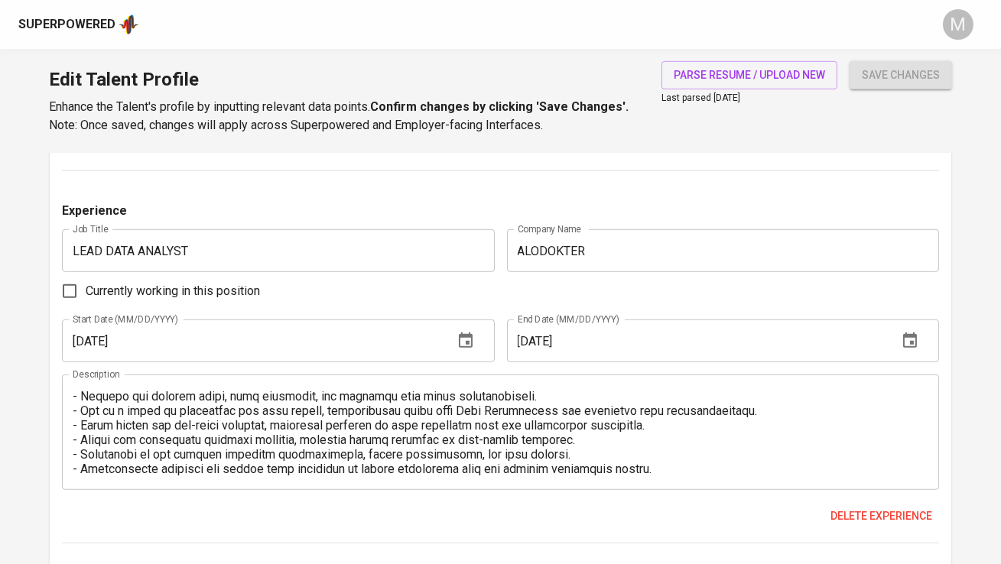
scroll to position [1839, 0]
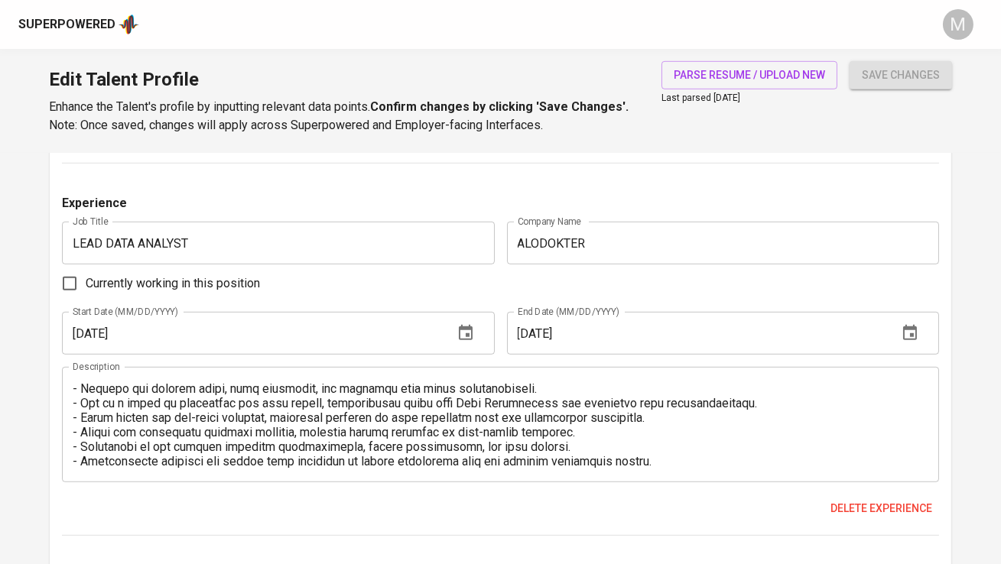
type input "10/01/2022"
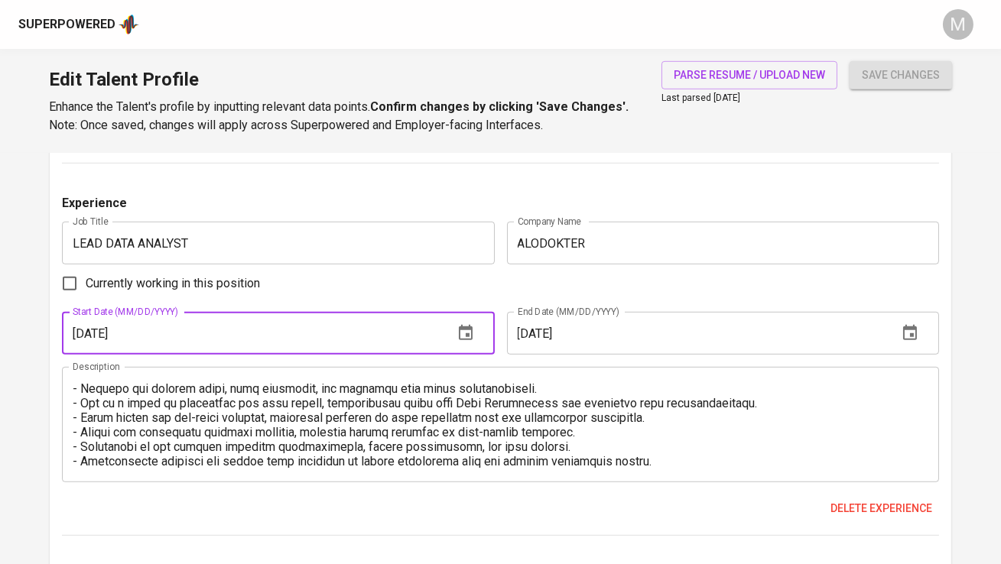
click at [159, 345] on input "05/01/2021" at bounding box center [251, 333] width 379 height 43
type input "03/01/2022"
click at [602, 341] on input "10/01/2022" at bounding box center [696, 333] width 379 height 43
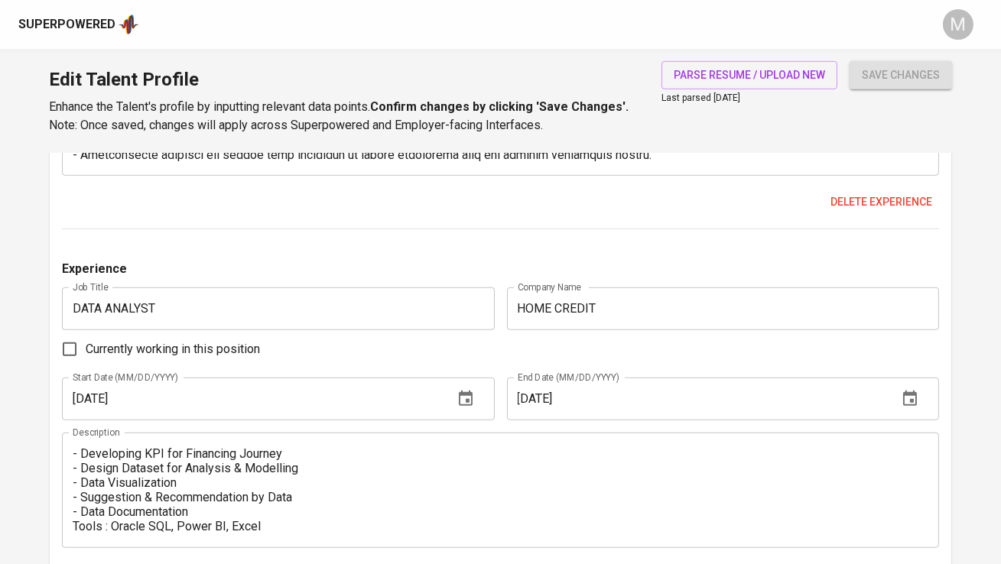
scroll to position [2151, 0]
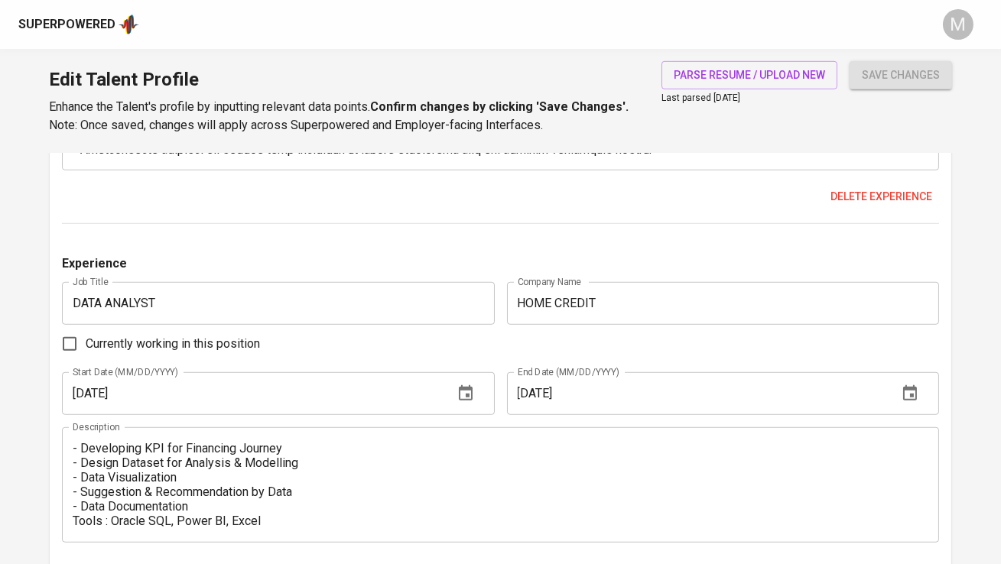
click at [288, 398] on input "03/01/2022" at bounding box center [251, 393] width 379 height 43
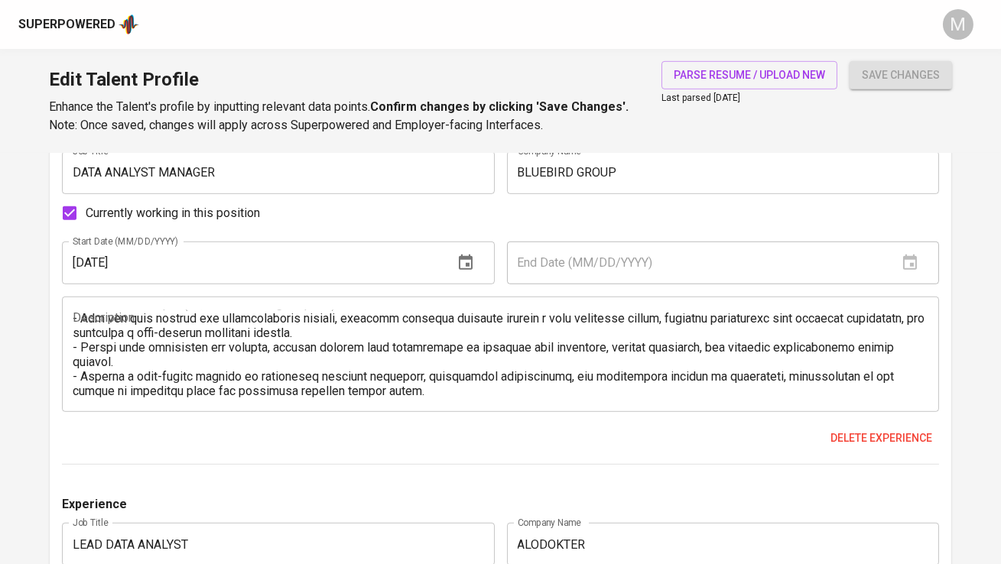
scroll to position [1536, 0]
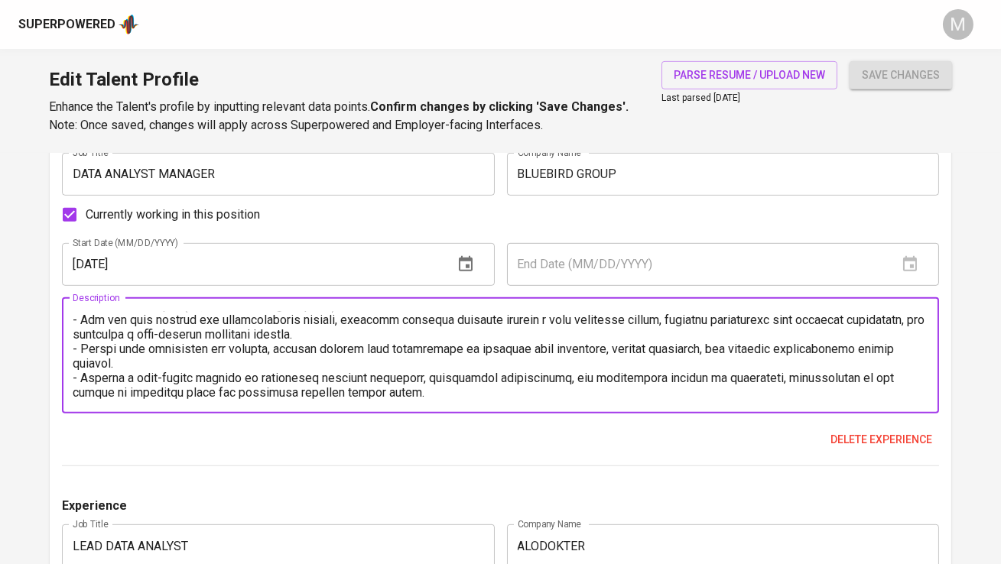
click at [421, 351] on textarea at bounding box center [500, 355] width 855 height 87
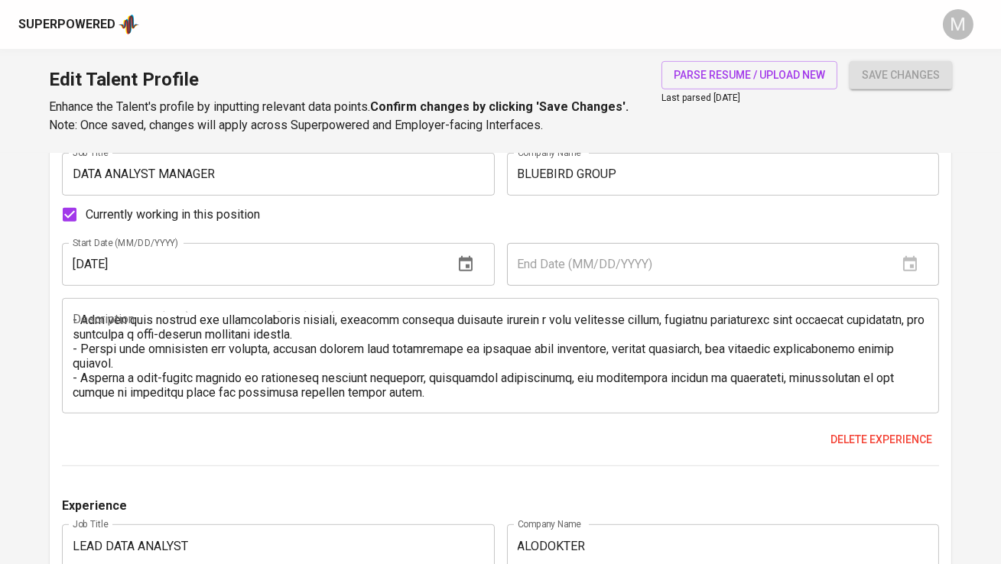
click at [413, 455] on div "Experience Job Title DATA ANALYST MANAGER Job Title Company Name BLUEBIRD GROUP…" at bounding box center [500, 296] width 876 height 342
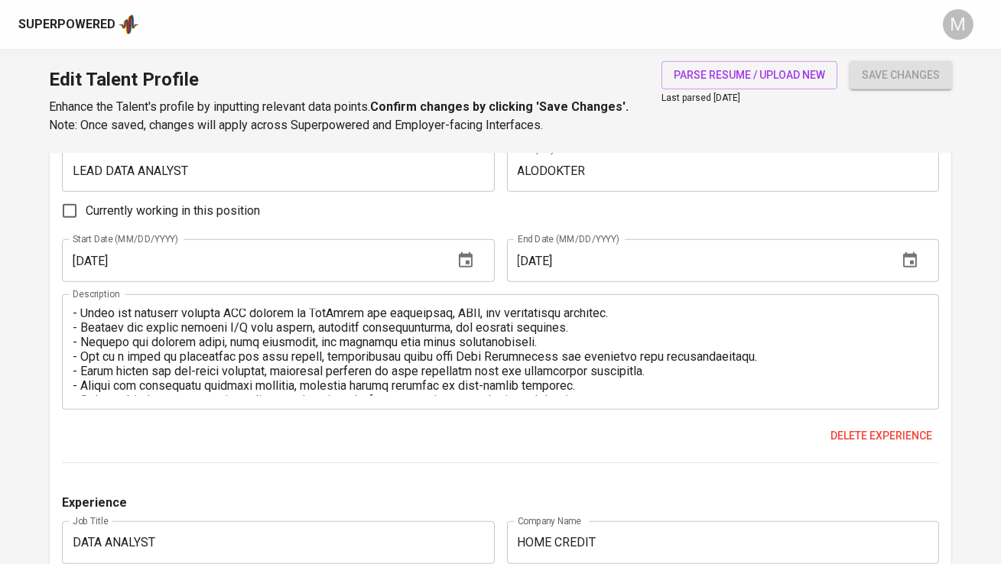
scroll to position [0, 0]
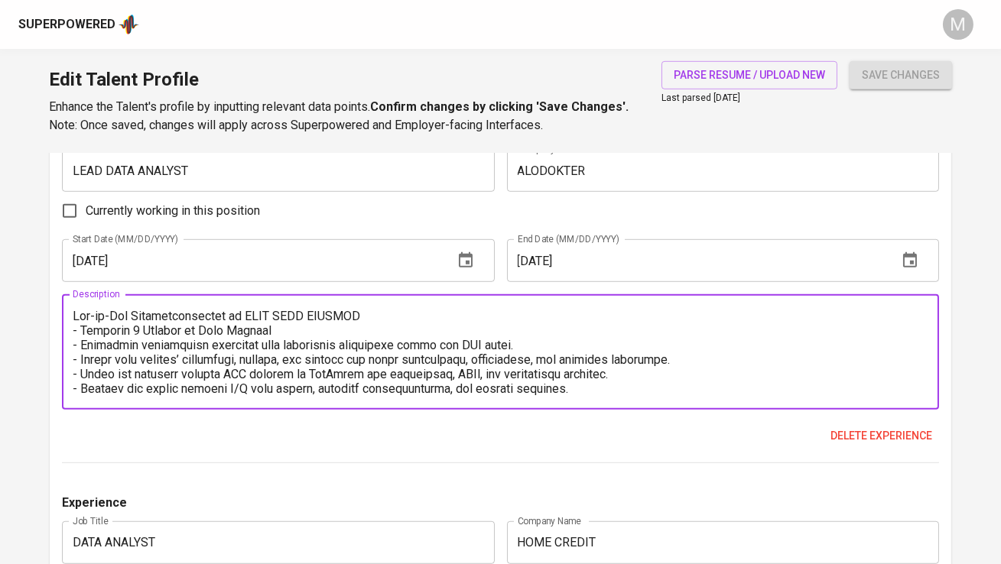
drag, startPoint x: 367, startPoint y: 314, endPoint x: 75, endPoint y: 314, distance: 292.1
click at [75, 314] on textarea at bounding box center [500, 352] width 855 height 87
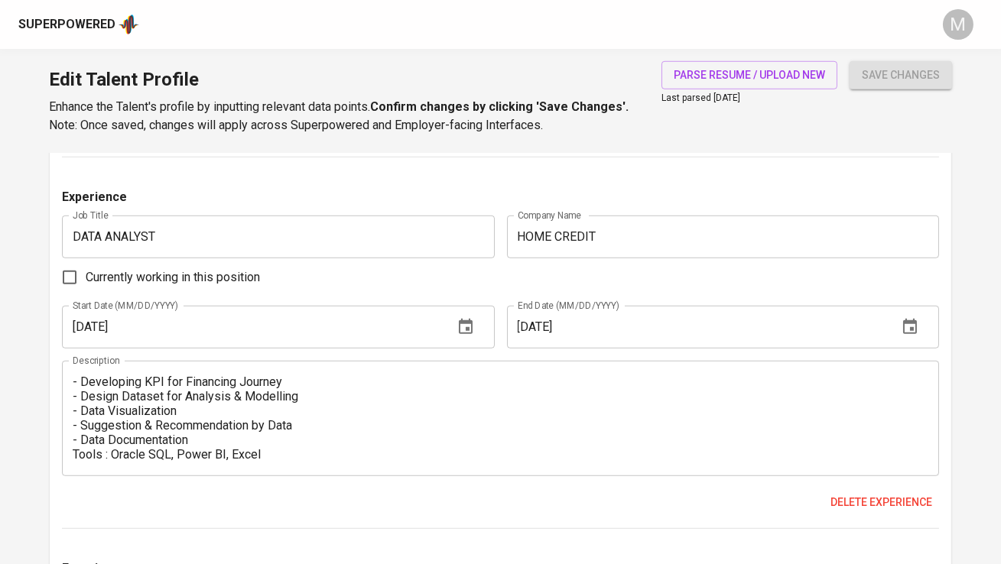
scroll to position [2219, 0]
type textarea "- Managing 7 Members of Data Analyst - Translate stakeholder questions into str…"
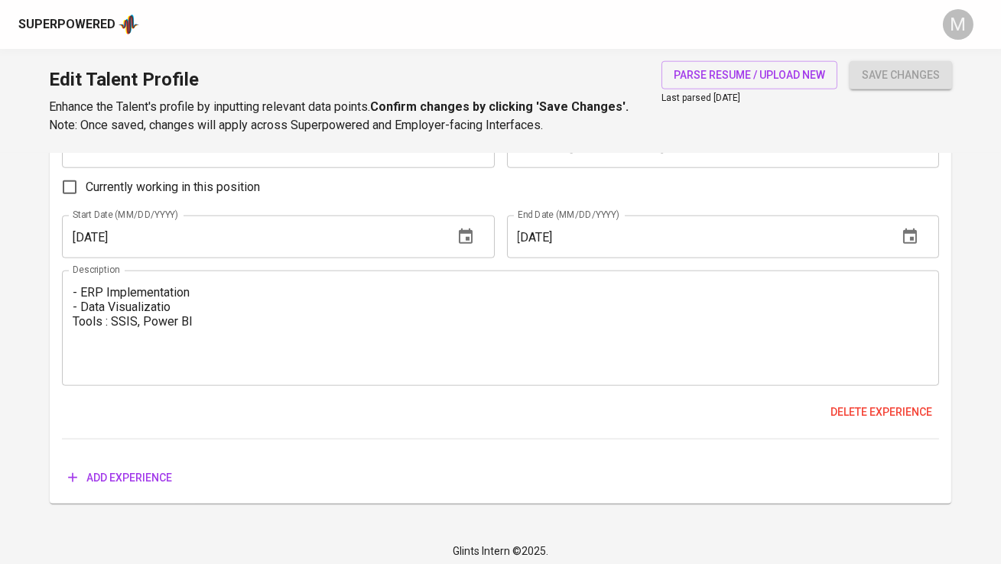
scroll to position [3430, 0]
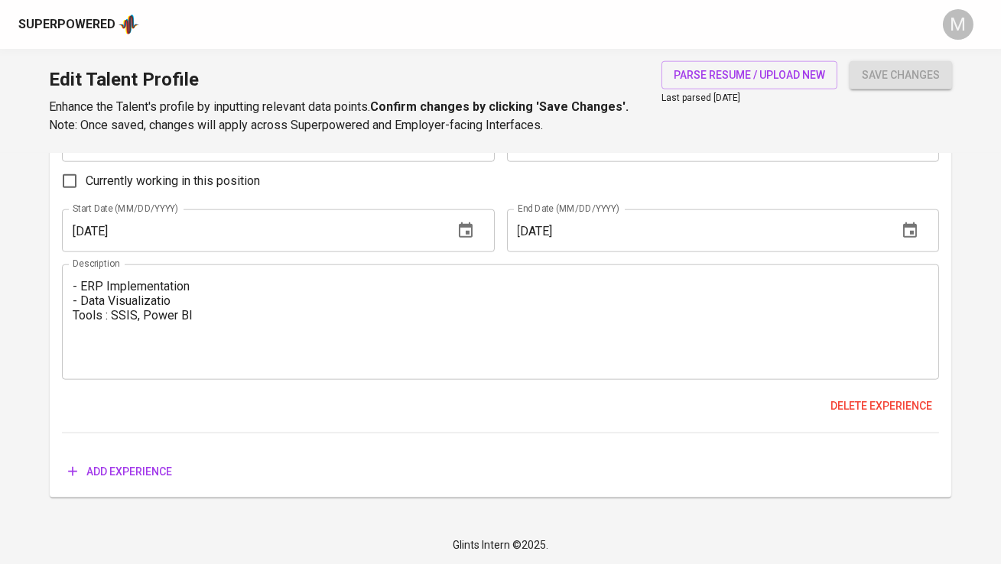
click at [125, 468] on span "Add experience" at bounding box center [120, 472] width 104 height 19
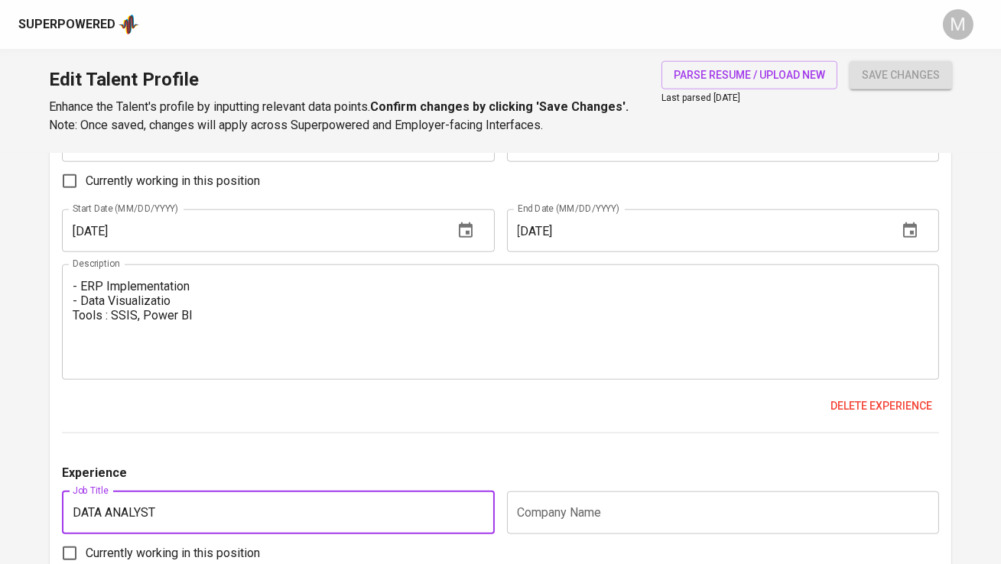
type input "DATA ANALYST"
click at [610, 522] on input "text" at bounding box center [723, 513] width 432 height 43
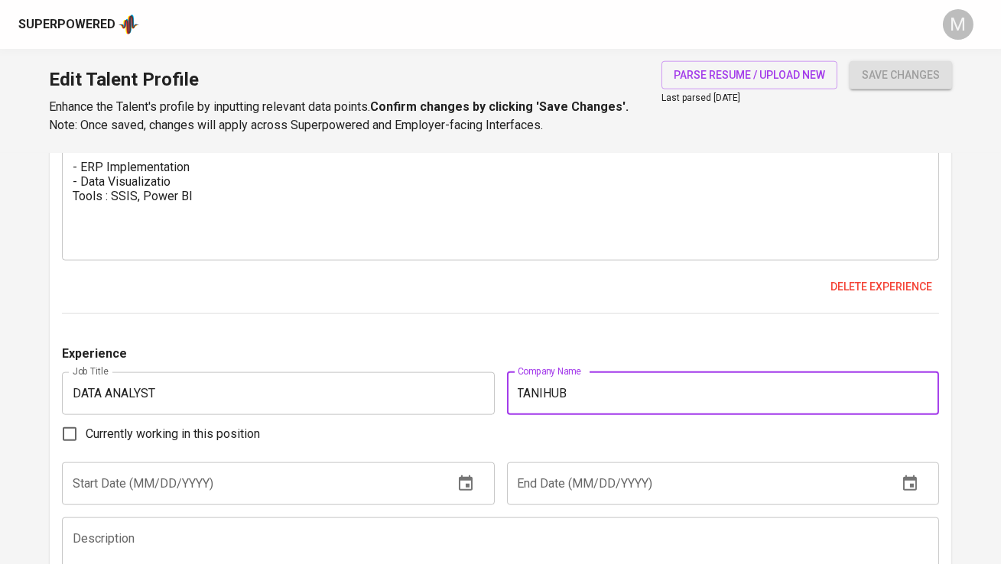
scroll to position [3561, 0]
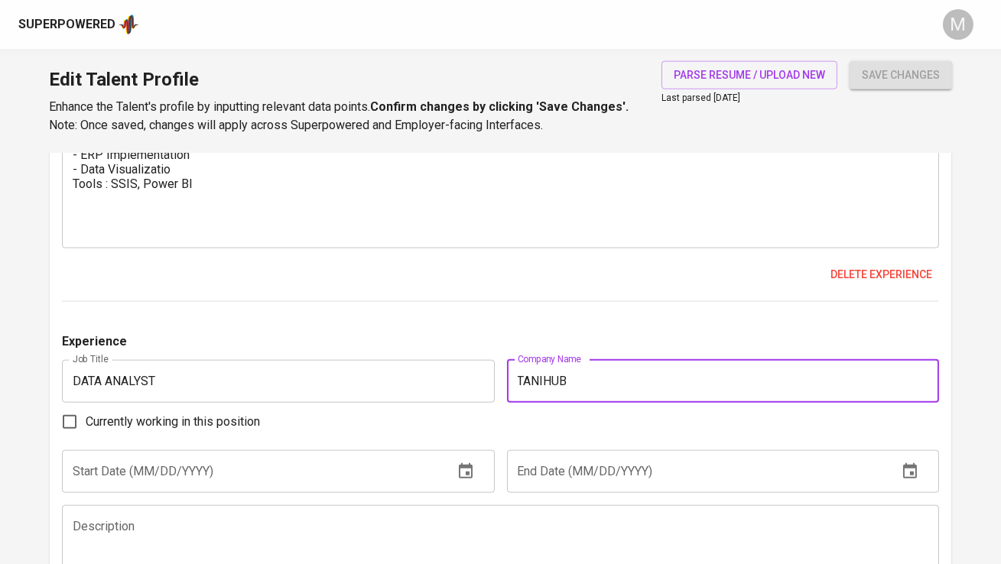
type input "TANIHUB"
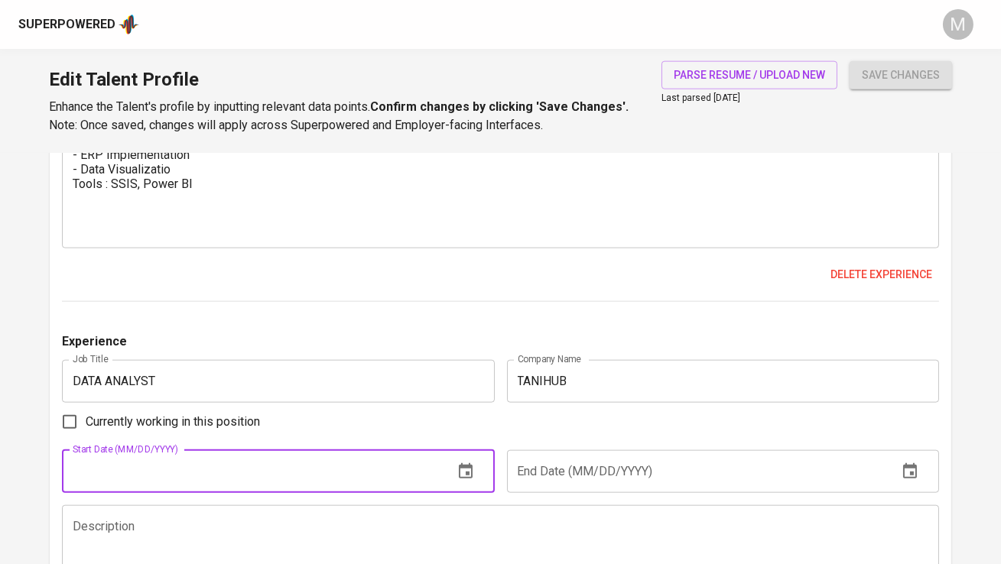
click at [231, 460] on input "text" at bounding box center [251, 471] width 379 height 43
type input "05/01/2021"
click at [597, 460] on input "text" at bounding box center [696, 471] width 379 height 43
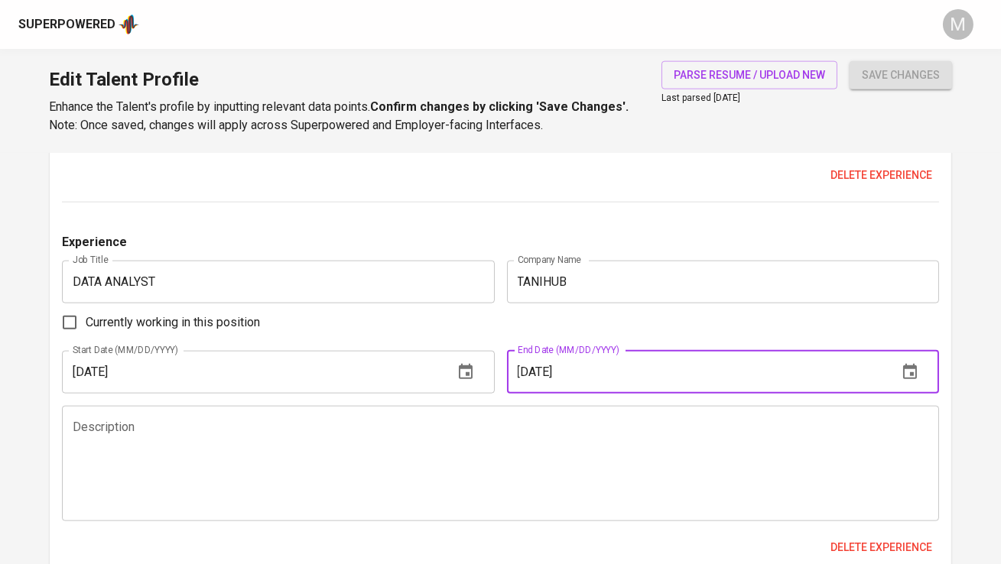
scroll to position [3684, 0]
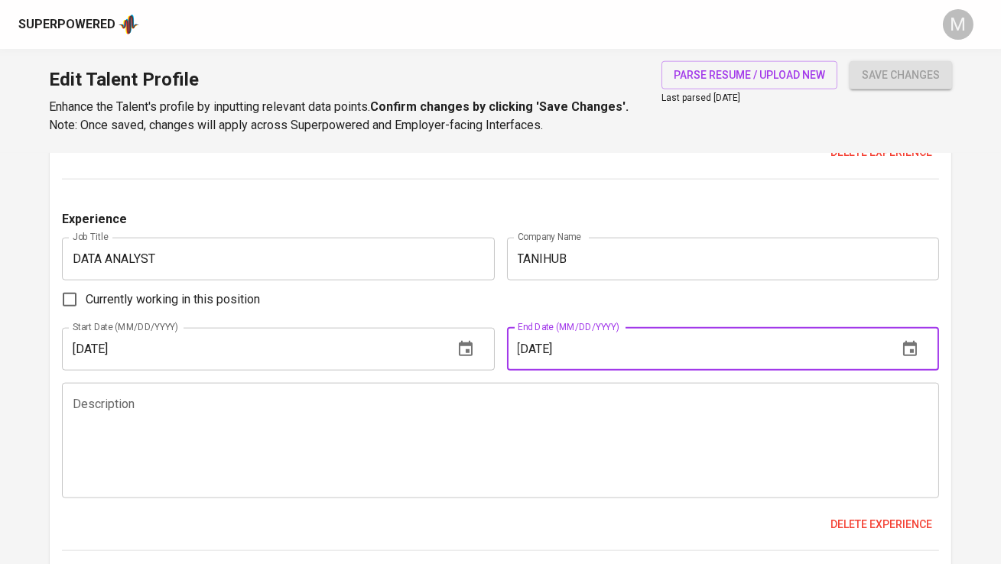
type input "03/01/2022"
click at [434, 419] on textarea at bounding box center [500, 440] width 855 height 87
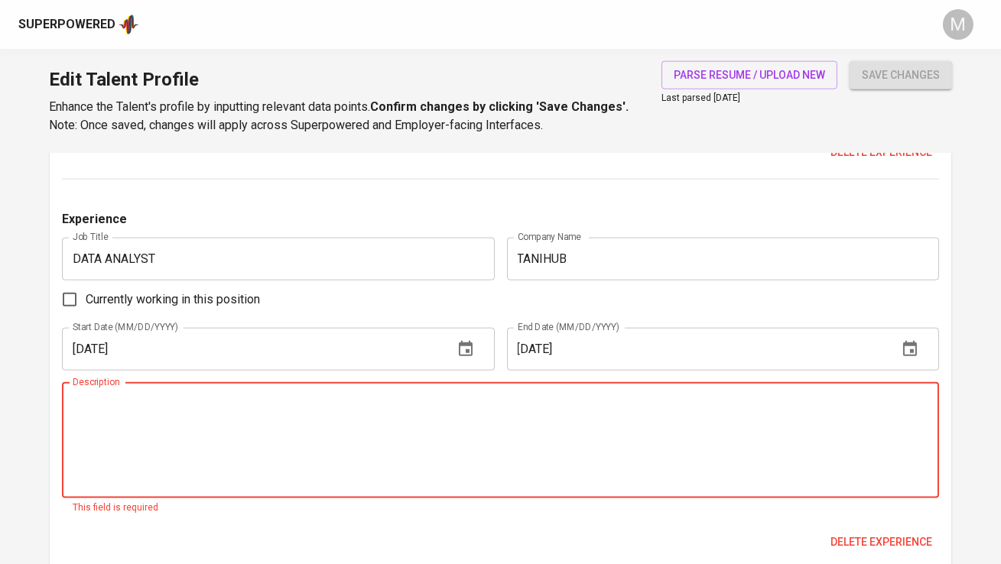
paste textarea "• Developing KPI & Matrix for Supply Chain • Design Dataset for Analysis & Mode…"
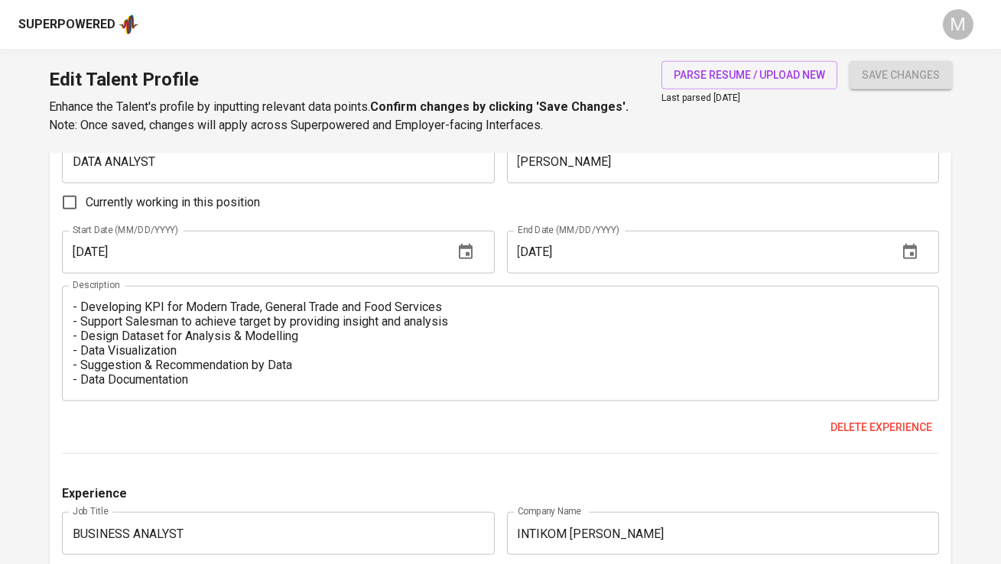
scroll to position [3032, 0]
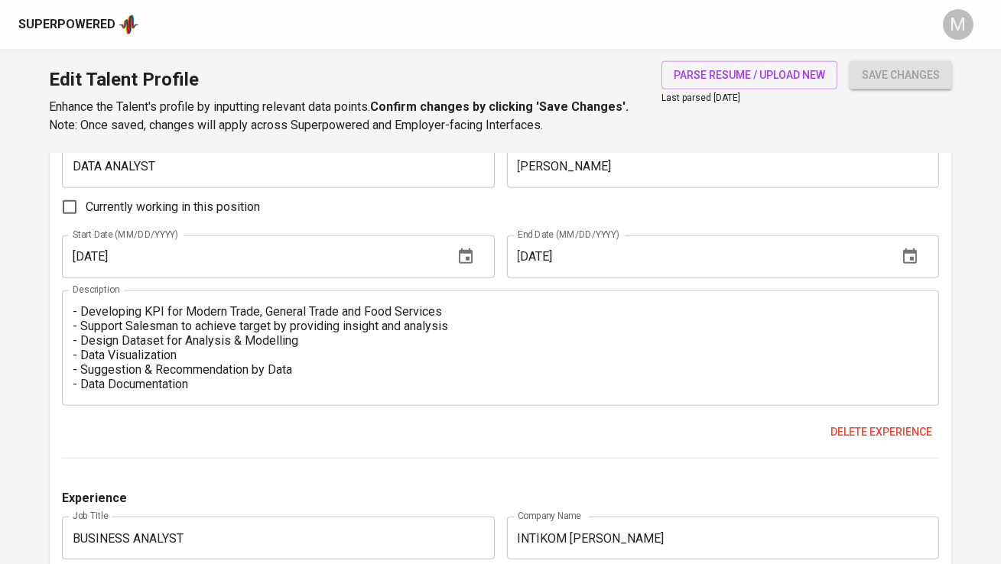
type textarea "• Developing KPI & Matrix for Supply Chain • Design Dataset for Analysis & Mode…"
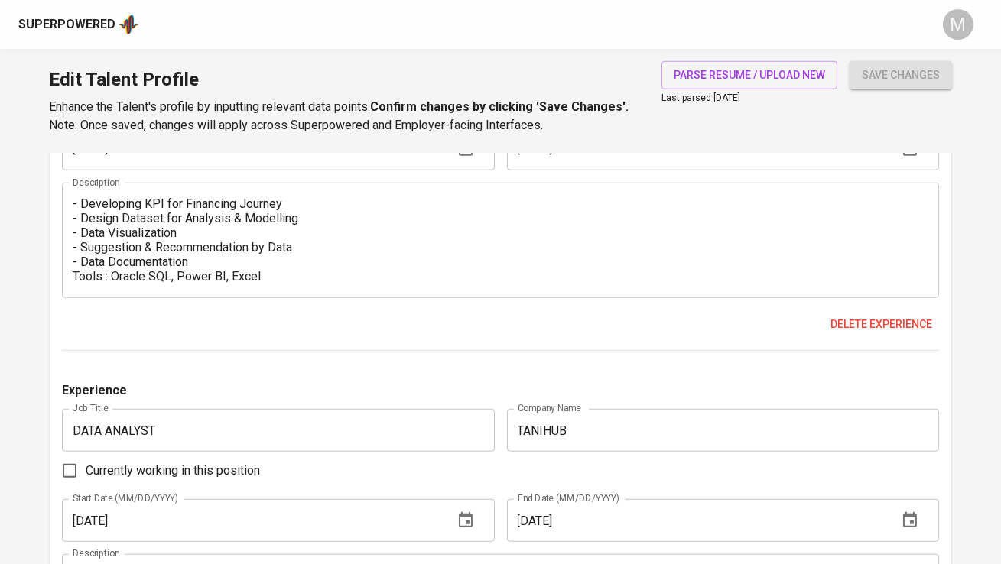
click at [870, 85] on button "save changes" at bounding box center [901, 75] width 102 height 28
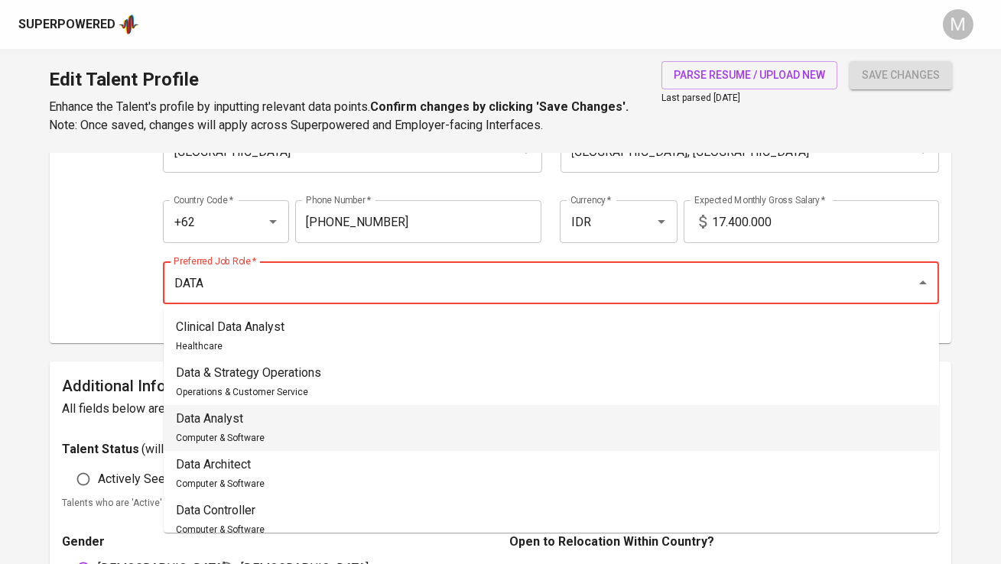
click at [379, 416] on li "Data Analyst Computer & Software" at bounding box center [551, 428] width 775 height 46
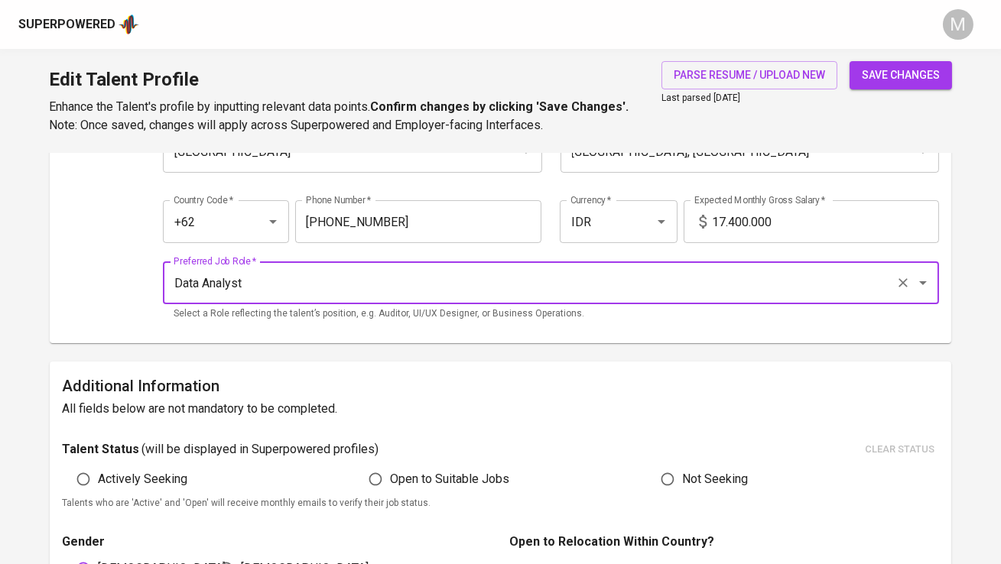
type input "Data Analyst"
click at [915, 82] on span "save changes" at bounding box center [901, 75] width 78 height 19
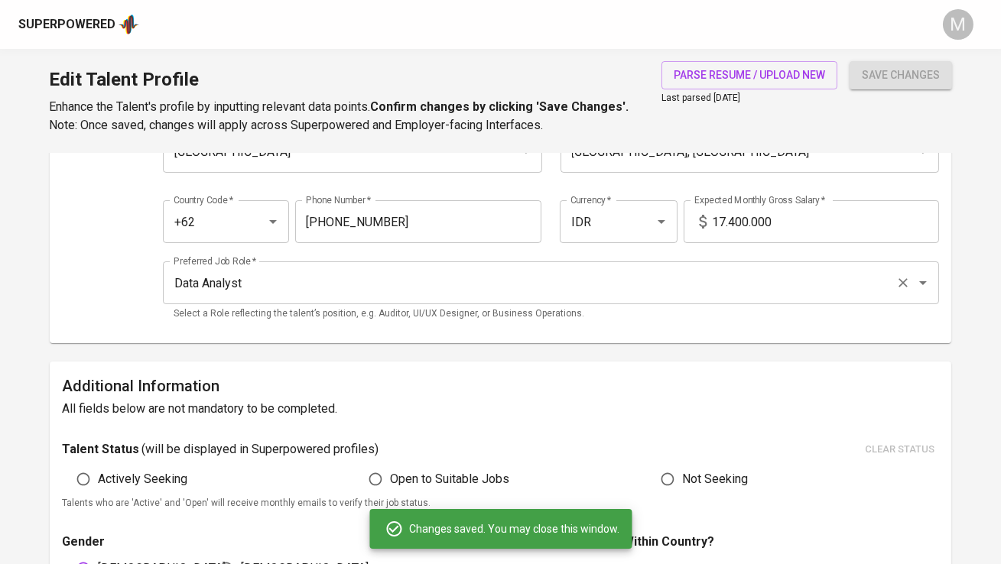
type textarea "• Developing KPI & Matrix for Supply Chain • Design Dataset for Analysis & Mode…"
type input "TANIHUB"
type input "05/01/2021"
type input "03/01/2022"
type textarea "- Developing KPI & Matrix for Supply Chain - Design Dataset for Analysis & Mode…"
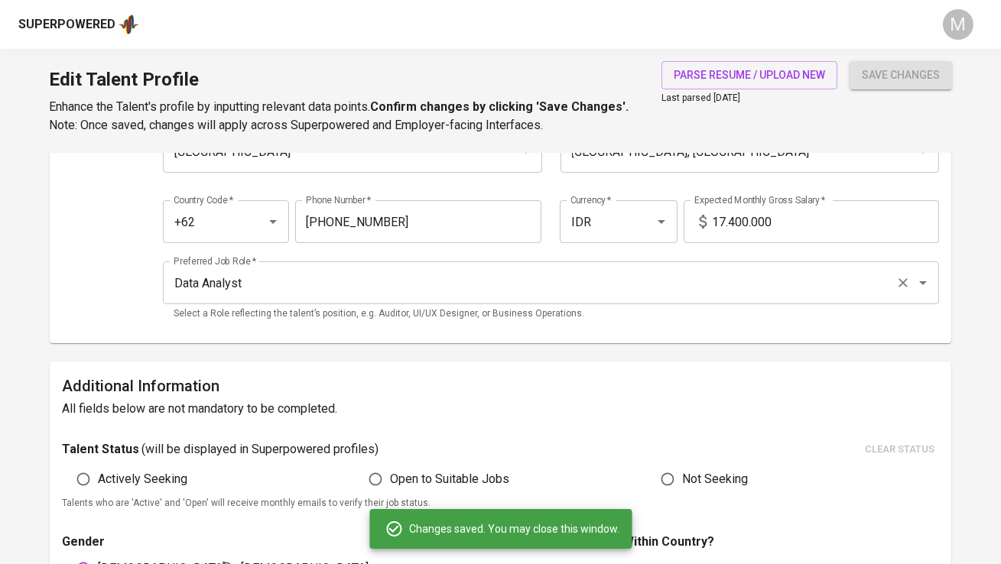
type input "DATA ANALYST"
type input "SUKANDA DJAYA"
type input "07/01/2018"
type input "05/01/2021"
type textarea "- Developing KPI for Modern Trade, General Trade and Food Services - Support Sa…"
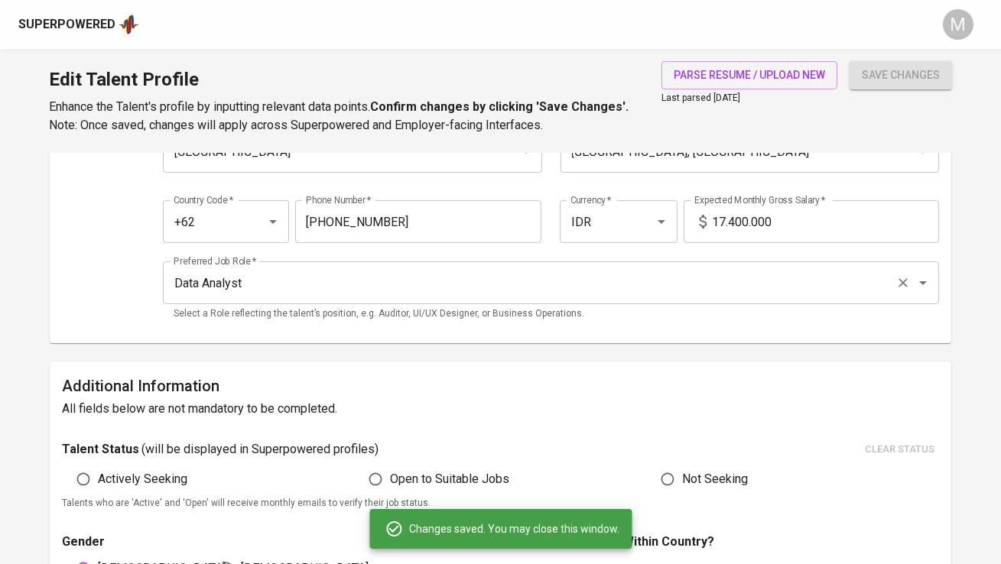
type input "BUSINESS ANALYST"
type input "INTIKOM BERLIAN MUSTIKA"
type input "07/01/2016"
type input "07/01/2018"
type textarea "- ERP Implementation - Data Visualizatio Tools : SSIS, Power BI"
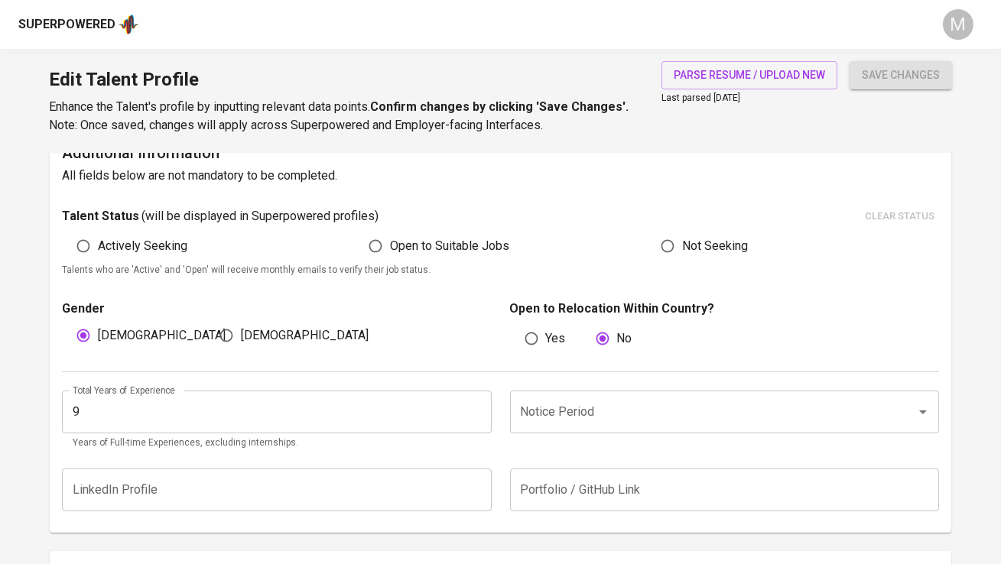
scroll to position [393, 0]
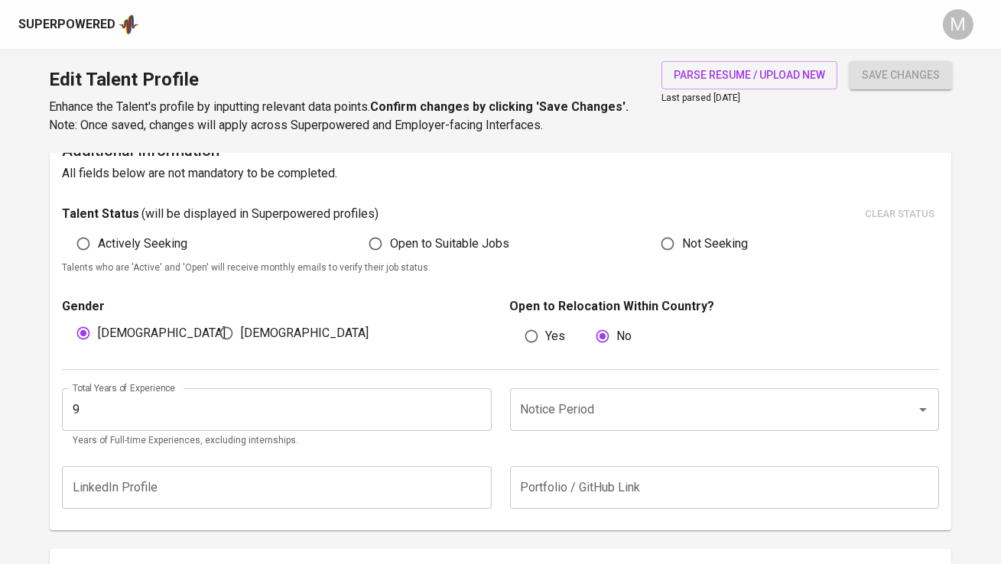
click at [587, 411] on input "Notice Period" at bounding box center [703, 409] width 372 height 29
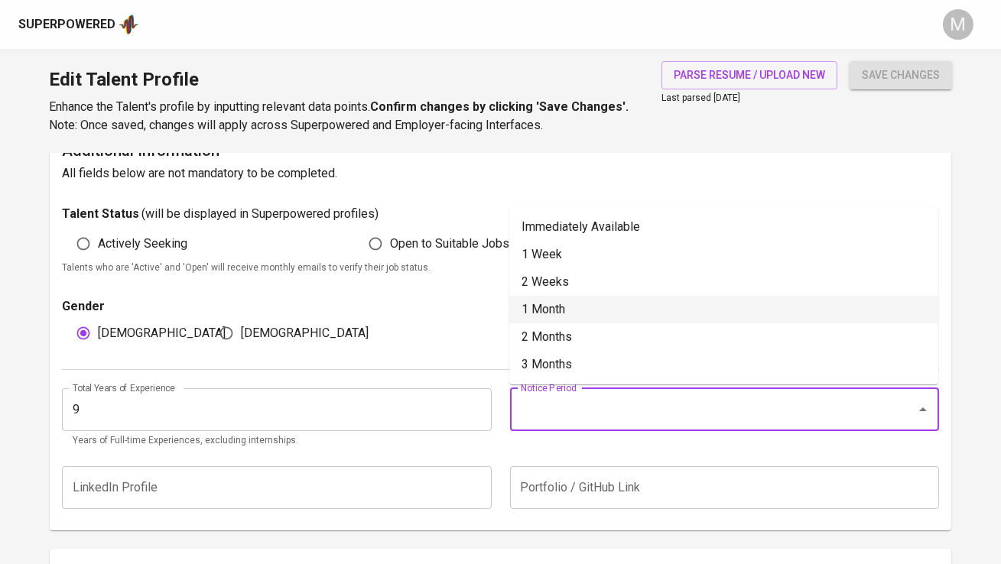
click at [592, 306] on li "1 Month" at bounding box center [723, 310] width 429 height 28
type input "1 Month"
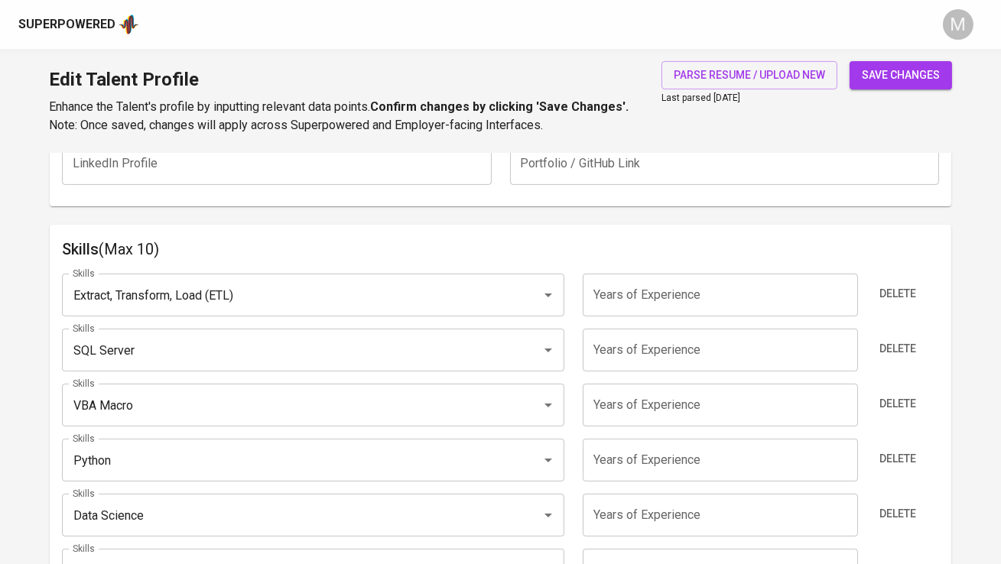
scroll to position [715, 0]
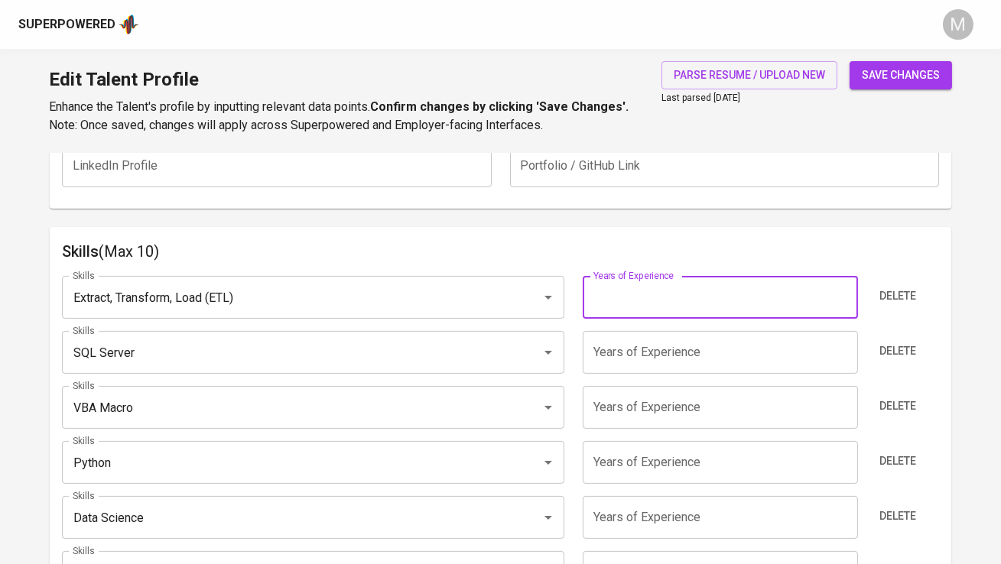
click at [636, 301] on input "number" at bounding box center [720, 297] width 275 height 43
type input "3"
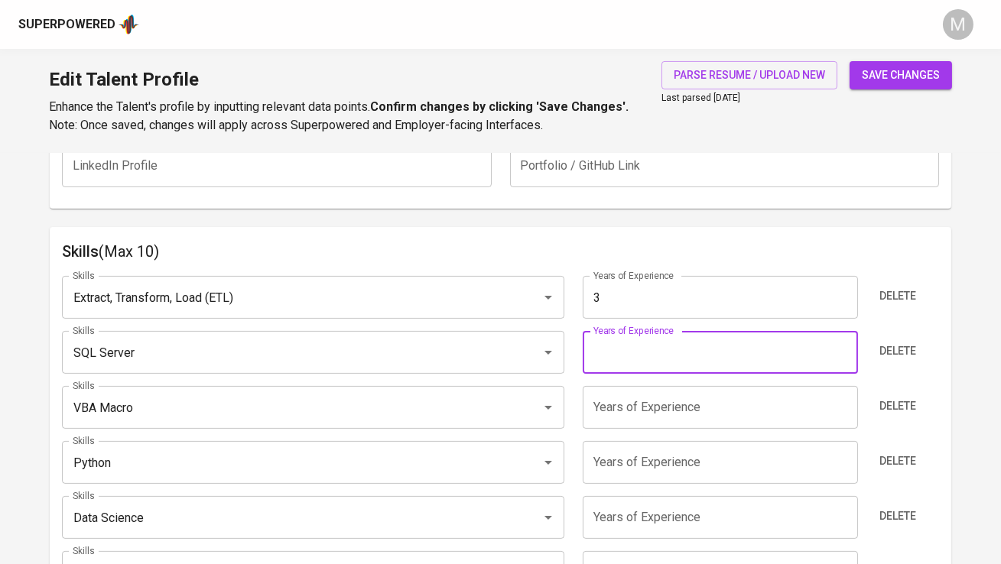
click at [629, 354] on input "number" at bounding box center [720, 352] width 275 height 43
type input "9"
click at [626, 390] on input "number" at bounding box center [720, 407] width 275 height 43
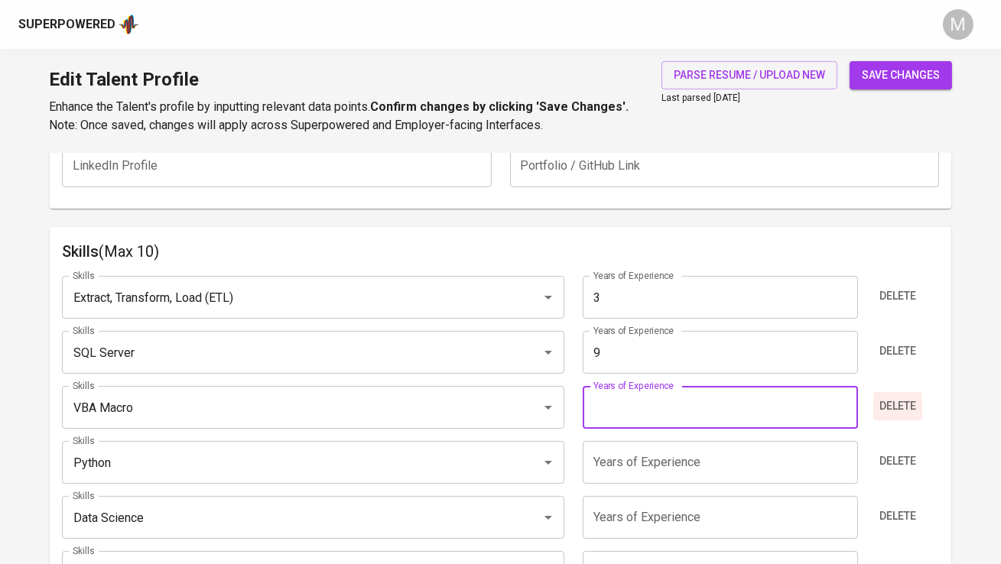
click at [901, 407] on span "Delete" at bounding box center [897, 406] width 37 height 19
click at [699, 414] on input "number" at bounding box center [720, 407] width 275 height 43
type input "6"
click at [692, 463] on input "number" at bounding box center [720, 462] width 275 height 43
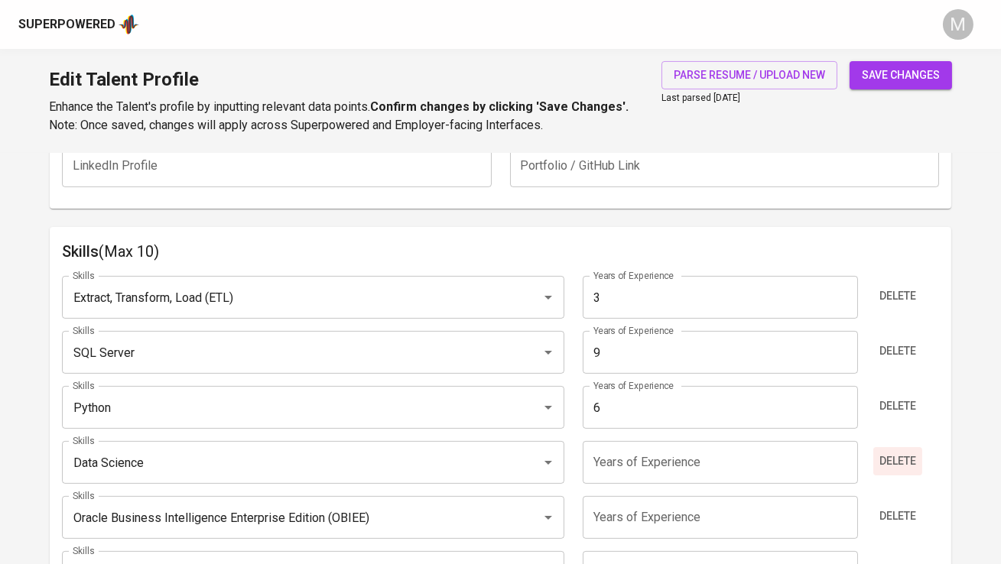
click at [879, 460] on span "Delete" at bounding box center [897, 461] width 37 height 19
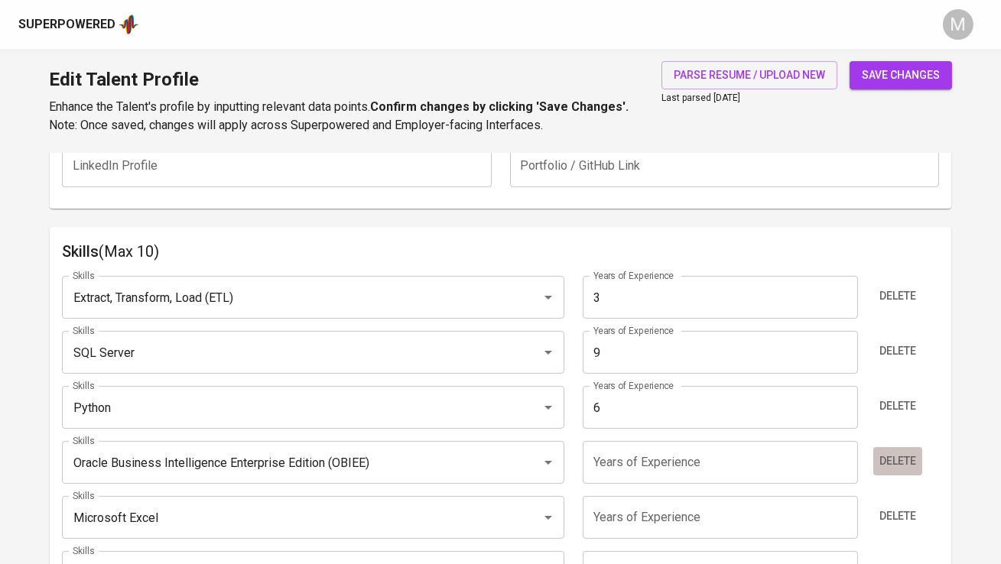
click at [880, 460] on span "Delete" at bounding box center [897, 461] width 37 height 19
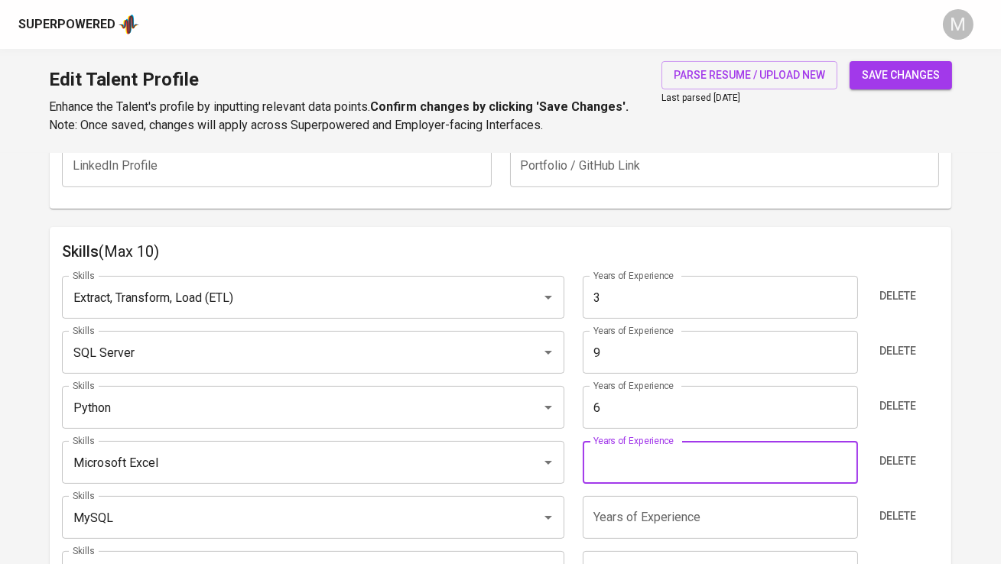
click at [732, 447] on input "number" at bounding box center [720, 462] width 275 height 43
type input "9"
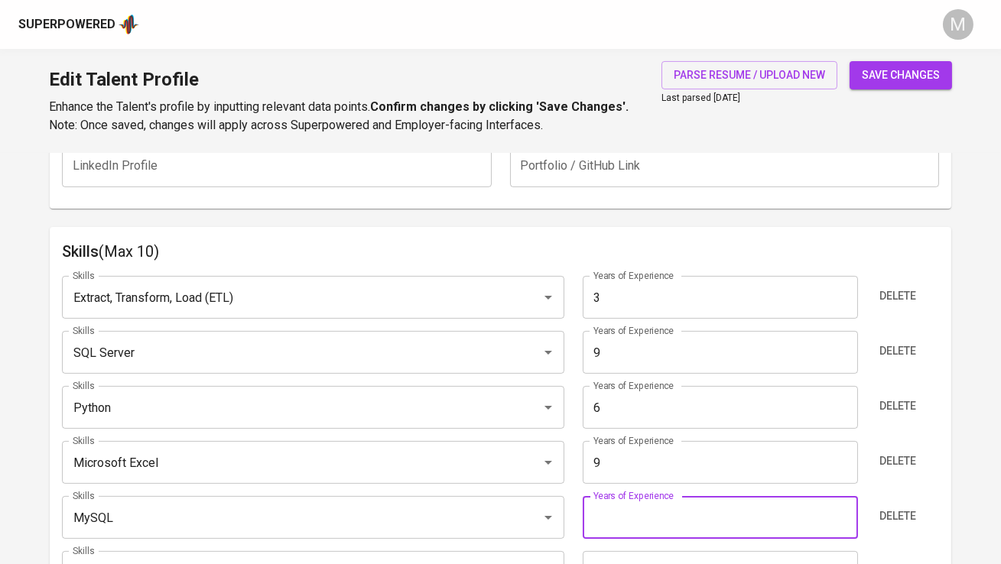
click at [712, 498] on input "number" at bounding box center [720, 517] width 275 height 43
type input "9"
click at [730, 233] on div "Skills (Max 10) Skills Extract, Transform, Load (ETL) Skills Years of Experienc…" at bounding box center [500, 464] width 901 height 475
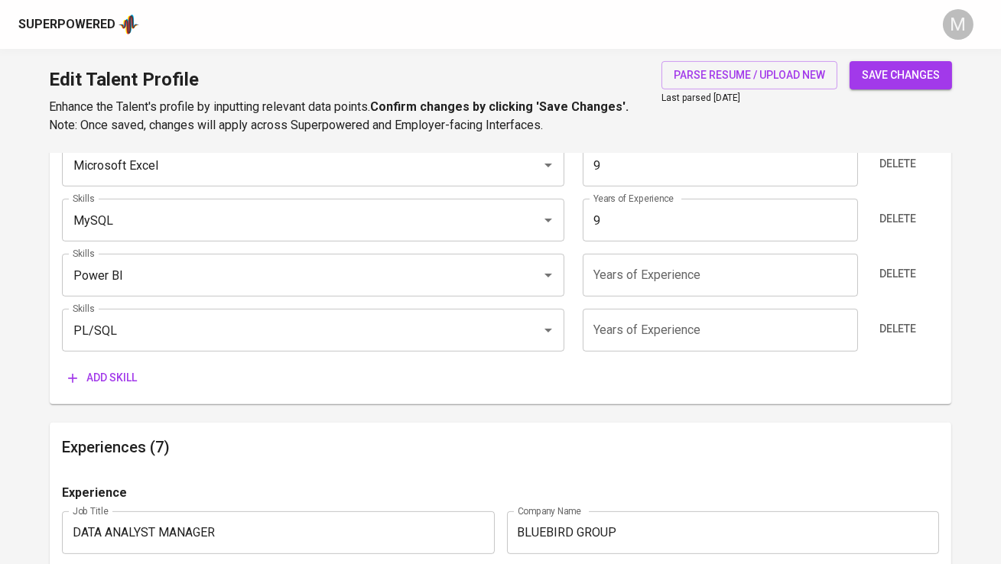
scroll to position [1042, 0]
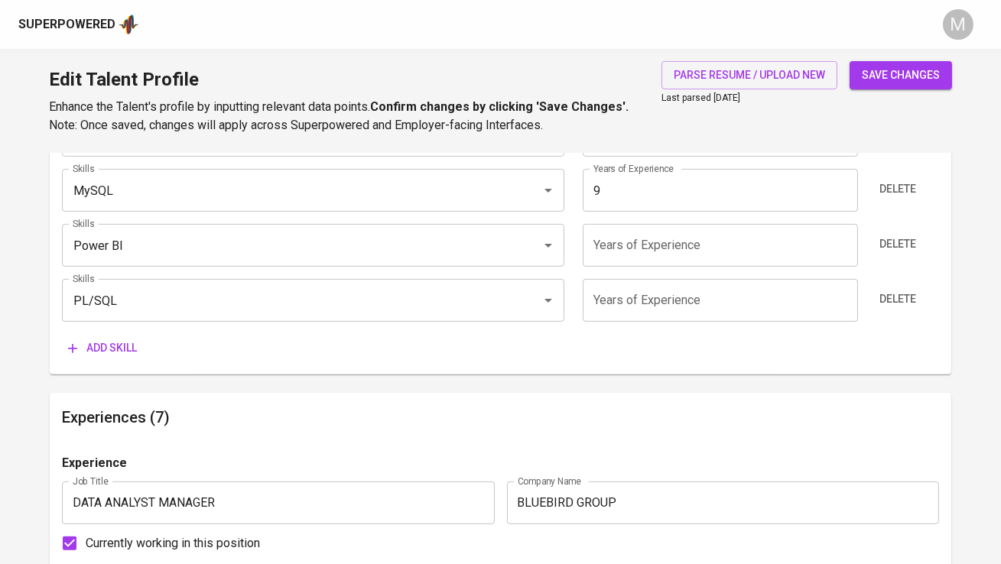
click at [698, 234] on input "number" at bounding box center [720, 245] width 275 height 43
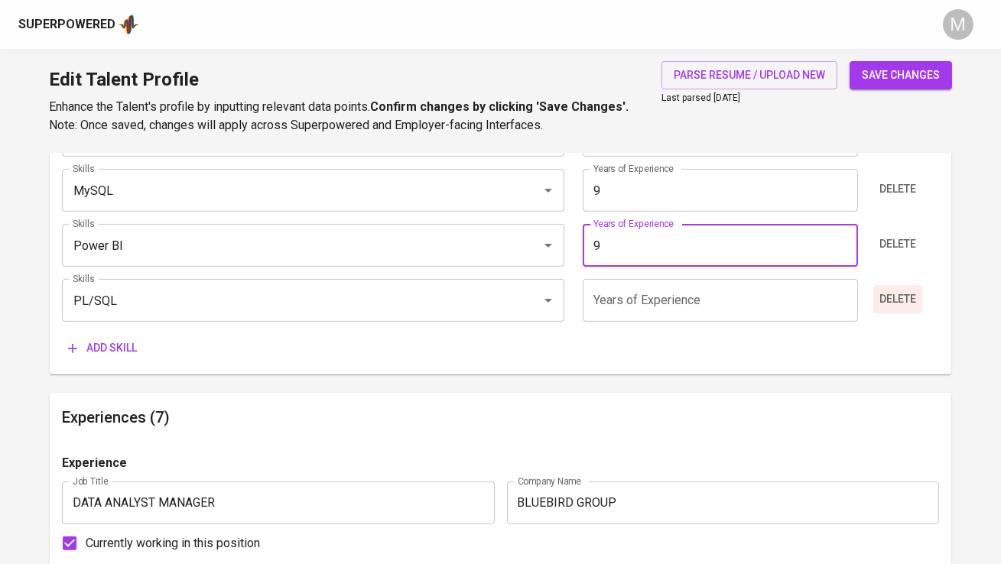
type input "9"
click at [909, 297] on span "Delete" at bounding box center [897, 299] width 37 height 19
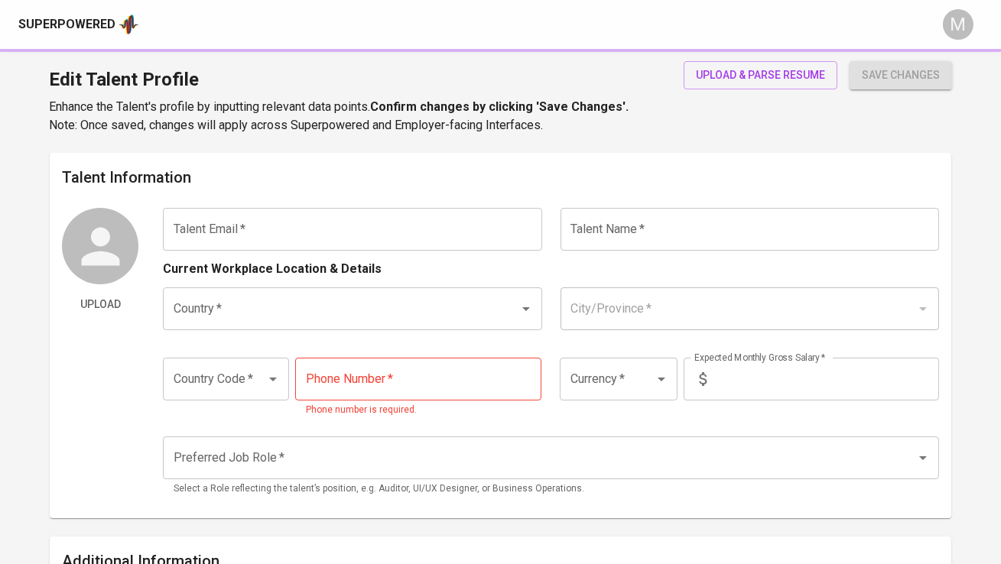
type input "[EMAIL_ADDRESS][DOMAIN_NAME]"
type input "Rasyidah"
type input "[GEOGRAPHIC_DATA]"
type input "[GEOGRAPHIC_DATA], [GEOGRAPHIC_DATA]"
type input "+62"
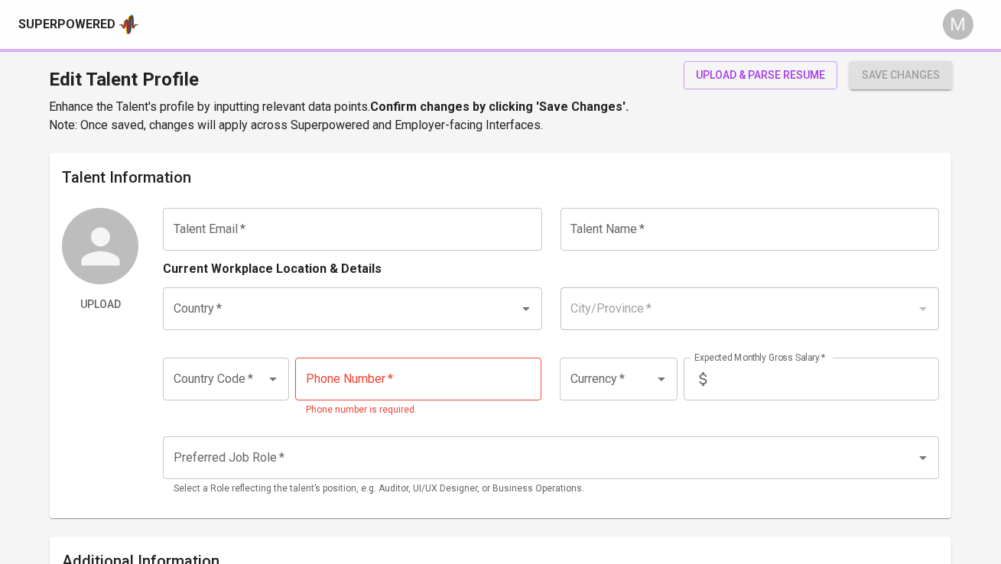
type input "812-3456-7890"
type input "IDR"
type input "Data Analyst"
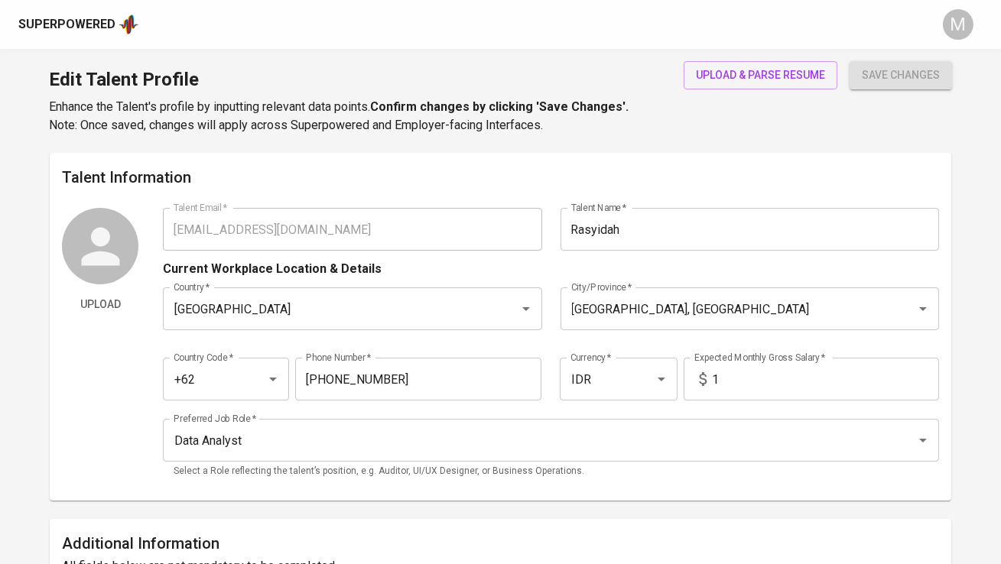
click at [733, 94] on div "upload & parse resume" at bounding box center [761, 97] width 154 height 73
click at [733, 63] on button "upload & parse resume" at bounding box center [761, 75] width 154 height 28
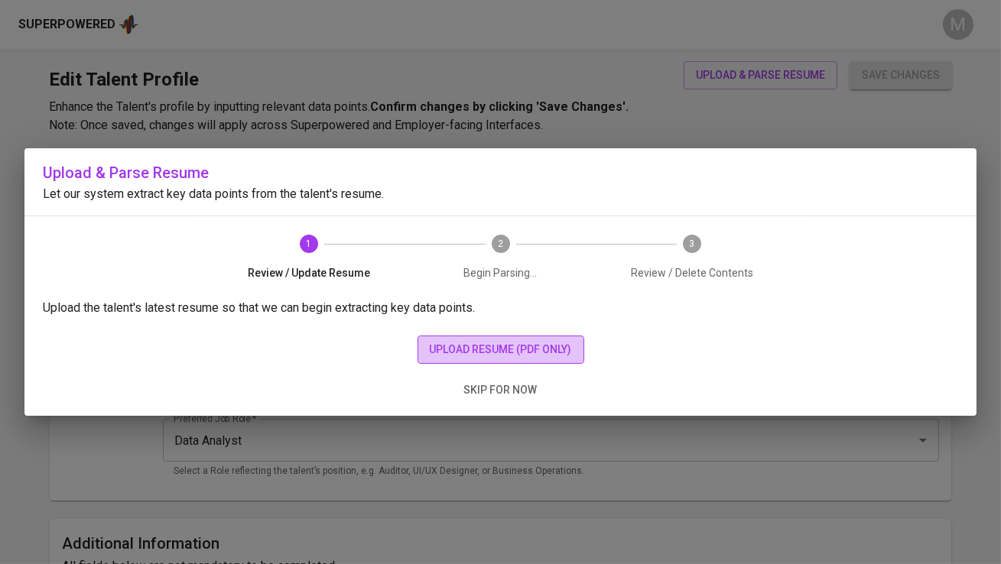
click at [480, 356] on span "upload resume (pdf only)" at bounding box center [501, 349] width 142 height 19
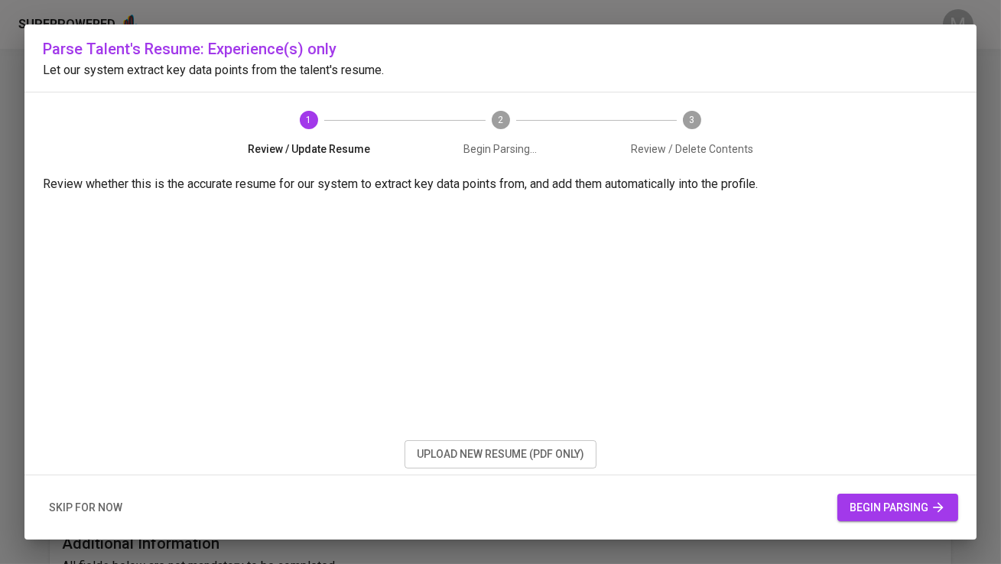
click at [902, 503] on span "begin parsing" at bounding box center [898, 508] width 96 height 19
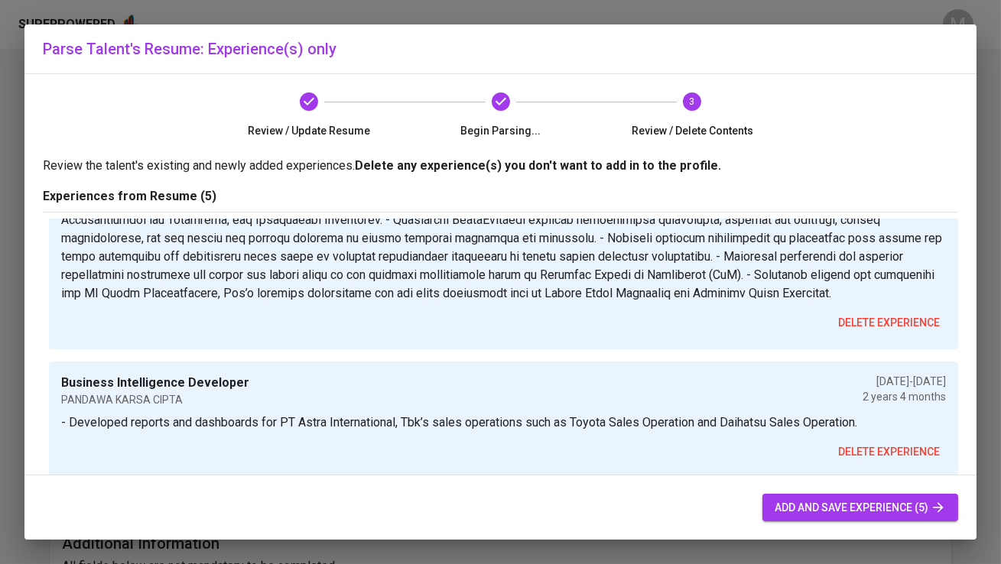
scroll to position [647, 0]
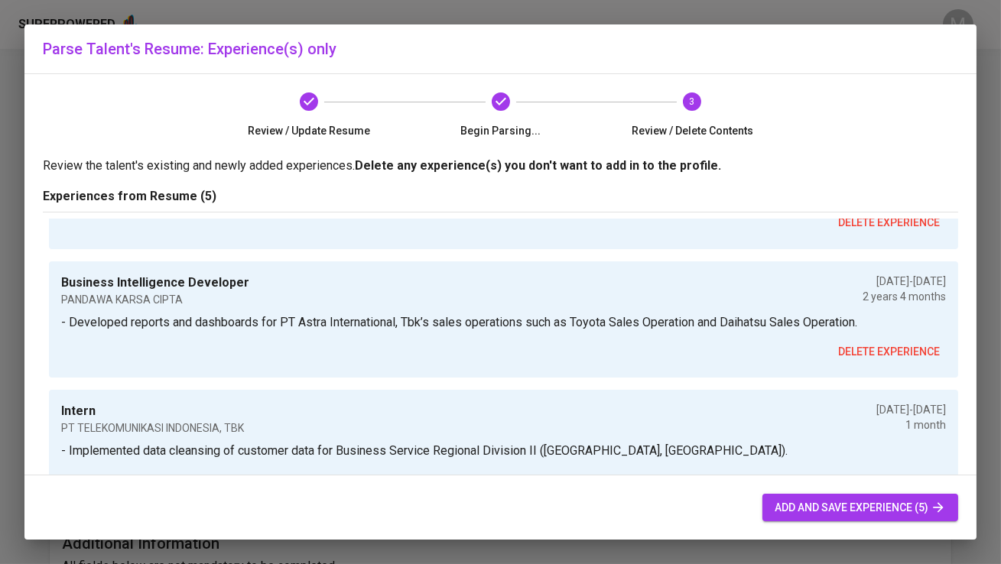
click at [839, 509] on span "add and save experience (5)" at bounding box center [860, 508] width 171 height 19
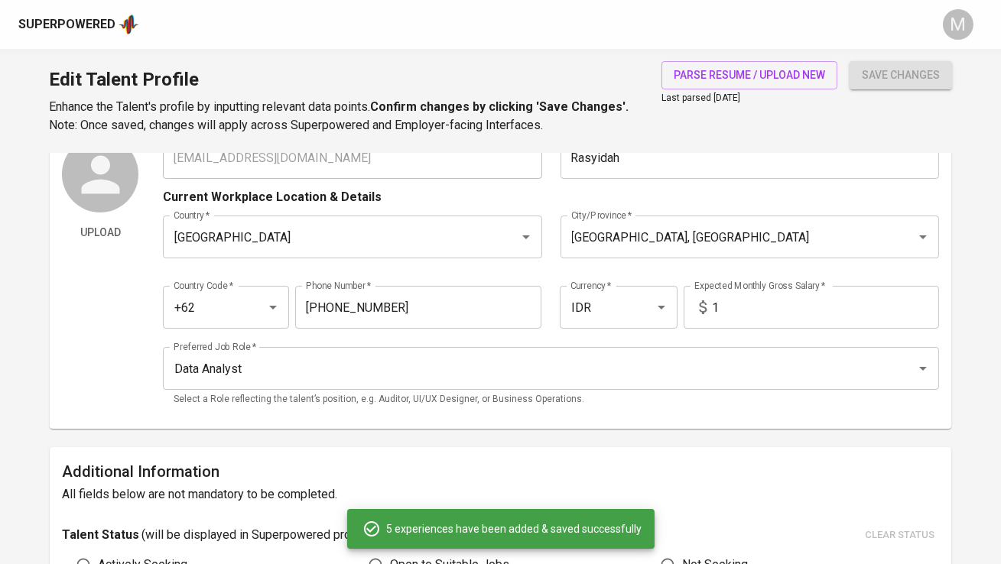
scroll to position [0, 0]
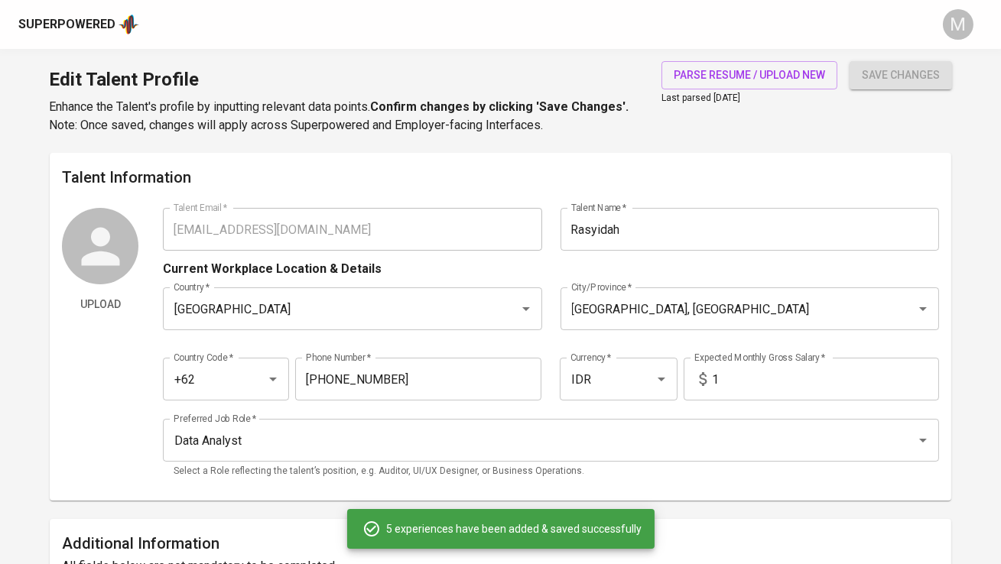
click at [476, 377] on input "812-3456-7890" at bounding box center [418, 379] width 246 height 43
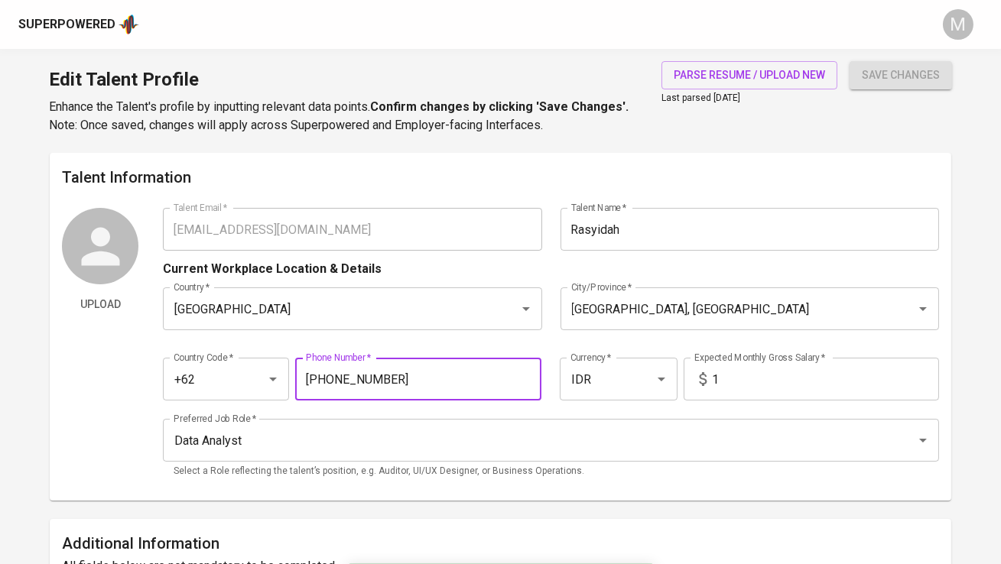
paste input "110592"
type input "110592"
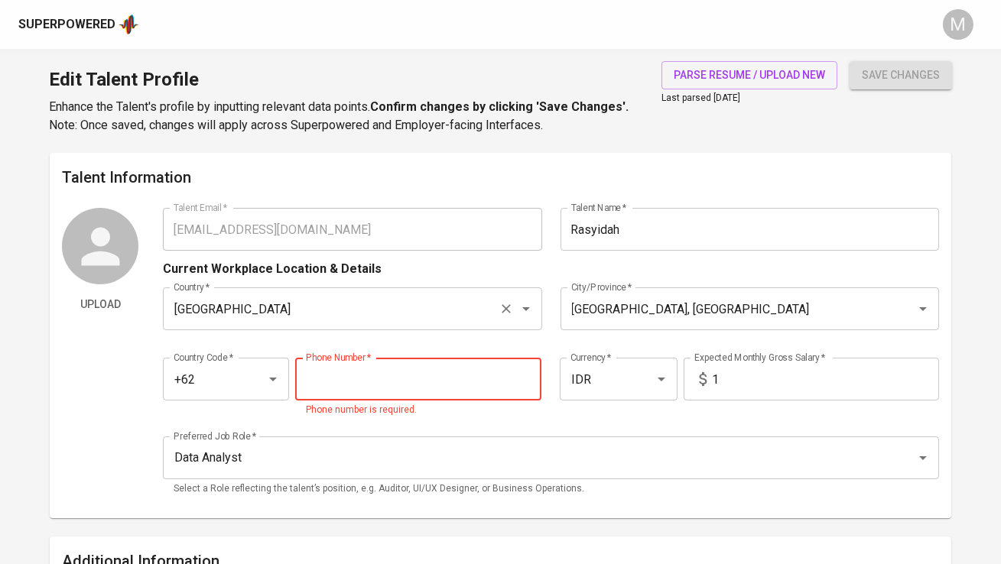
paste input "819-3793-4347"
type input "819-3793-4347"
click at [736, 385] on input "1" at bounding box center [826, 379] width 226 height 43
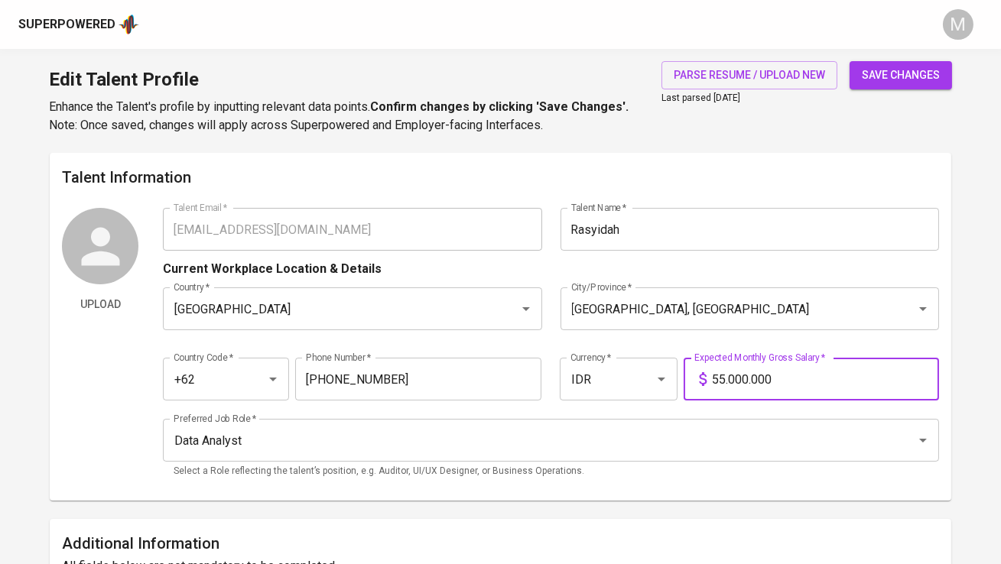
type input "55.000.000"
click at [850, 61] on button "save changes" at bounding box center [901, 75] width 102 height 28
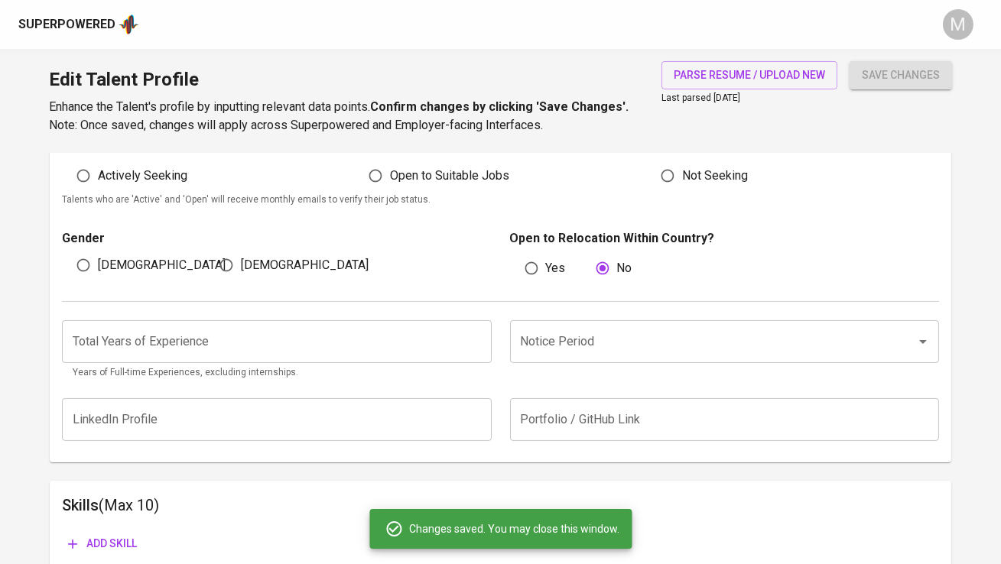
scroll to position [473, 0]
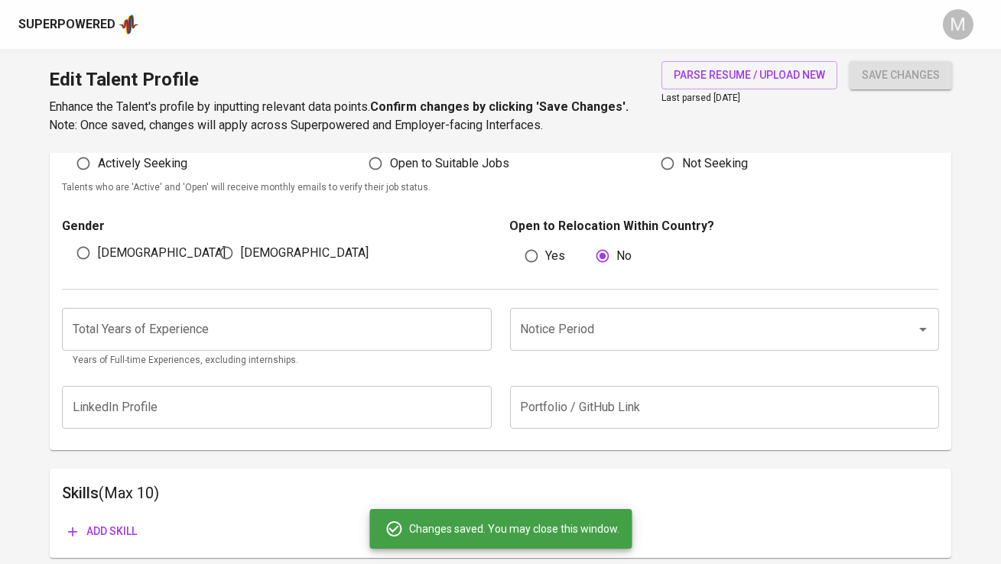
click at [401, 333] on input "number" at bounding box center [276, 329] width 429 height 43
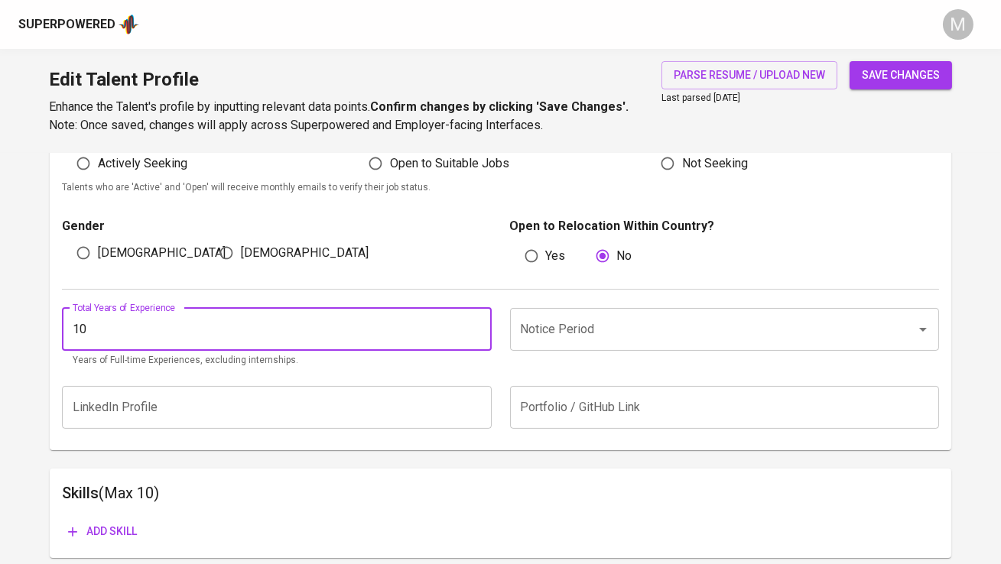
type input "10"
click at [634, 315] on input "Notice Period" at bounding box center [703, 329] width 372 height 29
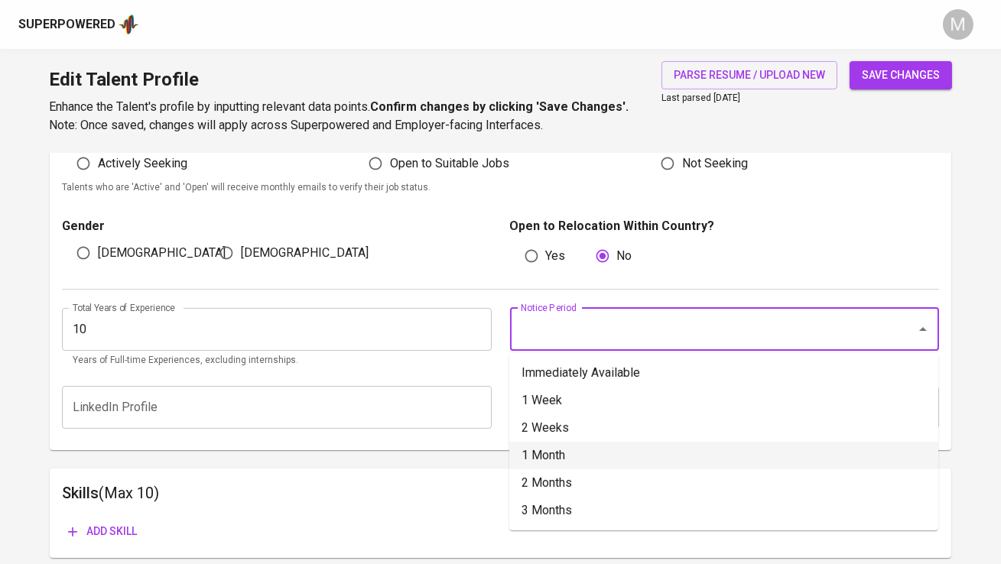
click at [604, 452] on li "1 Month" at bounding box center [723, 456] width 429 height 28
type input "1 Month"
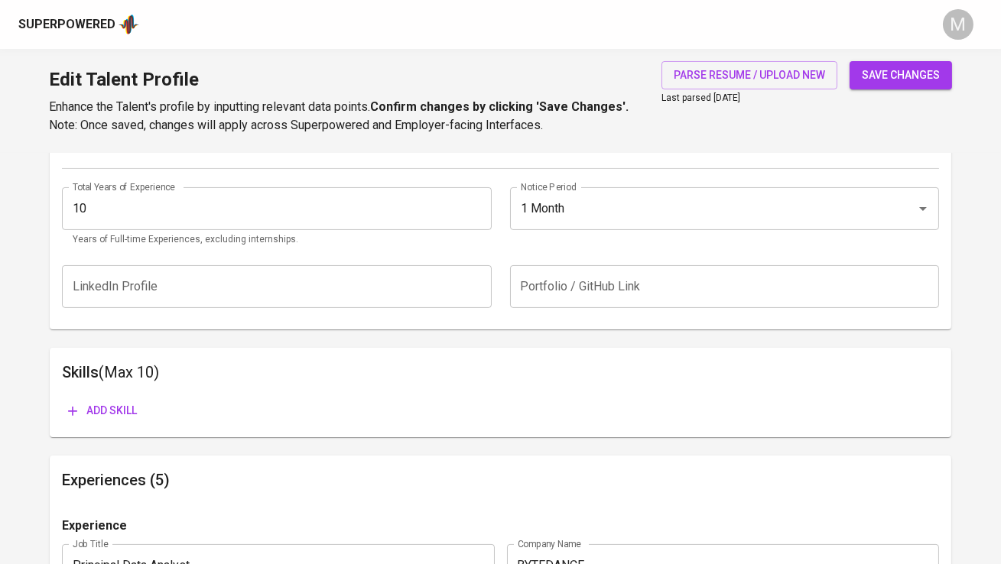
scroll to position [644, 0]
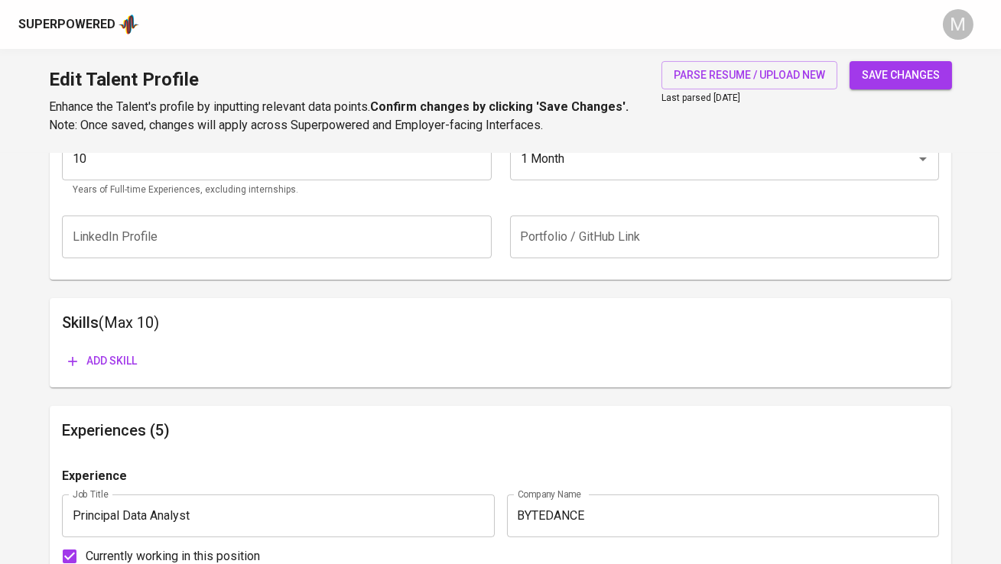
click at [118, 360] on span "Add skill" at bounding box center [102, 361] width 69 height 19
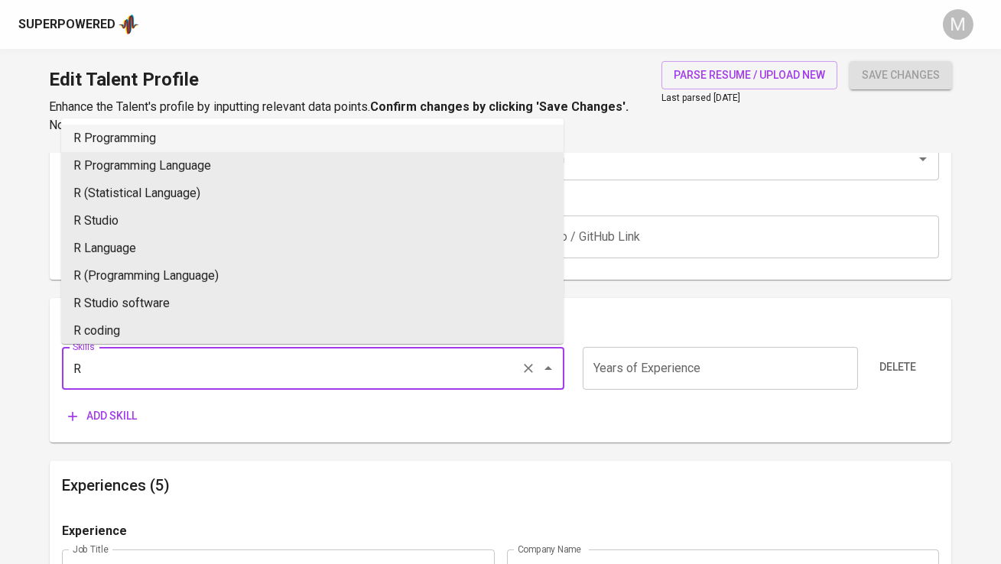
click at [198, 140] on li "R Programming" at bounding box center [312, 139] width 502 height 28
type input "R Programming"
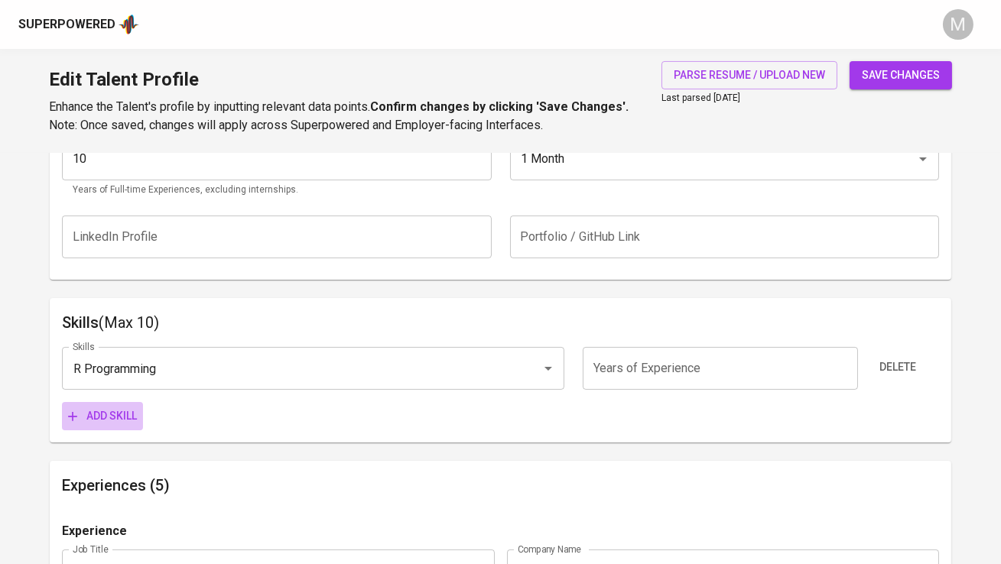
click at [106, 422] on span "Add skill" at bounding box center [102, 416] width 69 height 19
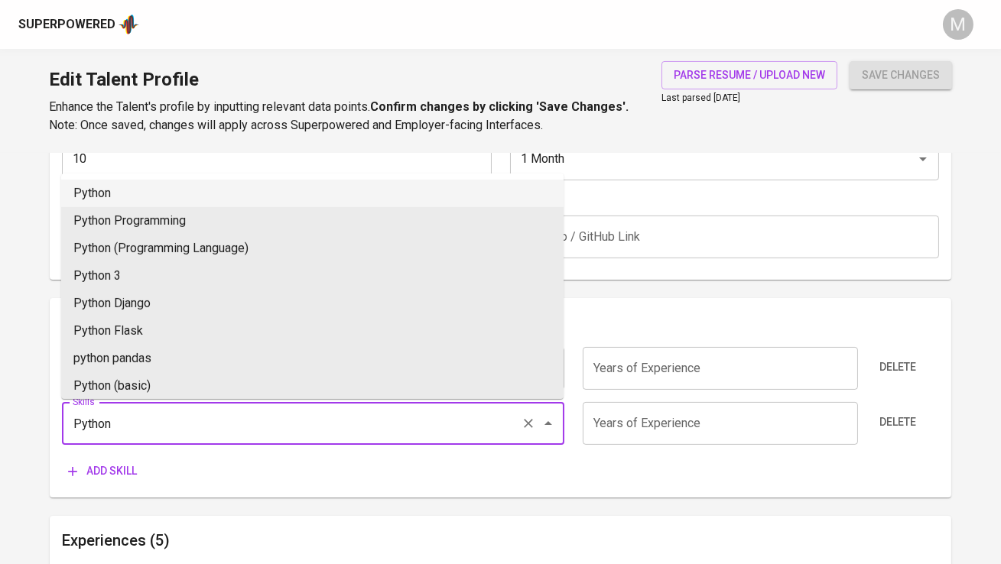
click at [145, 189] on li "Python" at bounding box center [312, 194] width 502 height 28
type input "Python"
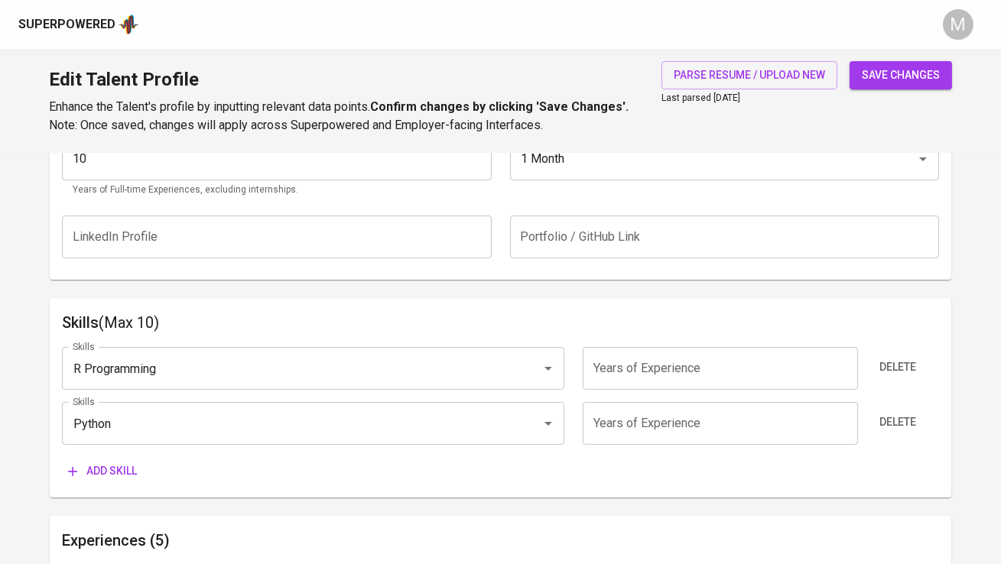
click at [109, 474] on span "Add skill" at bounding box center [102, 471] width 69 height 19
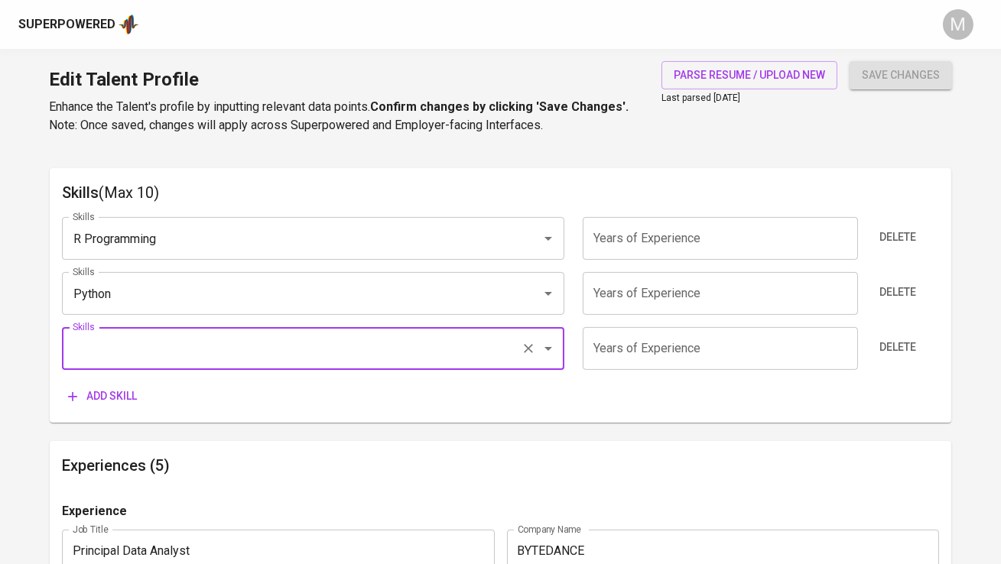
scroll to position [803, 0]
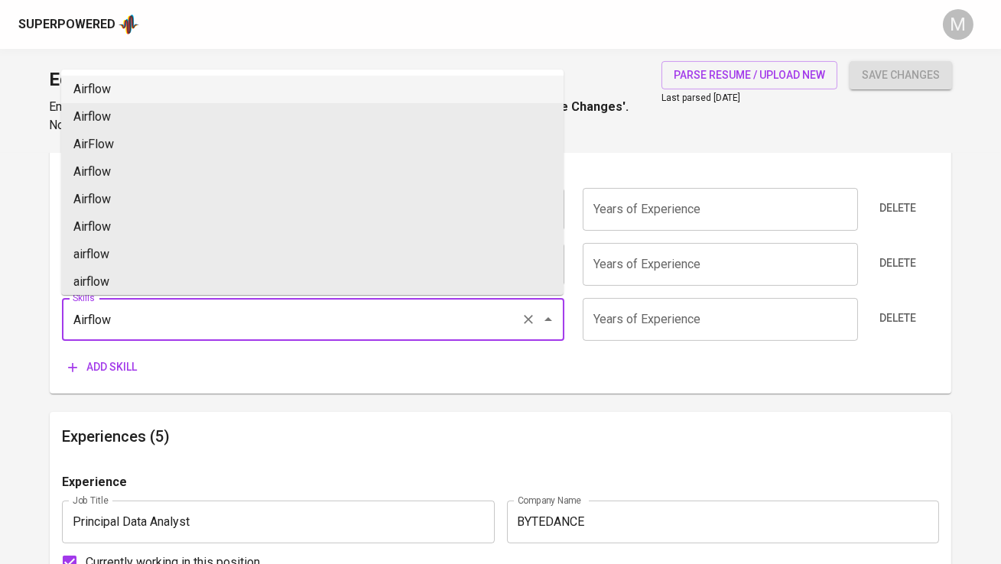
click at [242, 85] on li "Airflow" at bounding box center [312, 90] width 502 height 28
type input "Airflow"
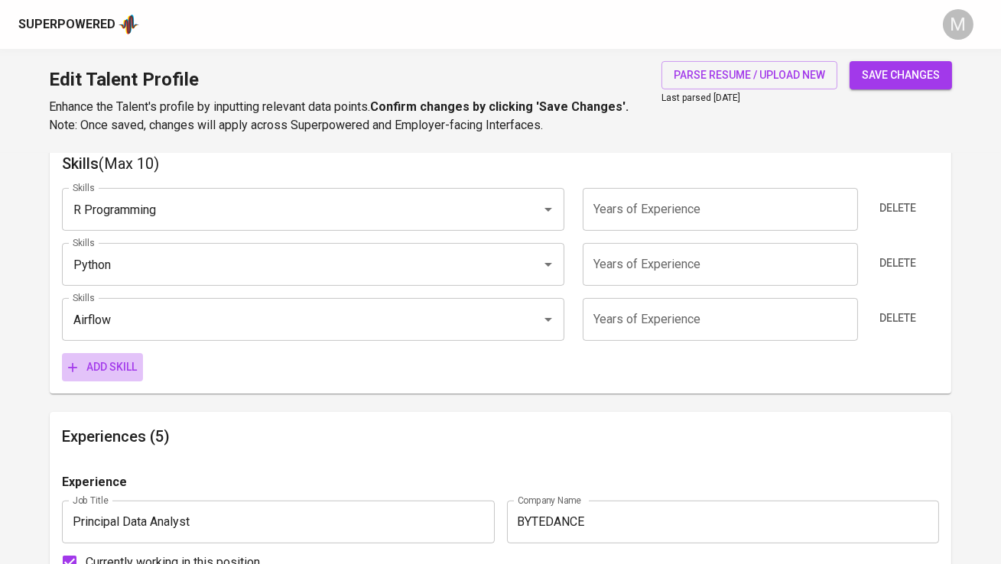
click at [110, 361] on span "Add skill" at bounding box center [102, 367] width 69 height 19
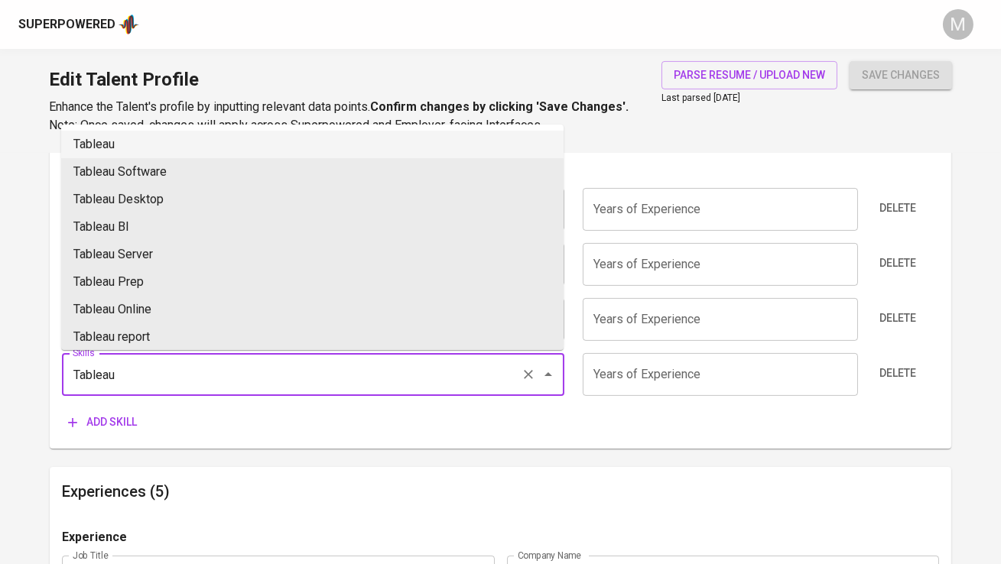
click at [160, 140] on li "Tableau" at bounding box center [312, 145] width 502 height 28
type input "Tableau"
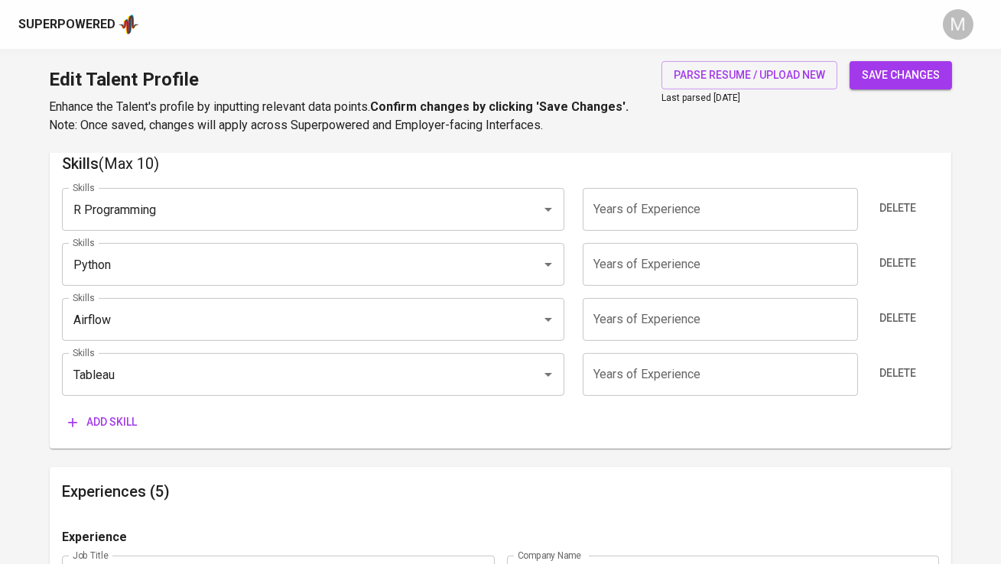
click at [104, 424] on span "Add skill" at bounding box center [102, 422] width 69 height 19
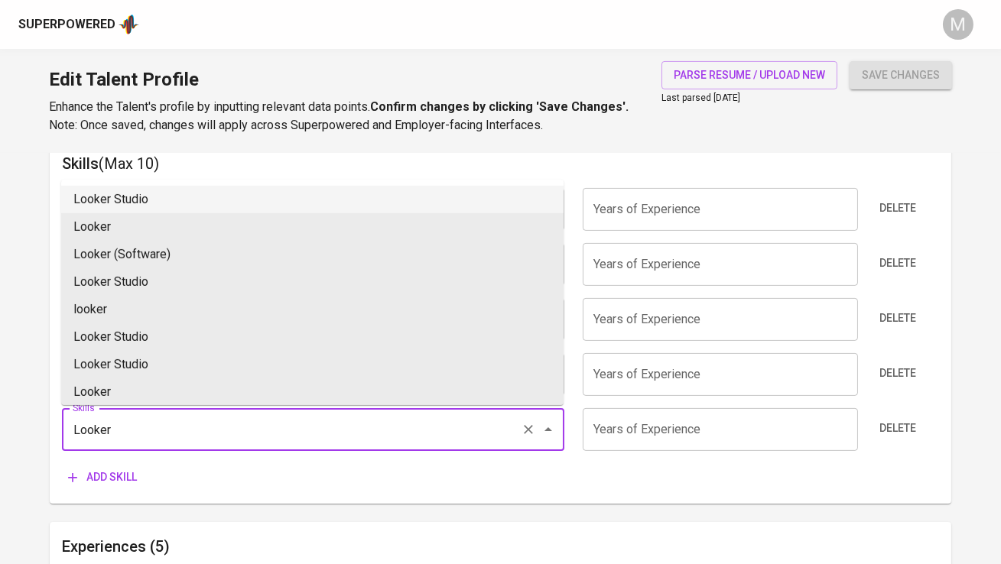
click at [155, 201] on li "Looker Studio" at bounding box center [312, 200] width 502 height 28
type input "Looker Studio"
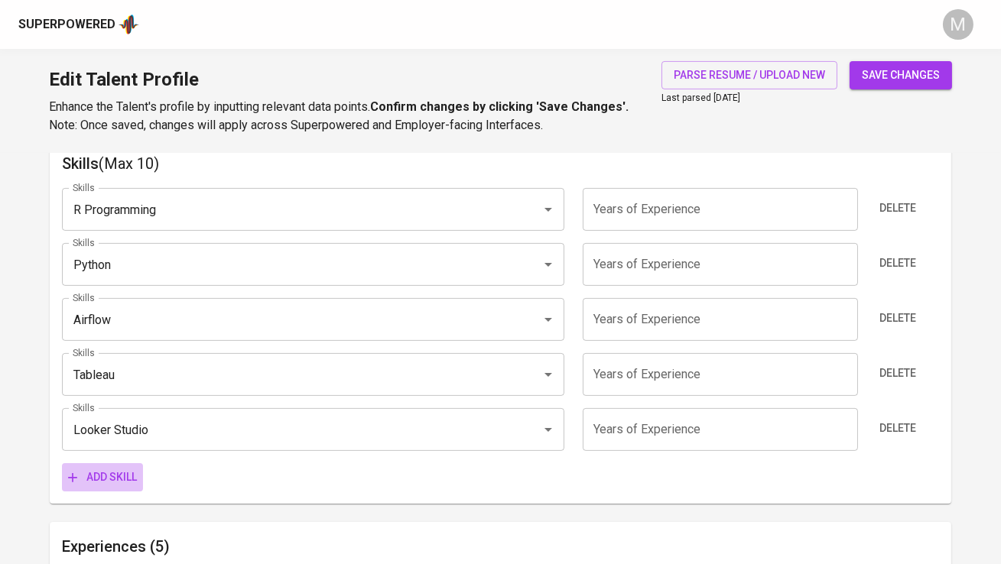
click at [123, 481] on span "Add skill" at bounding box center [102, 477] width 69 height 19
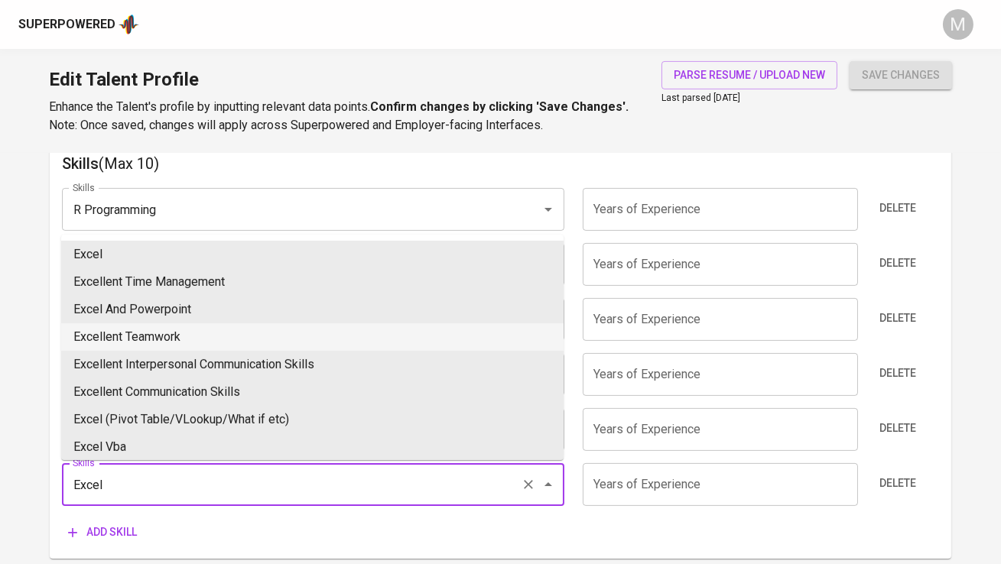
type input "Excel"
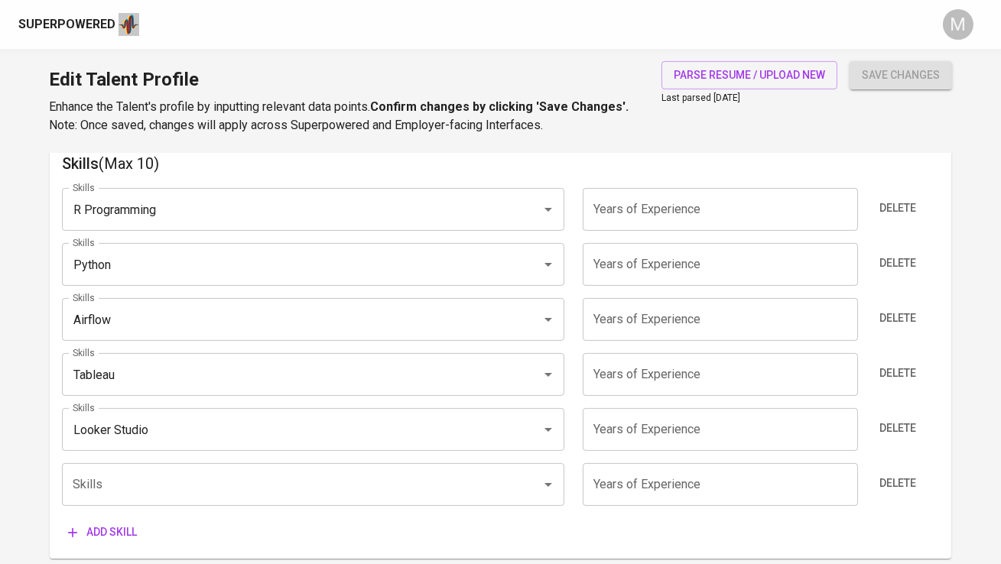
click at [211, 34] on div "Superpowered" at bounding box center [475, 24] width 915 height 23
click at [145, 481] on input "Skills" at bounding box center [292, 484] width 446 height 29
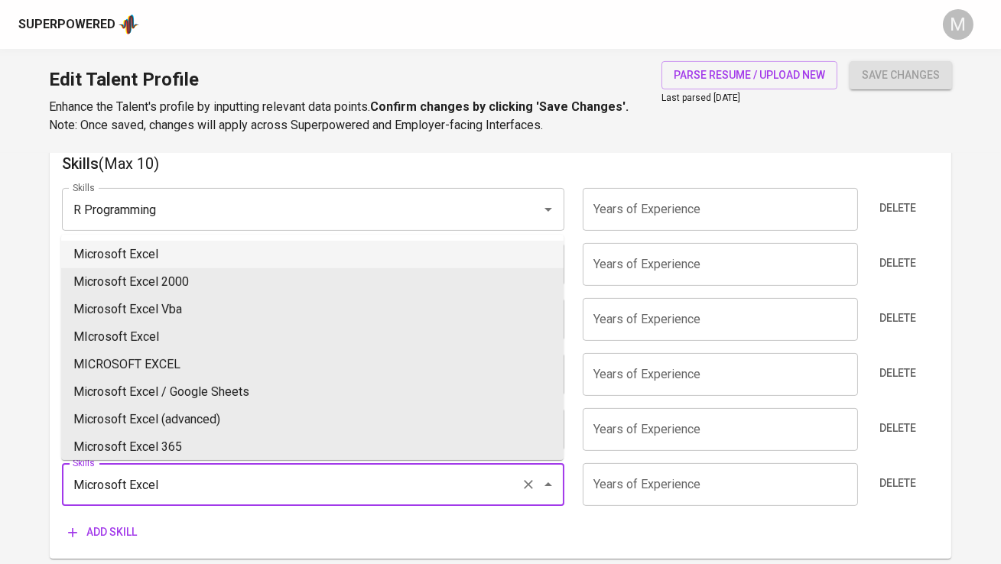
click at [150, 255] on li "Microsoft Excel" at bounding box center [312, 255] width 502 height 28
type input "Microsoft Excel"
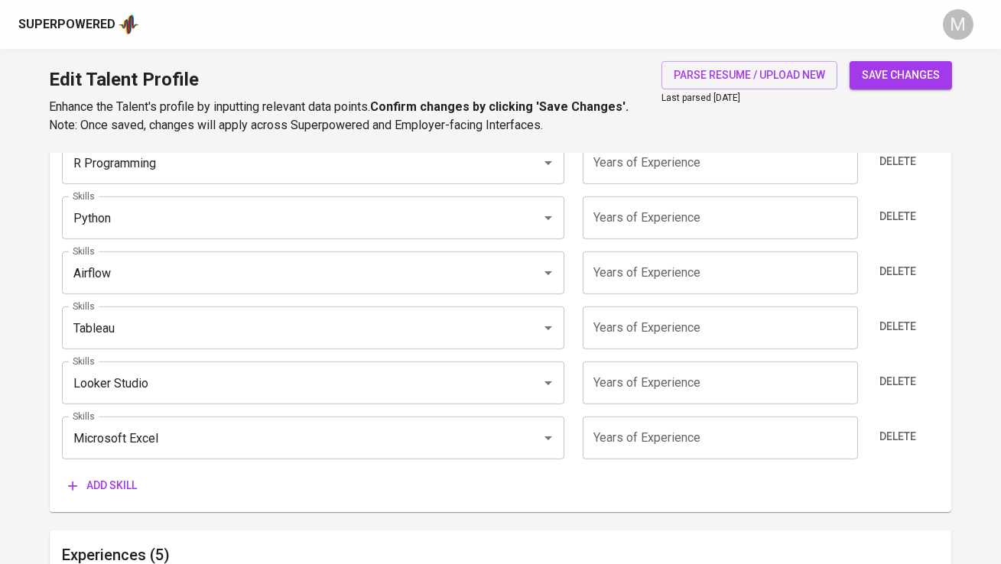
scroll to position [899, 0]
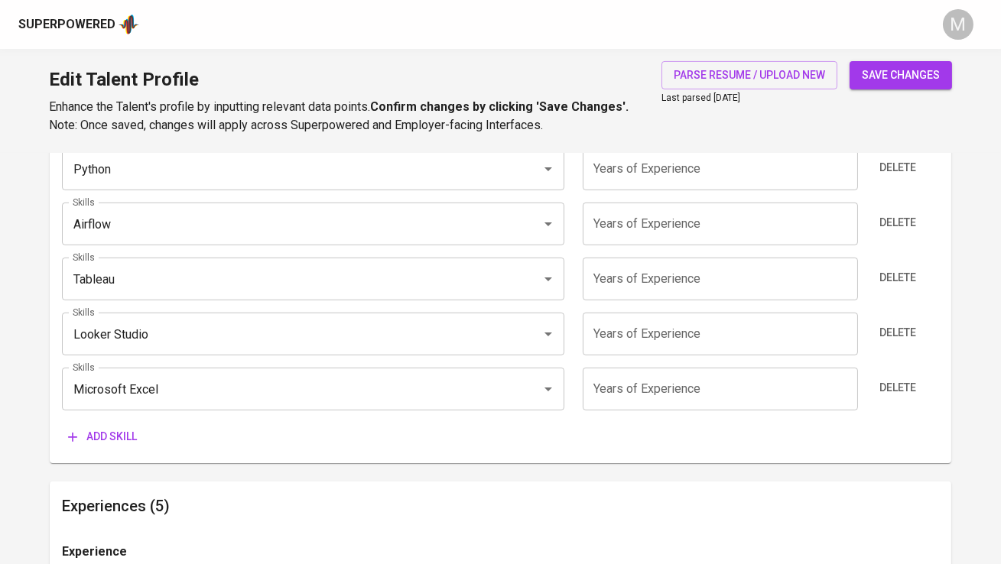
click at [102, 442] on span "Add skill" at bounding box center [102, 436] width 69 height 19
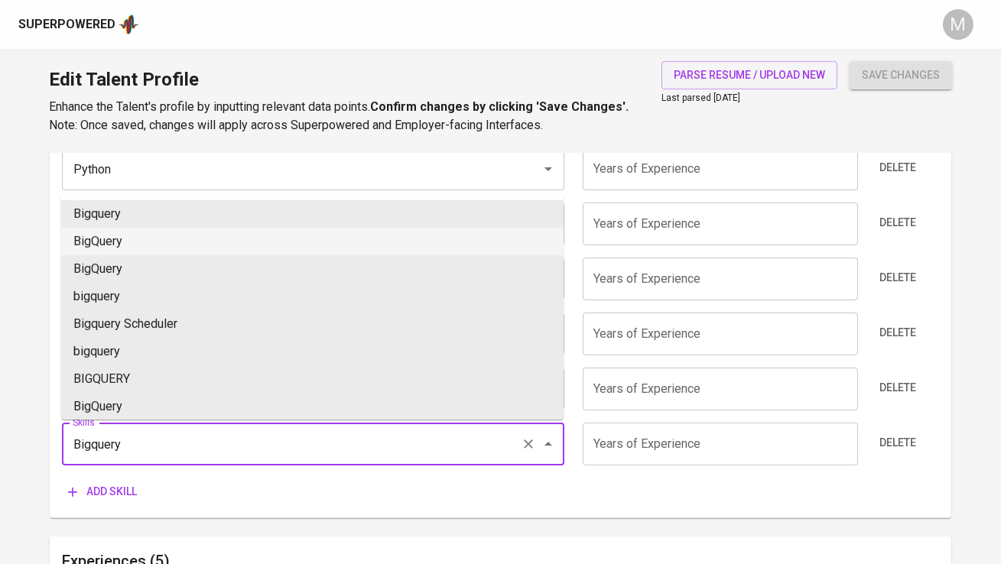
click at [135, 232] on li "BigQuery" at bounding box center [312, 242] width 502 height 28
type input "BigQuery"
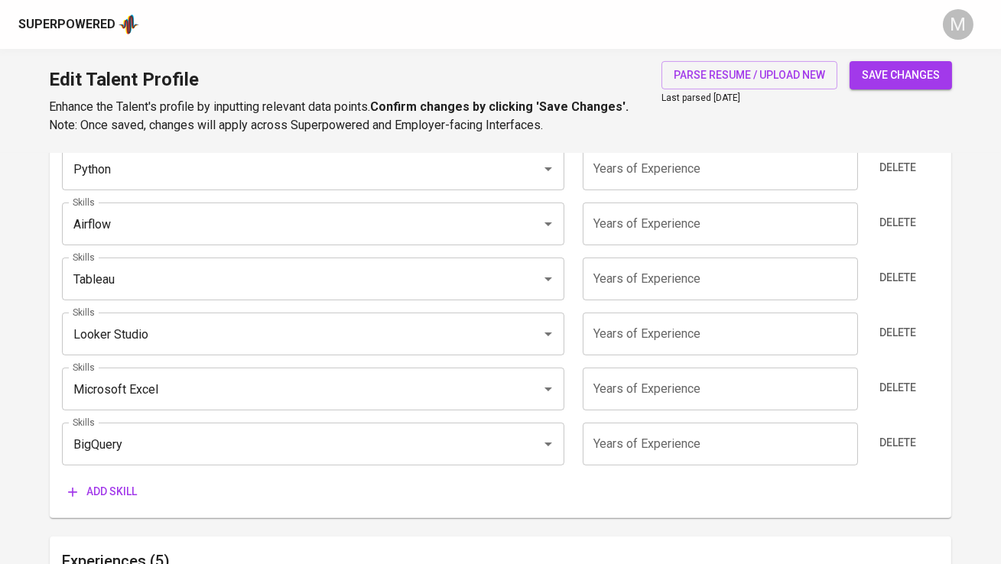
click at [122, 494] on span "Add skill" at bounding box center [102, 492] width 69 height 19
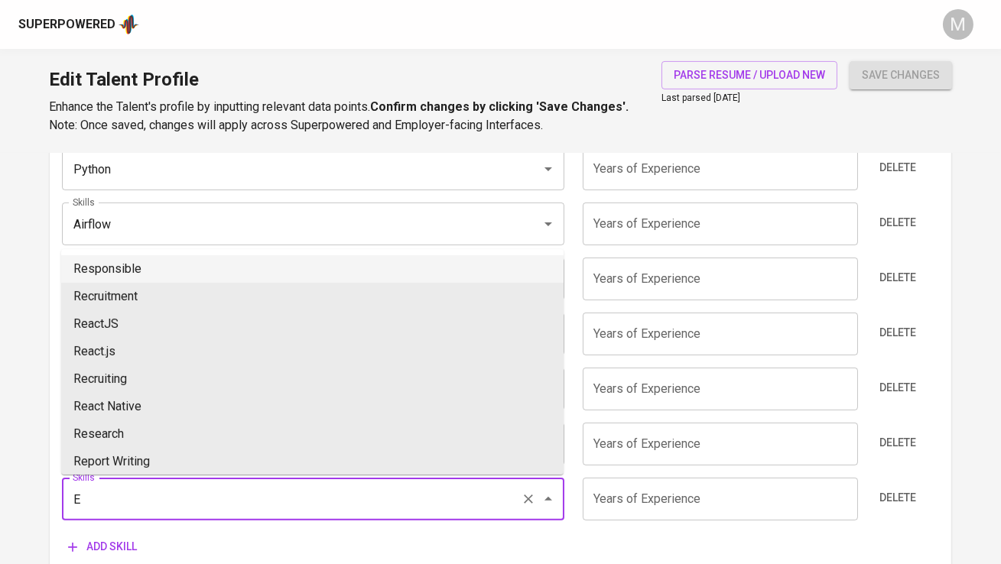
type input "Es"
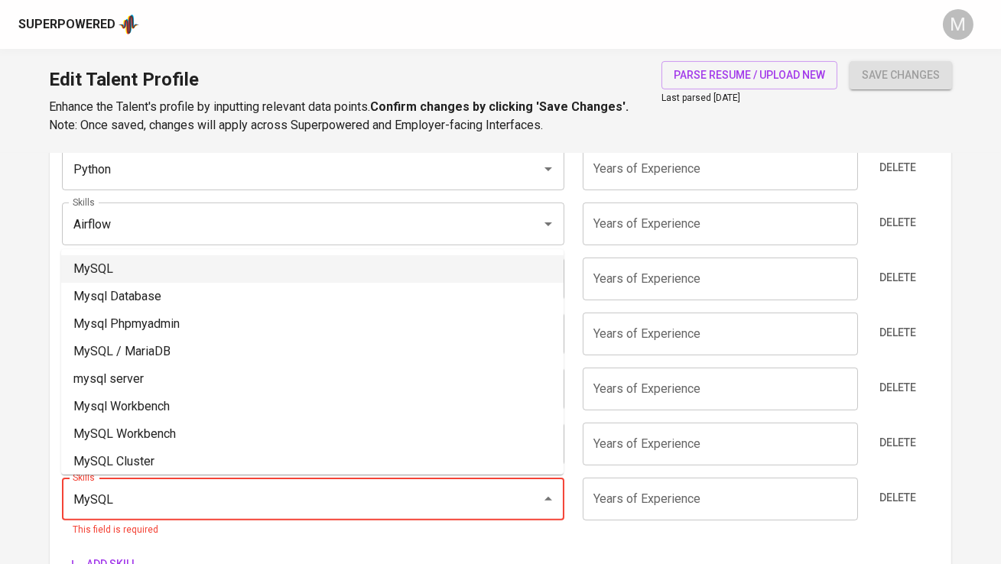
click at [211, 267] on li "MySQL" at bounding box center [312, 269] width 502 height 28
type input "MySQL"
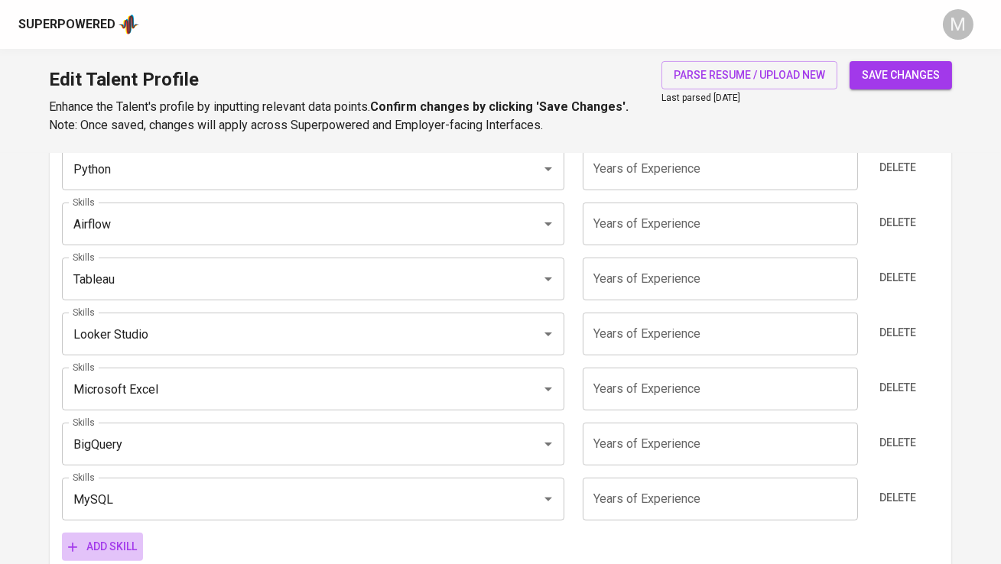
click at [119, 538] on span "Add skill" at bounding box center [102, 547] width 69 height 19
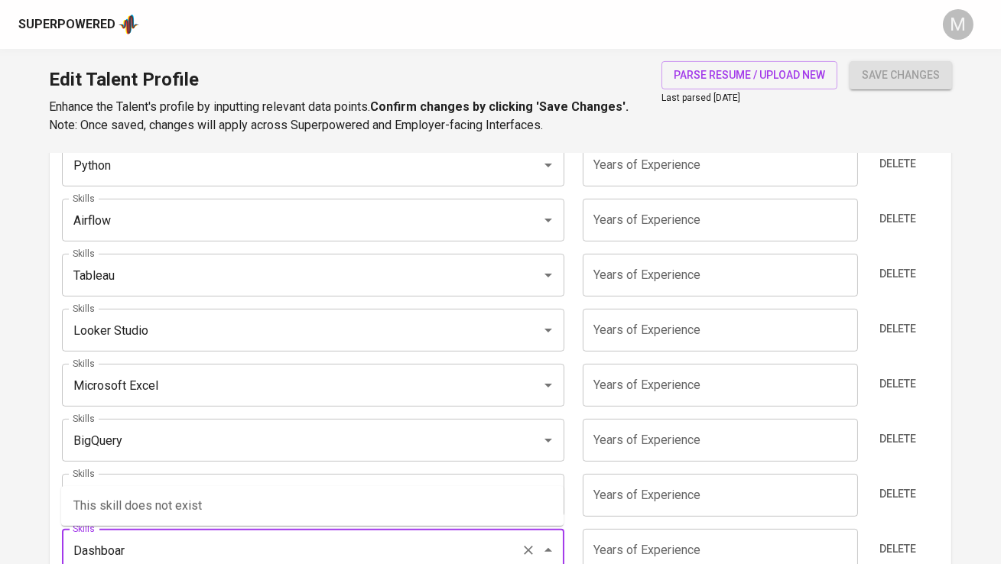
type input "Dashboard"
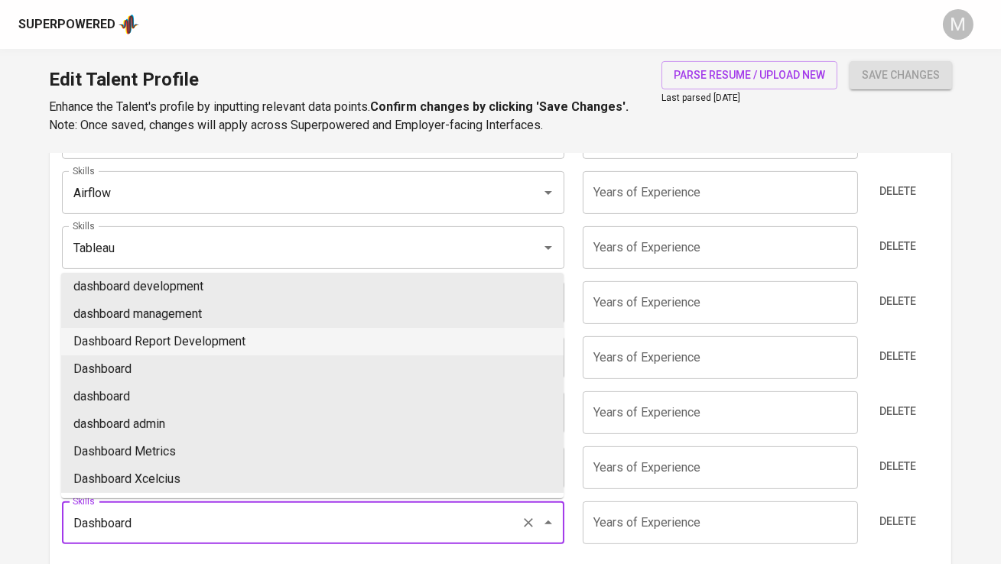
scroll to position [0, 0]
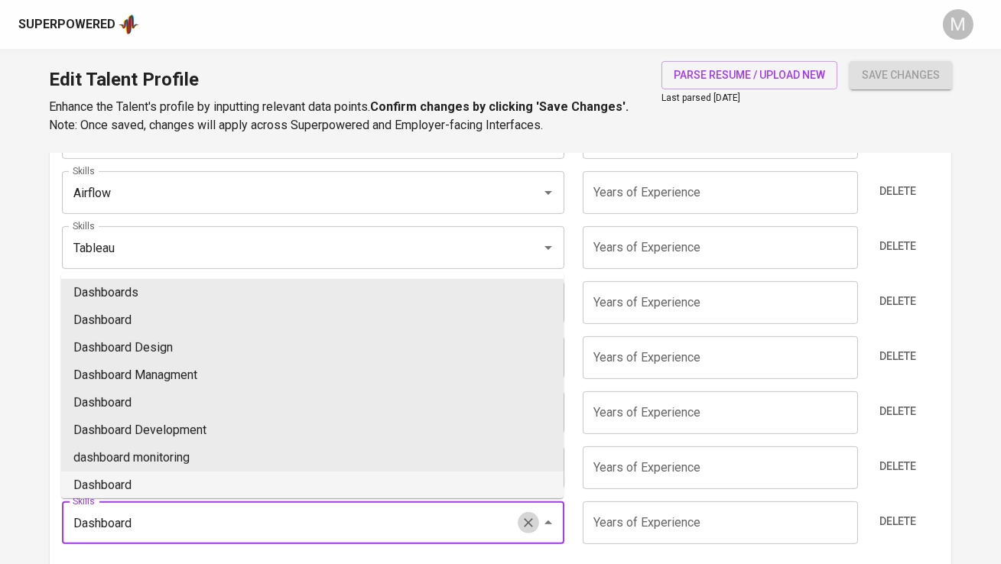
click at [535, 530] on icon "Clear" at bounding box center [528, 522] width 15 height 15
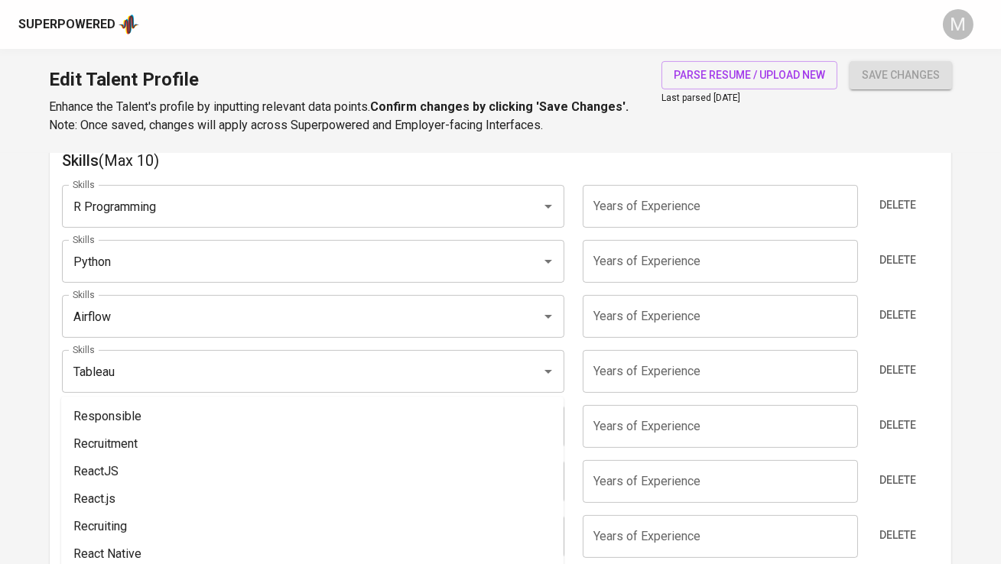
scroll to position [757, 0]
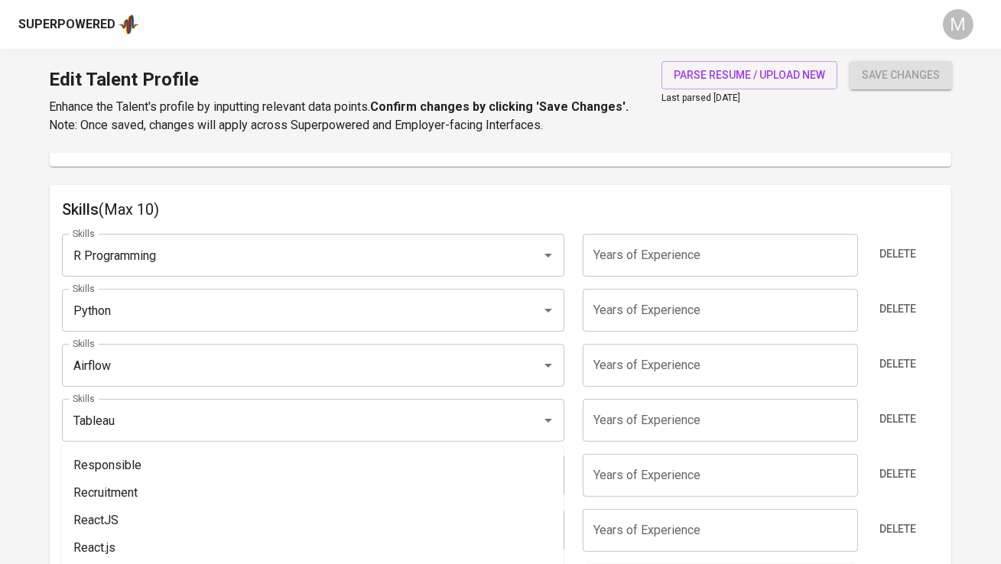
click at [664, 268] on input "number" at bounding box center [720, 255] width 275 height 43
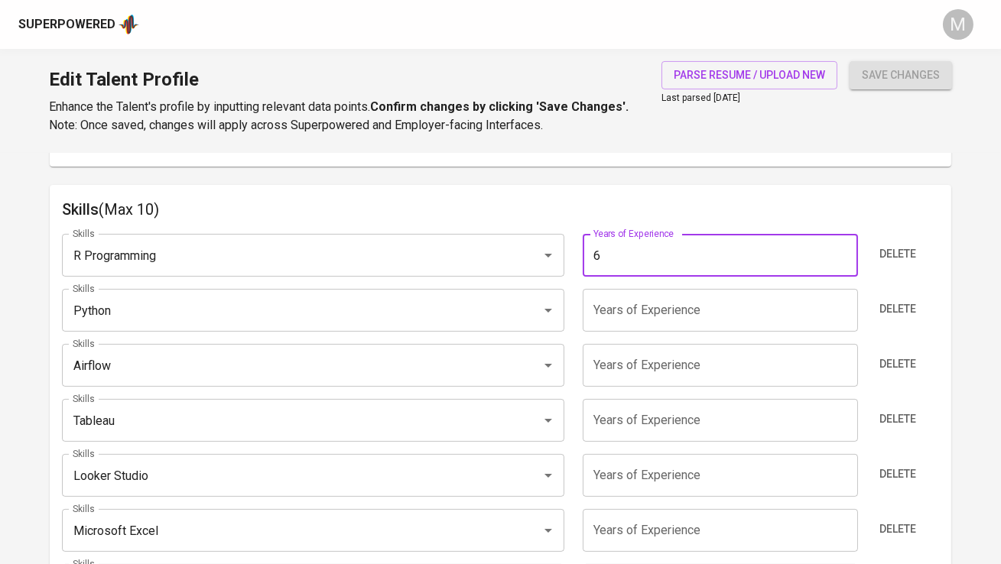
type input "6"
click at [660, 309] on input "number" at bounding box center [720, 310] width 275 height 43
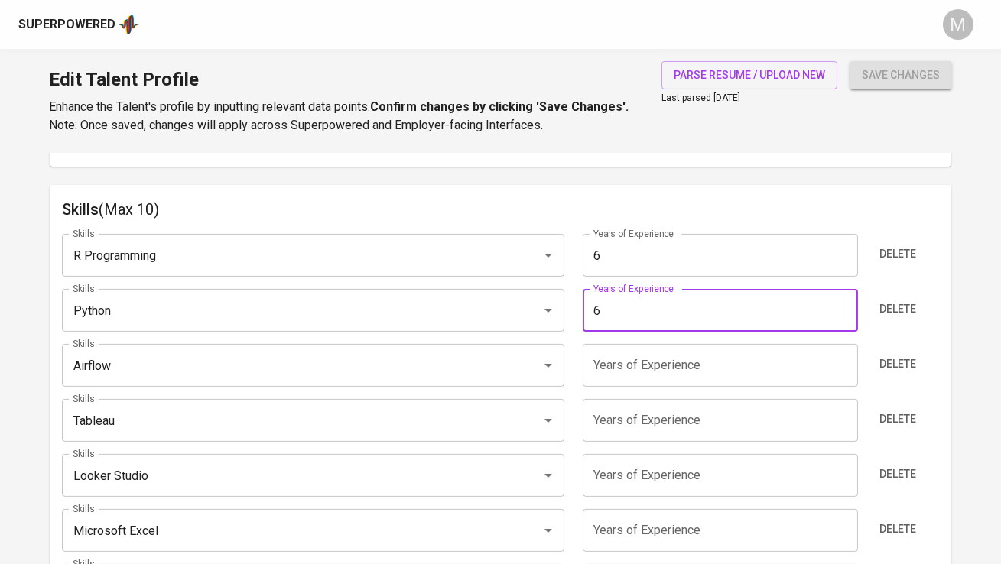
type input "6"
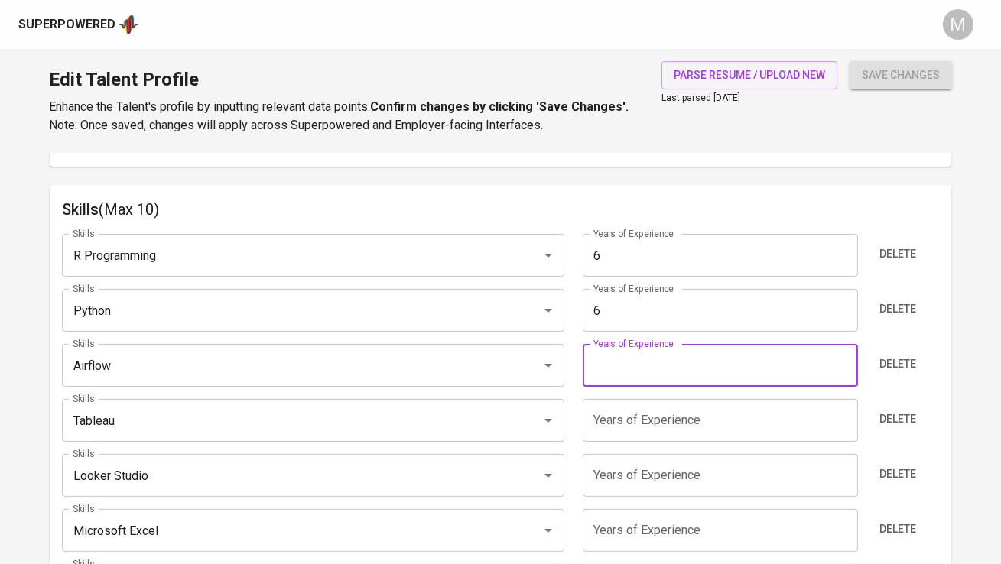
click at [639, 356] on input "number" at bounding box center [720, 365] width 275 height 43
type input "10"
click at [619, 418] on input "number" at bounding box center [720, 420] width 275 height 43
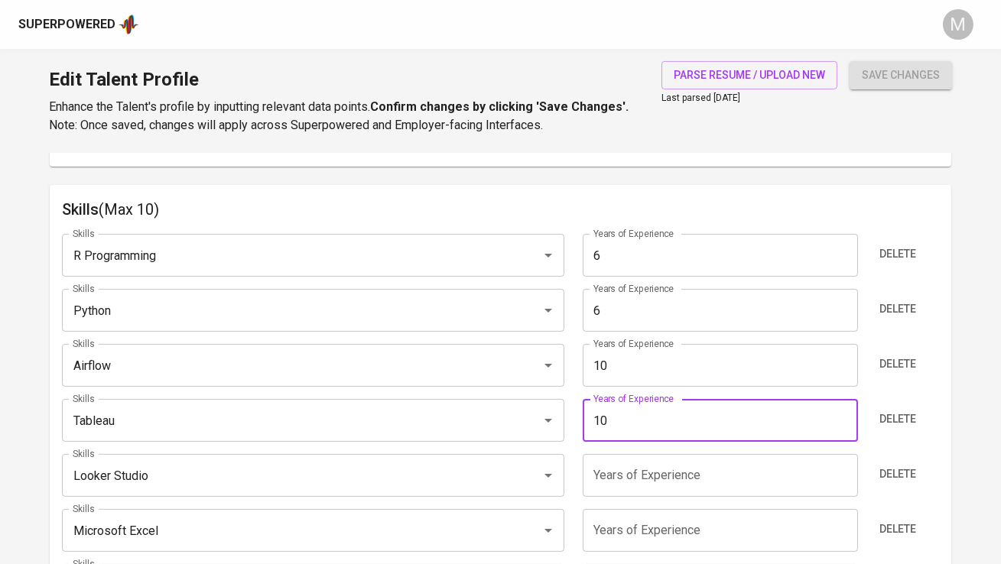
type input "10"
click at [609, 475] on input "number" at bounding box center [720, 475] width 275 height 43
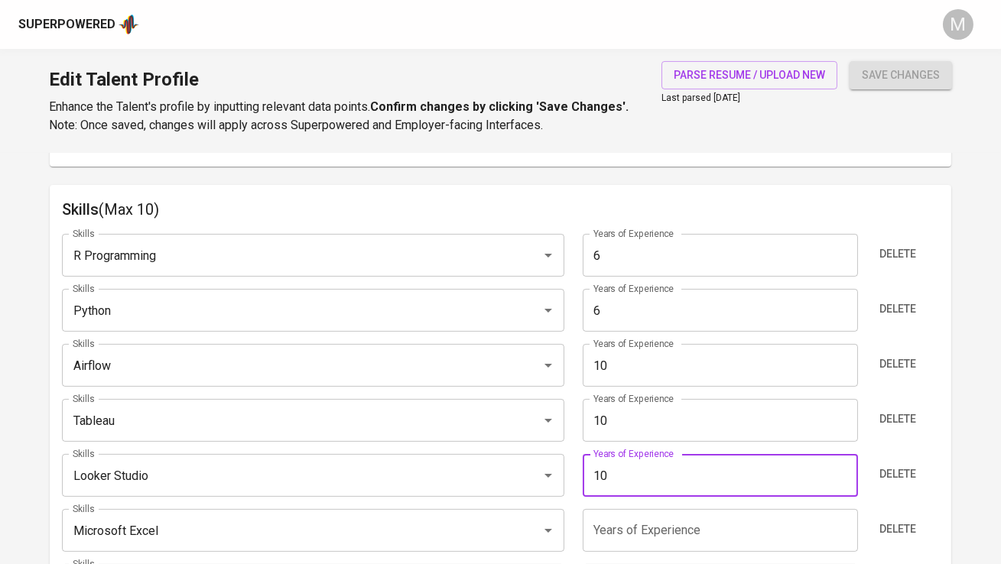
type input "10"
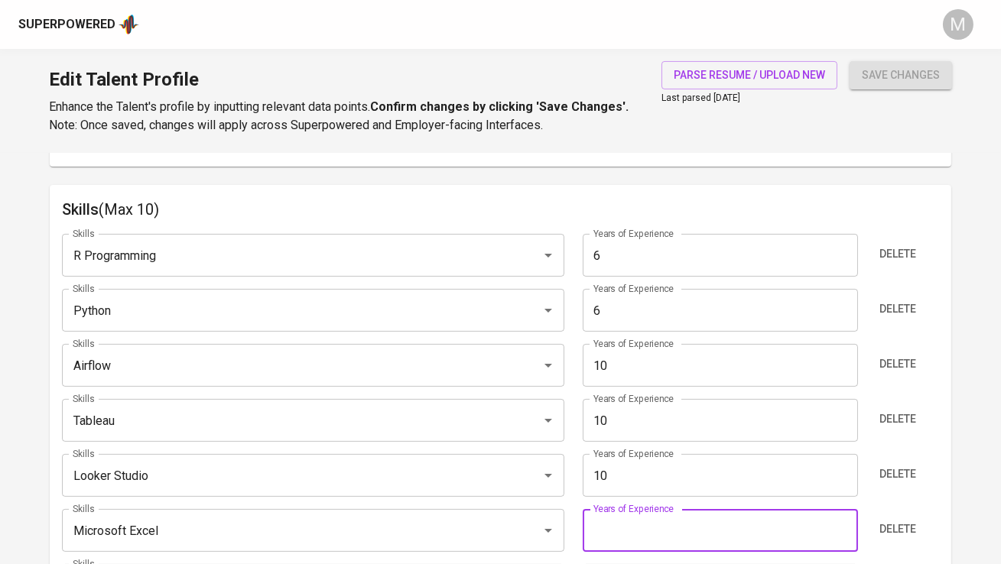
click at [620, 525] on input "number" at bounding box center [720, 530] width 275 height 43
type input "10"
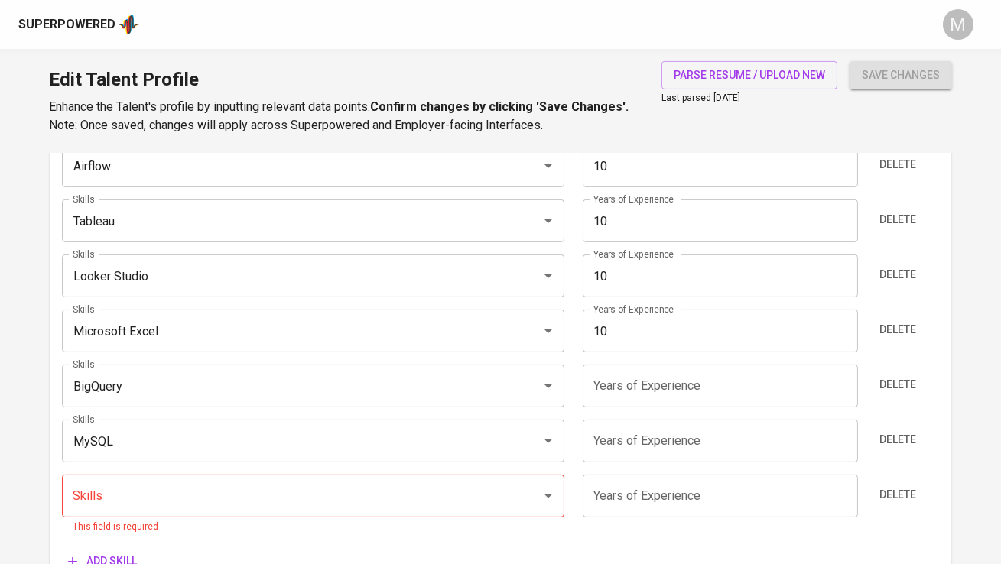
scroll to position [969, 0]
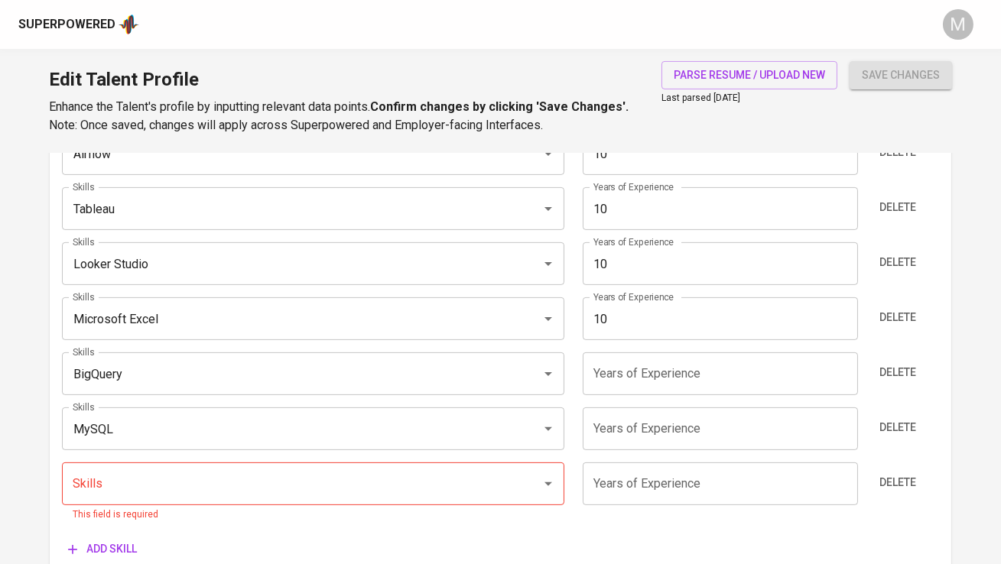
click at [652, 413] on input "number" at bounding box center [720, 429] width 275 height 43
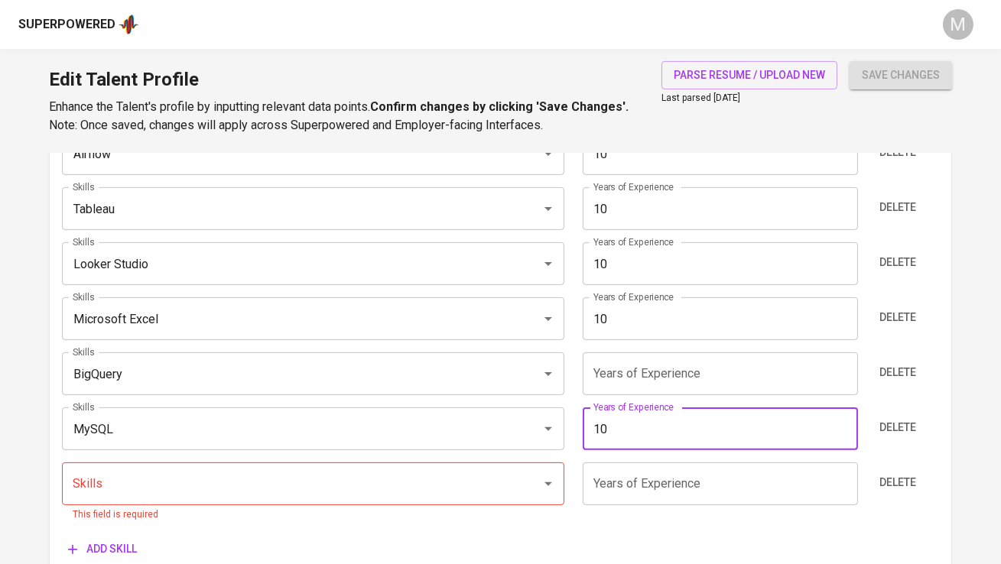
type input "10"
click at [652, 372] on input "number" at bounding box center [720, 374] width 275 height 43
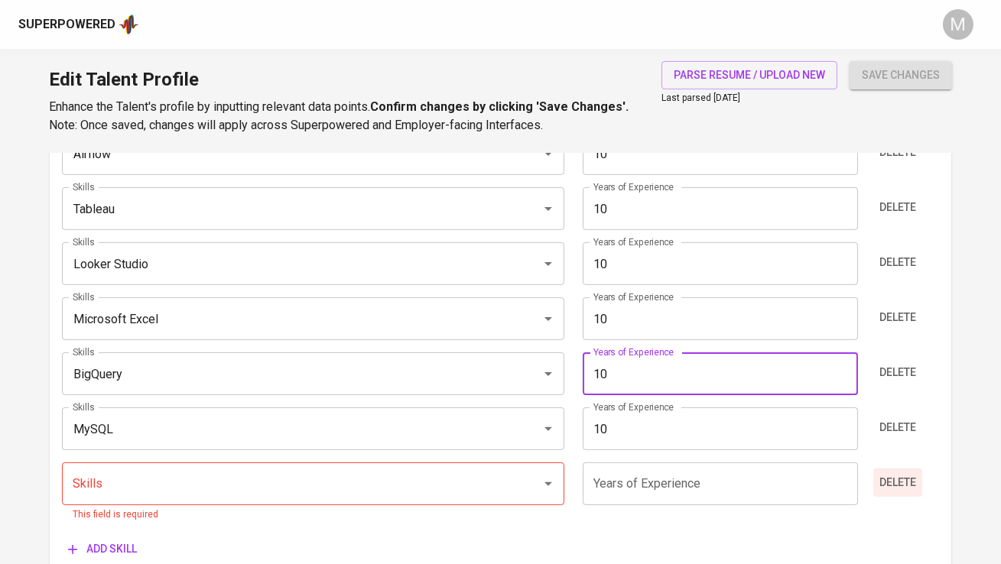
type input "10"
click at [885, 476] on span "Delete" at bounding box center [897, 482] width 37 height 19
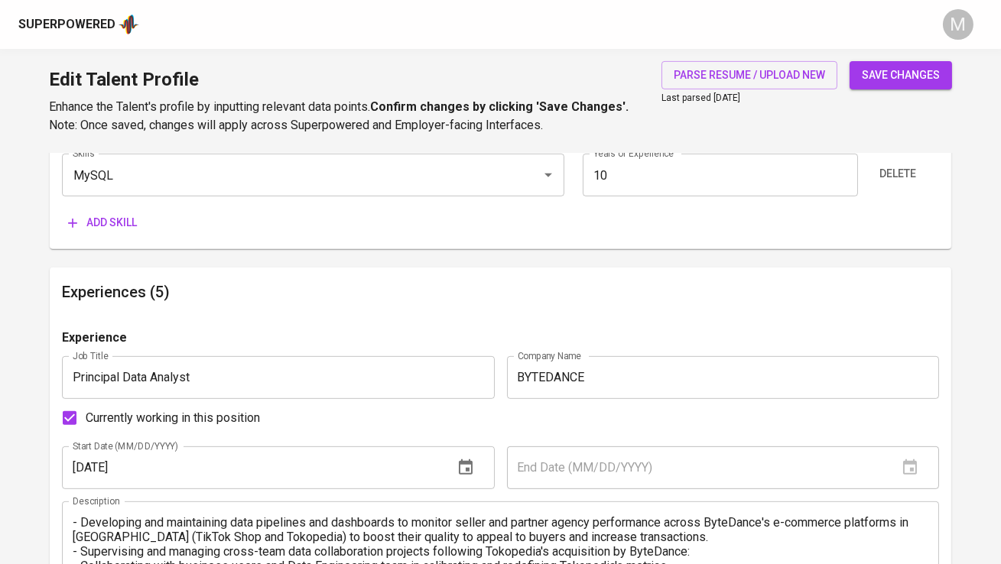
scroll to position [1232, 0]
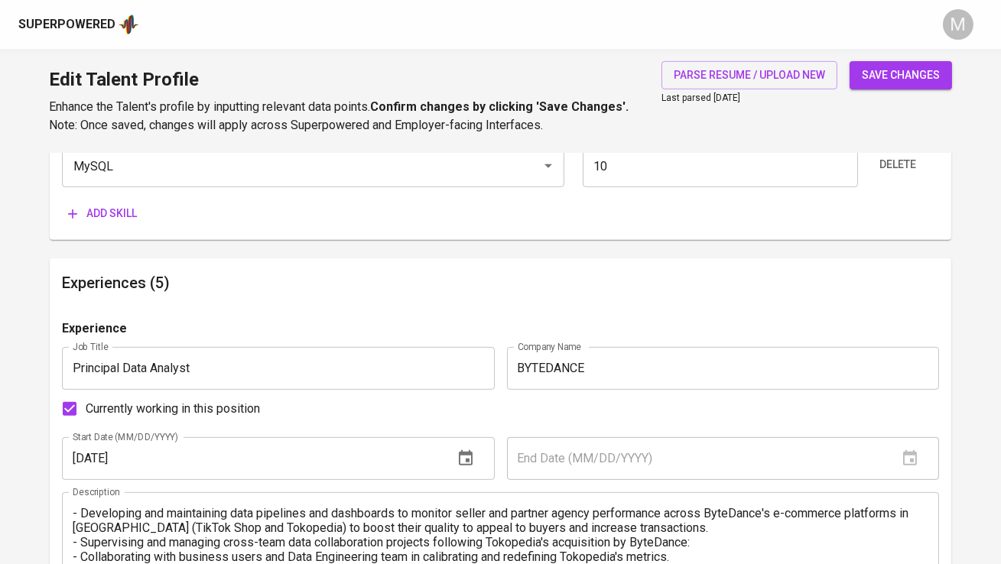
click at [902, 80] on span "save changes" at bounding box center [901, 75] width 78 height 19
type input "MySQL"
type input "10"
type input "BigQuery"
type input "10"
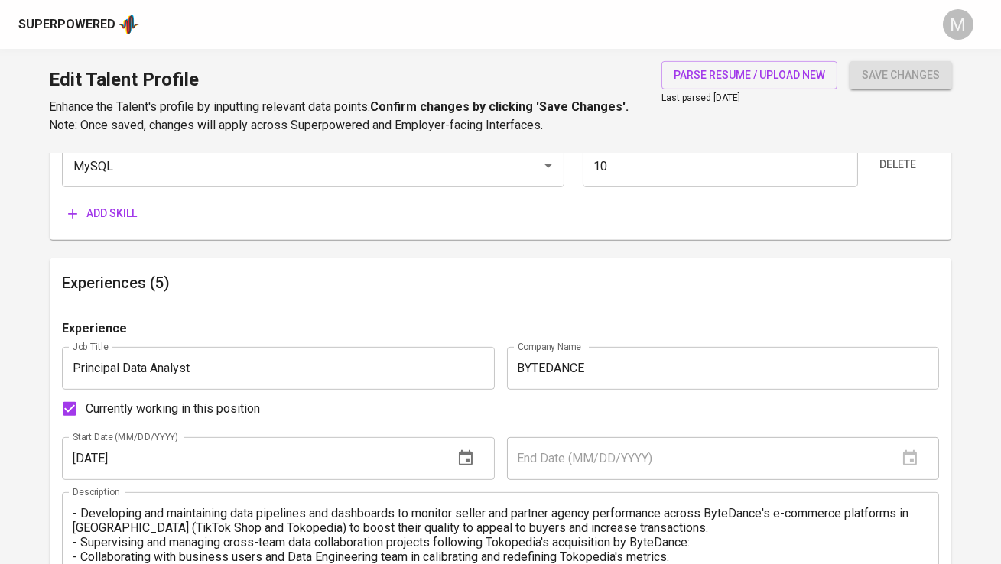
type input "Microsoft Excel"
type input "Looker Studio"
type input "Tableau"
type input "Apache Airflow"
type input "Python"
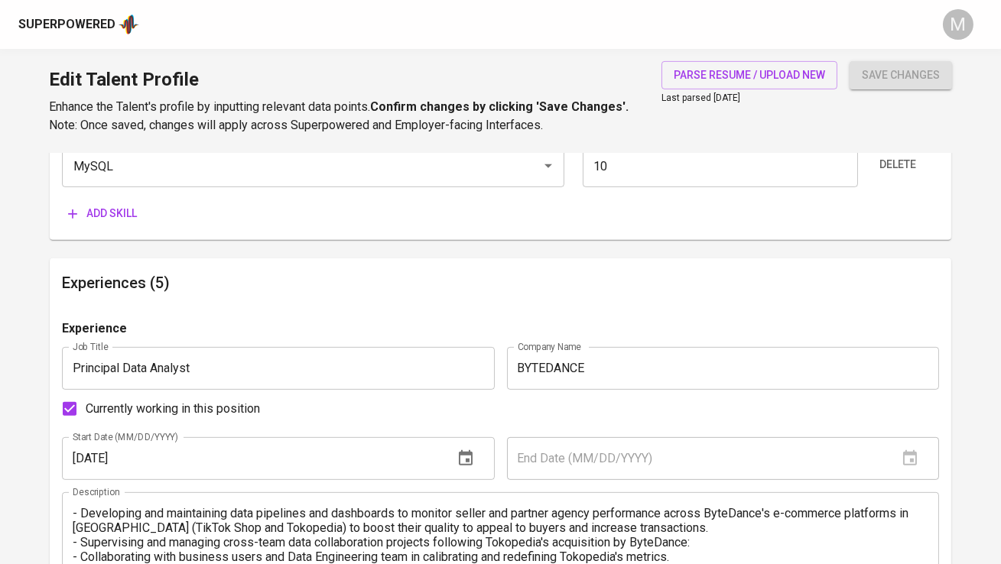
type input "6"
type input "R"
type input "6"
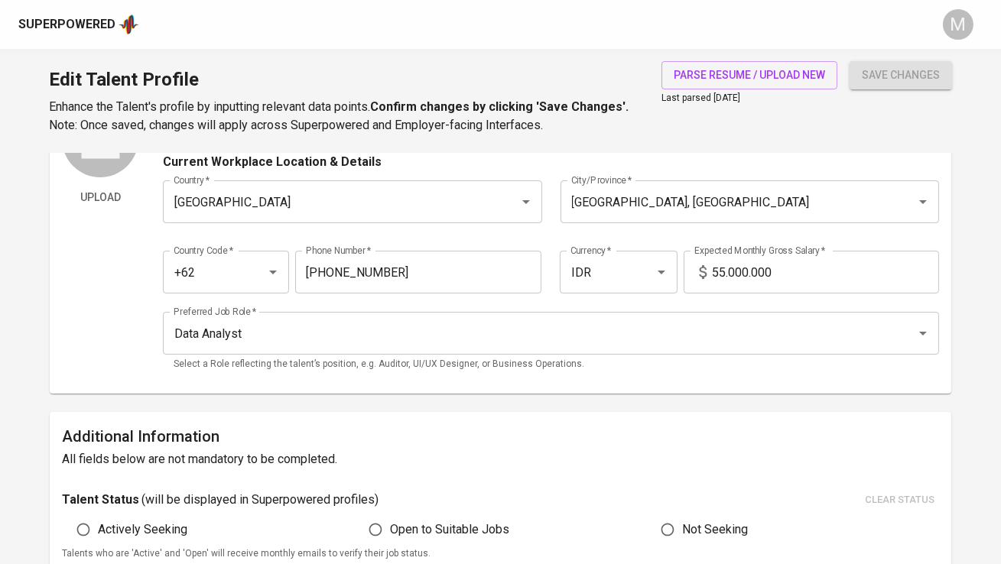
scroll to position [0, 0]
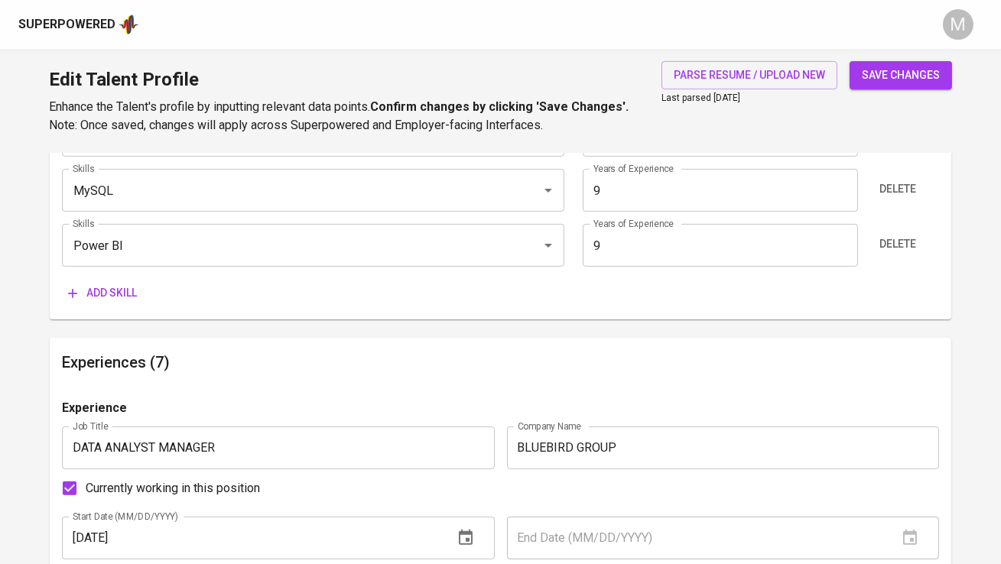
scroll to position [1042, 0]
click at [119, 300] on span "Add skill" at bounding box center [102, 293] width 69 height 19
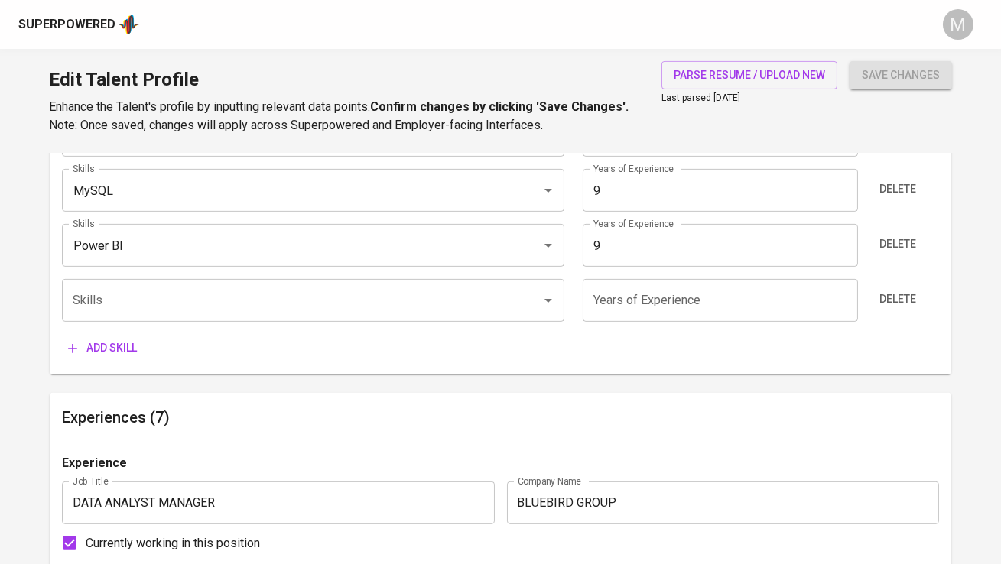
click at [252, 360] on div "Add skill" at bounding box center [500, 348] width 876 height 28
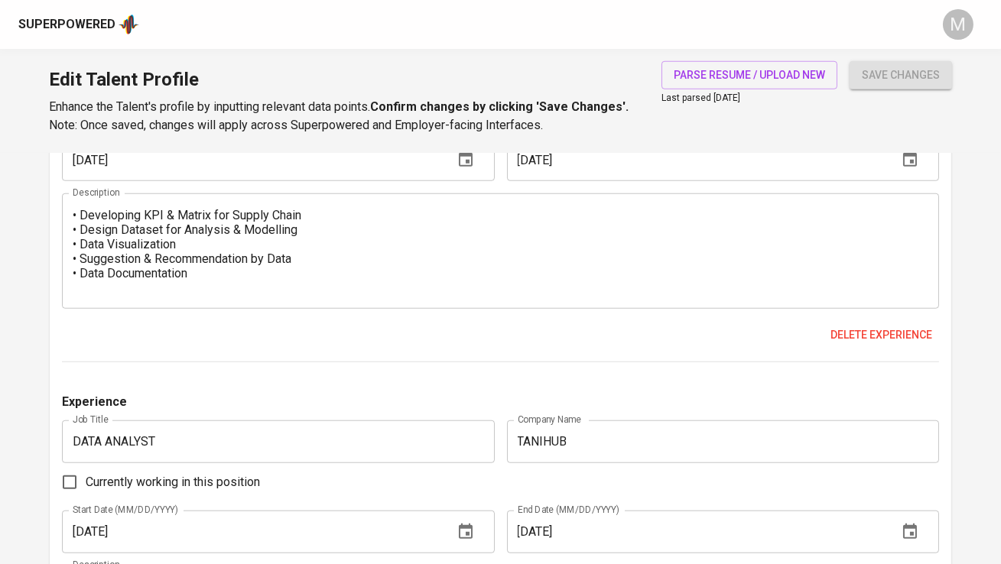
scroll to position [2628, 0]
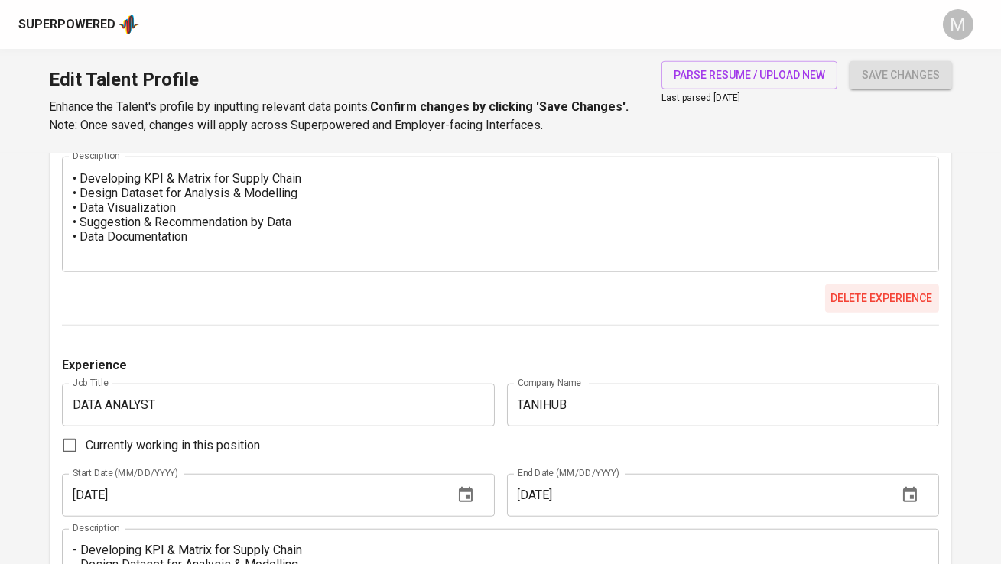
click at [874, 294] on span "Delete experience" at bounding box center [882, 298] width 102 height 19
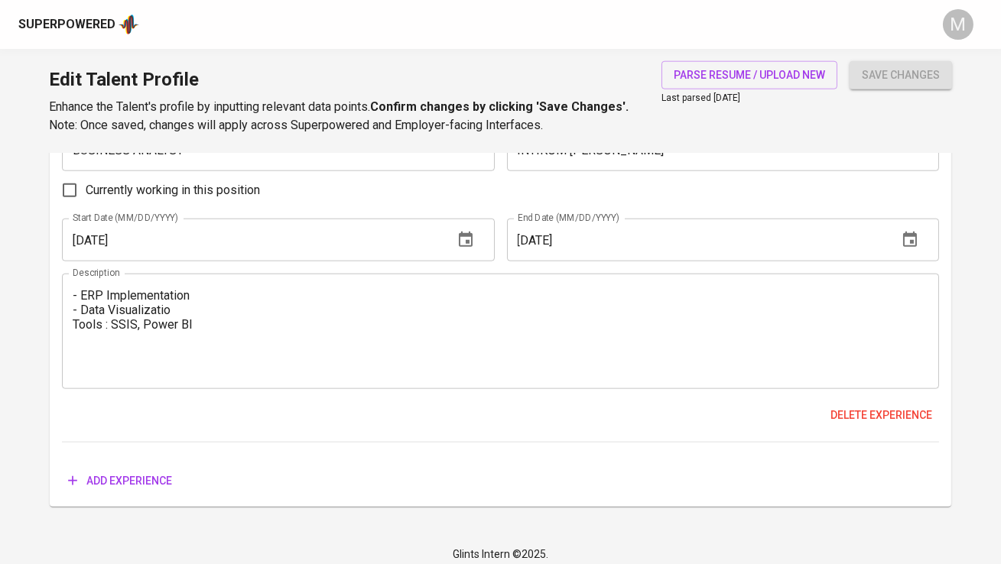
scroll to position [3265, 0]
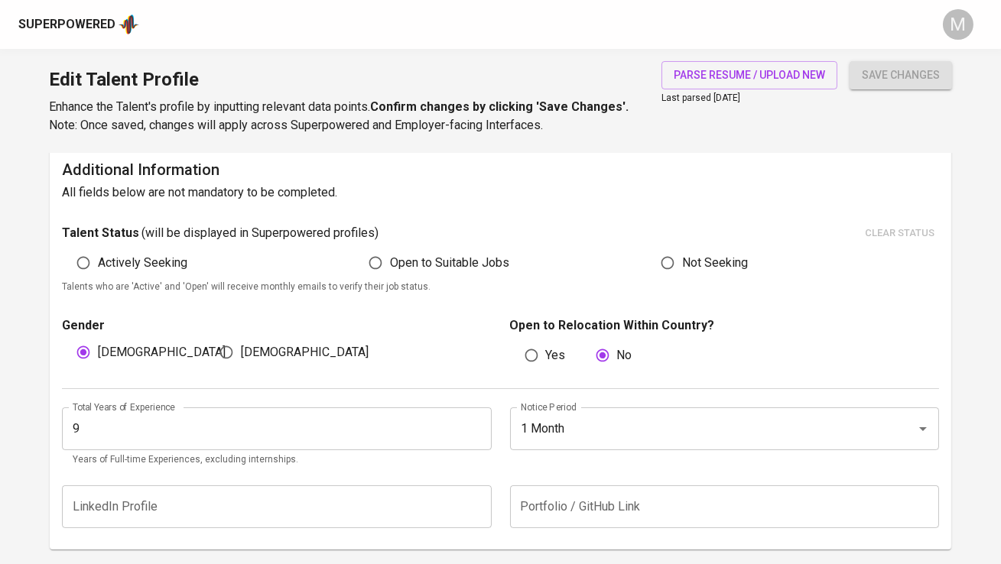
click at [922, 76] on span "save changes" at bounding box center [901, 75] width 78 height 19
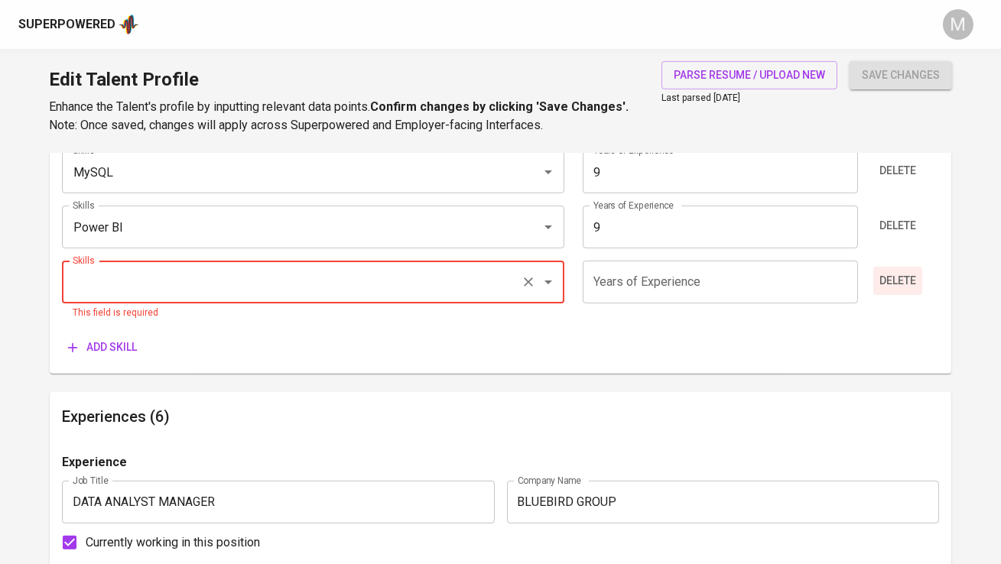
click at [880, 283] on span "Delete" at bounding box center [897, 280] width 37 height 19
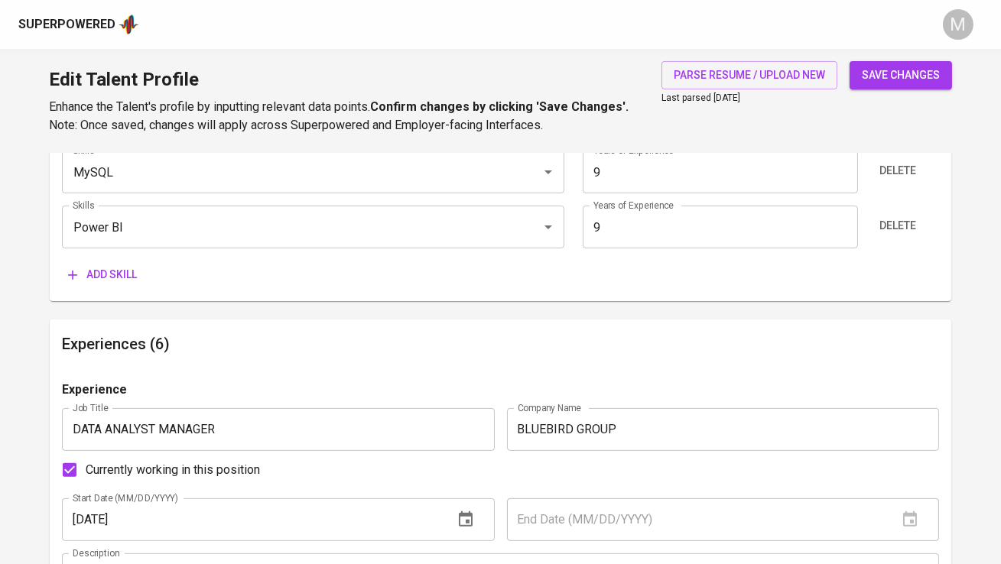
click at [925, 78] on span "save changes" at bounding box center [901, 75] width 78 height 19
type input "Power BI"
type input "9"
type input "MySQL"
type input "Microsoft Excel"
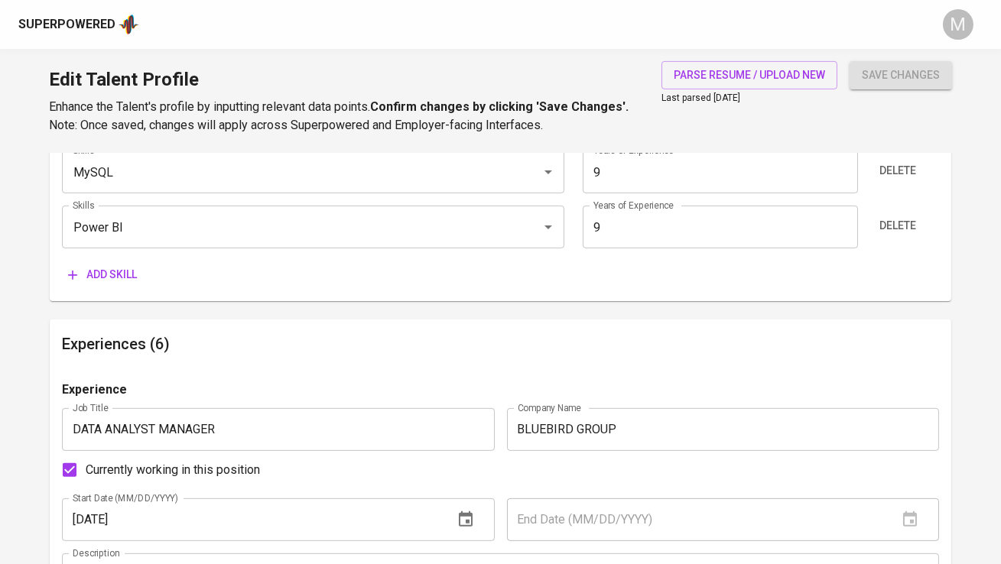
type input "9"
type input "SQL Server"
type input "Python"
type input "6"
type input "Extract, Transform, Load (ETL)"
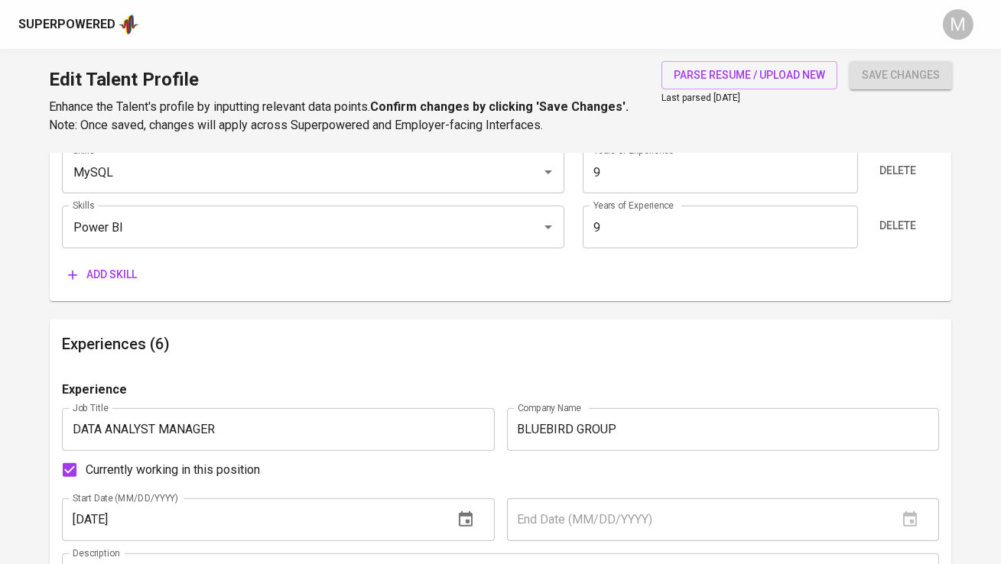
type input "3"
type input "DATA ANALYST"
type input "HOME CREDIT"
type textarea "- Developing KPI for Financing Journey - Design Dataset for Analysis & Modellin…"
type input "LEAD DATA ANALYST"
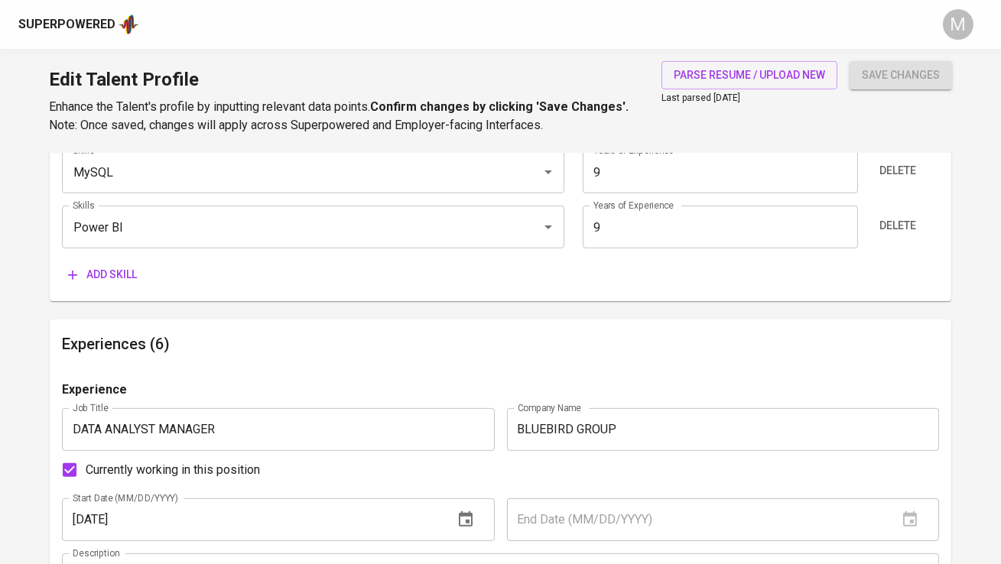
type input "ALODOKTER"
type textarea "- Managing 7 Members of Data Analyst - Translate stakeholder questions into str…"
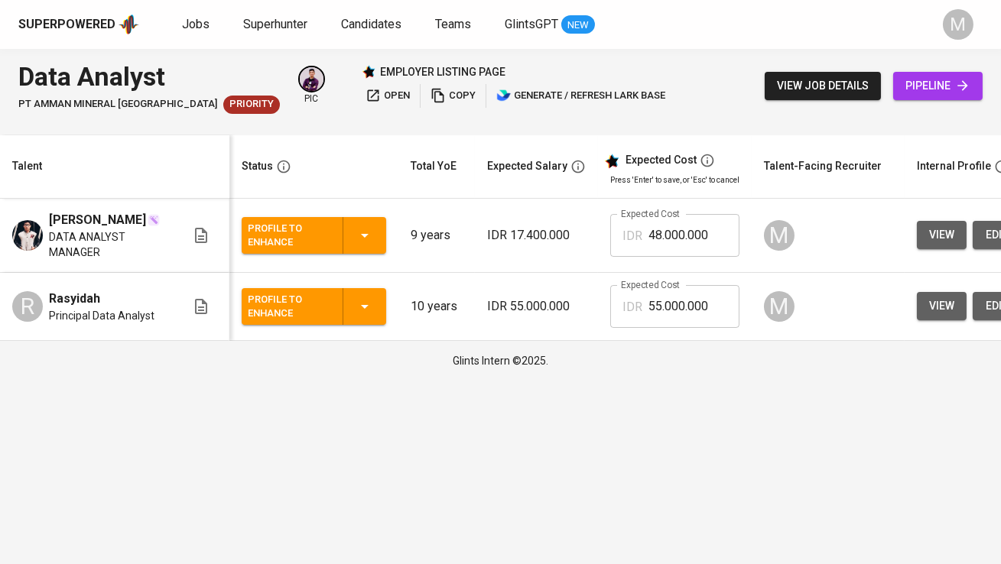
click at [286, 284] on td "Profile to Enhance" at bounding box center [313, 307] width 169 height 68
click at [282, 301] on div "Profile to Enhance" at bounding box center [289, 307] width 83 height 34
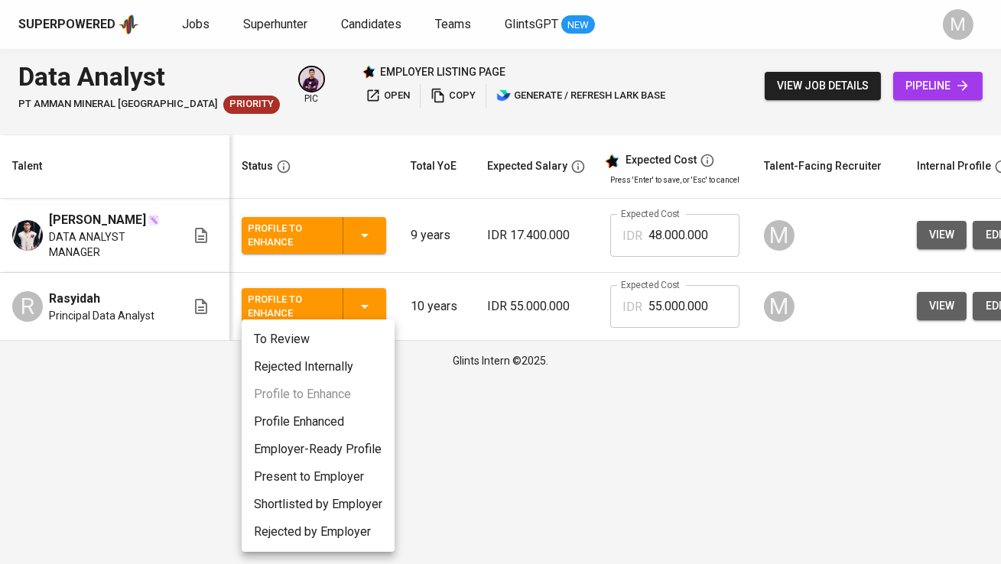
click at [318, 342] on li "To Review" at bounding box center [318, 340] width 153 height 28
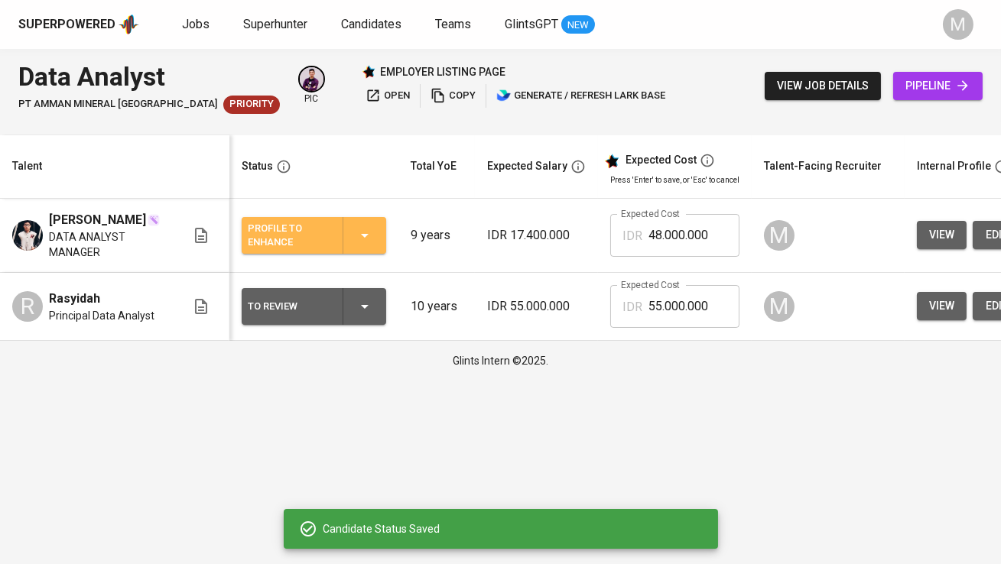
click at [329, 229] on div "Profile to Enhance" at bounding box center [289, 236] width 83 height 34
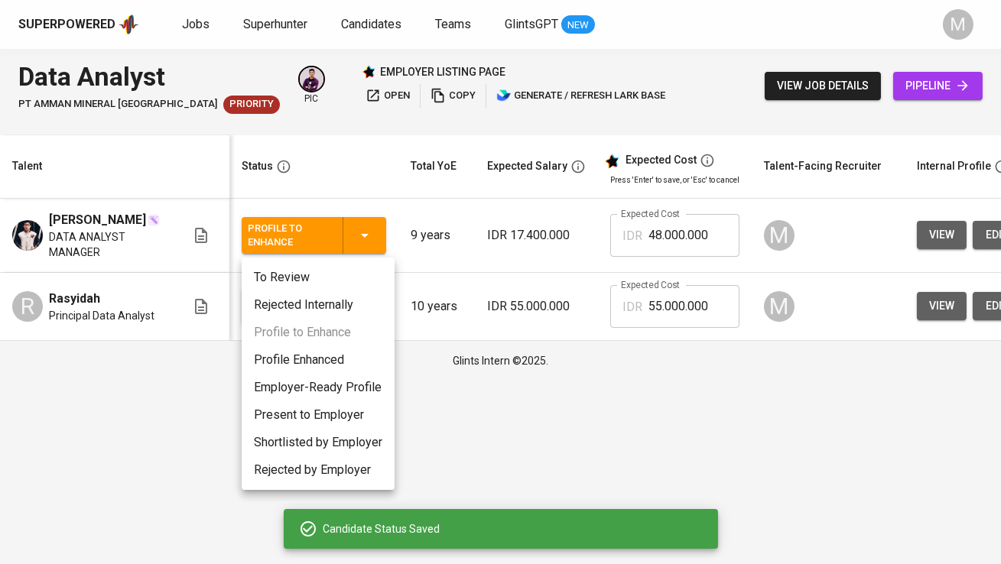
click at [313, 275] on li "To Review" at bounding box center [318, 278] width 153 height 28
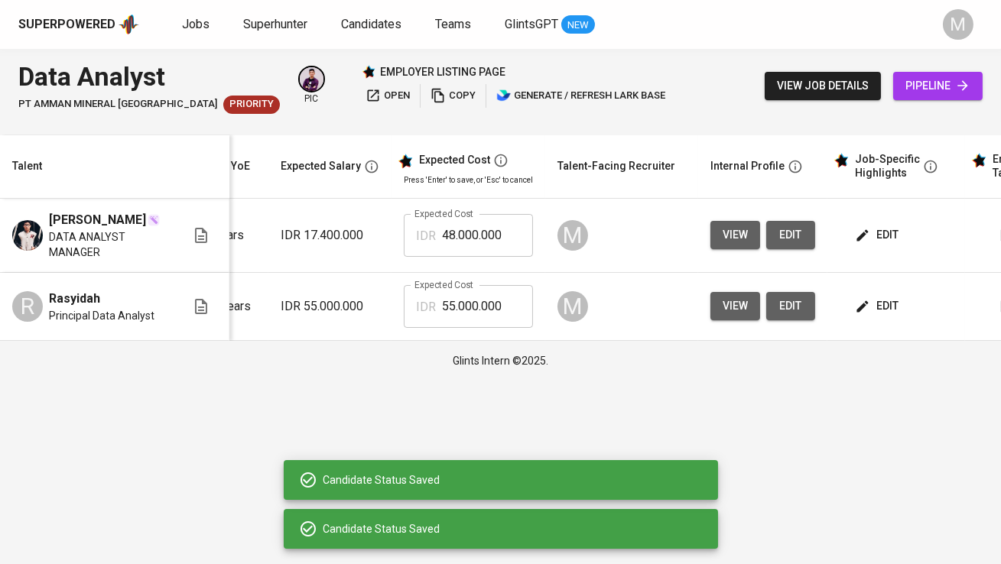
scroll to position [0, 318]
